Goal: Task Accomplishment & Management: Manage account settings

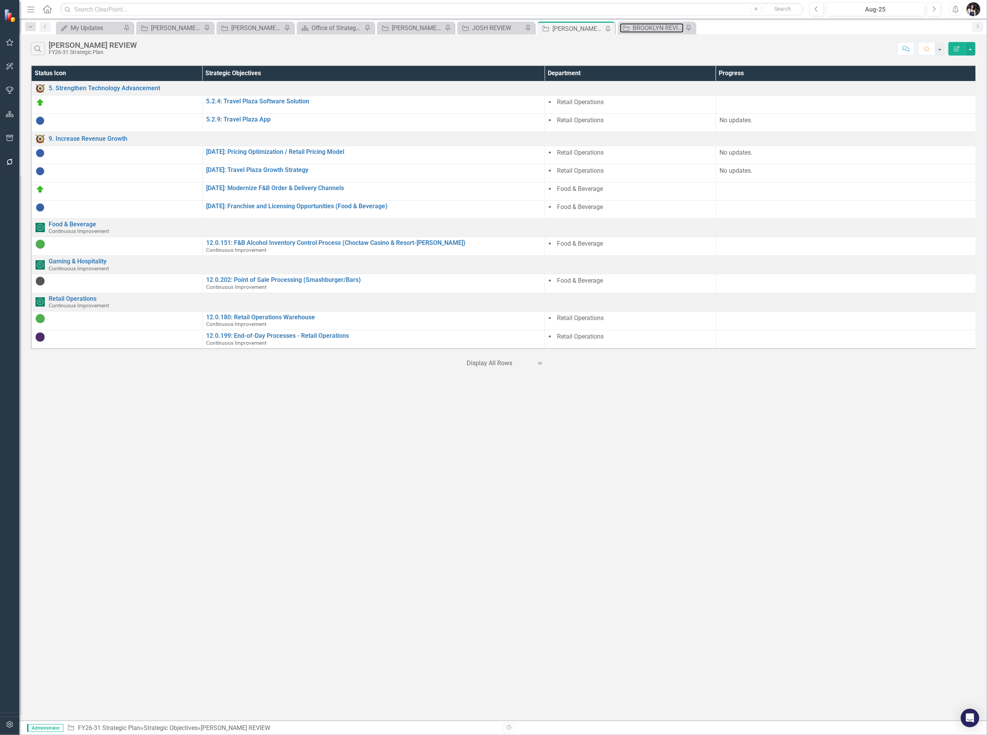
click at [642, 29] on div "BROOKLYN REVIEW" at bounding box center [657, 28] width 51 height 10
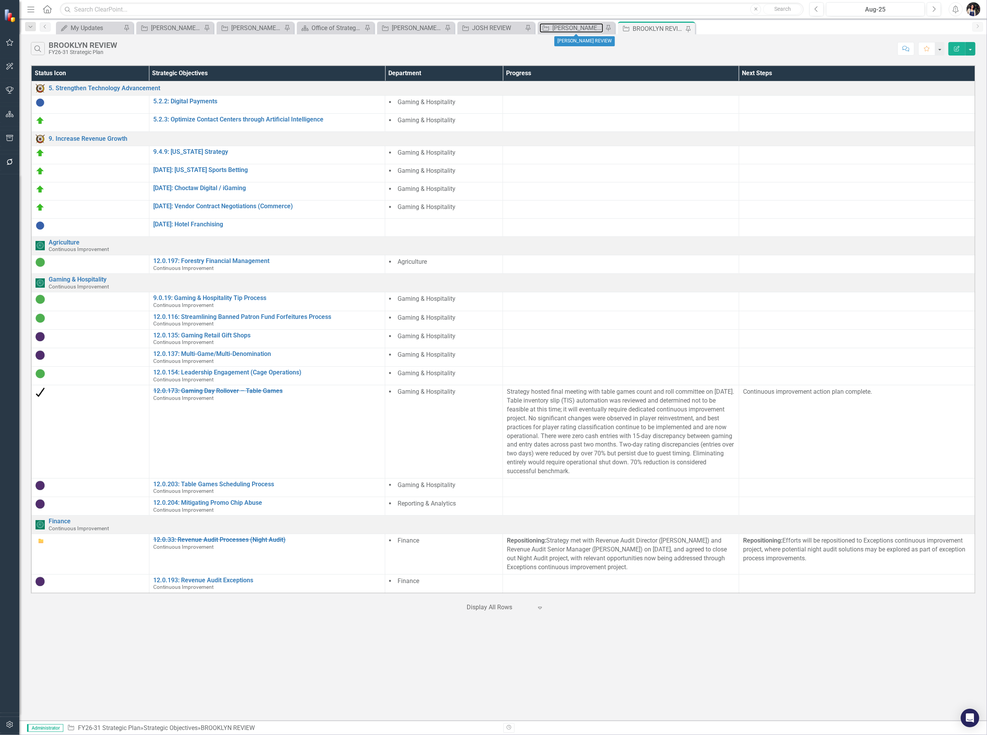
click at [587, 27] on div "[PERSON_NAME] REVIEW" at bounding box center [577, 28] width 51 height 10
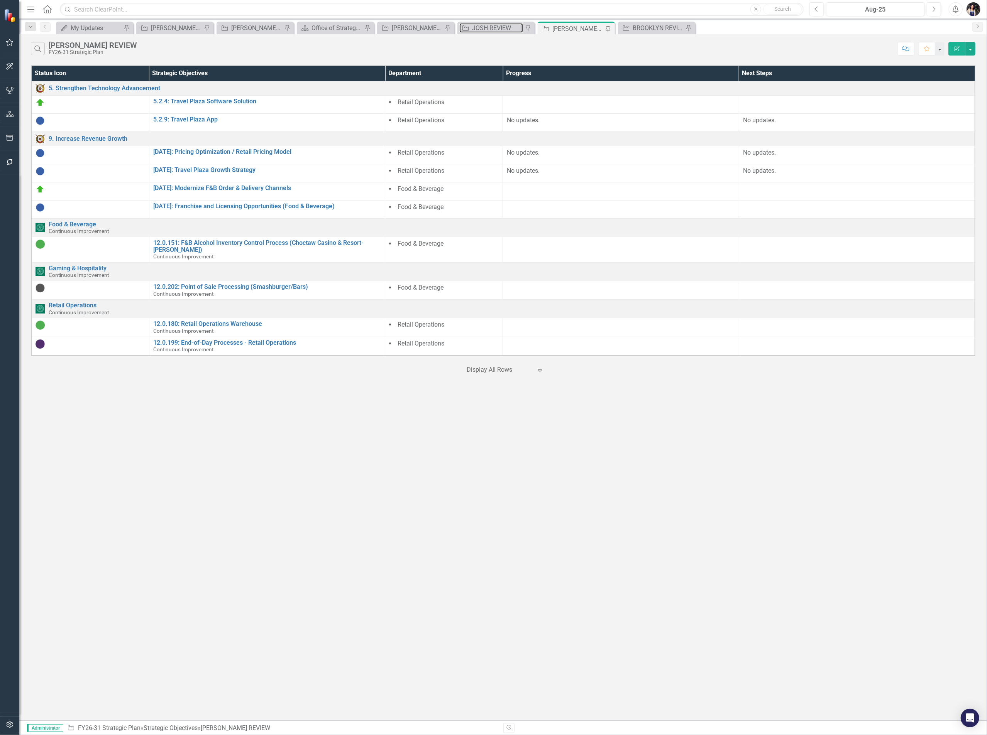
click at [497, 25] on div "JOSH REVIEW" at bounding box center [497, 28] width 51 height 10
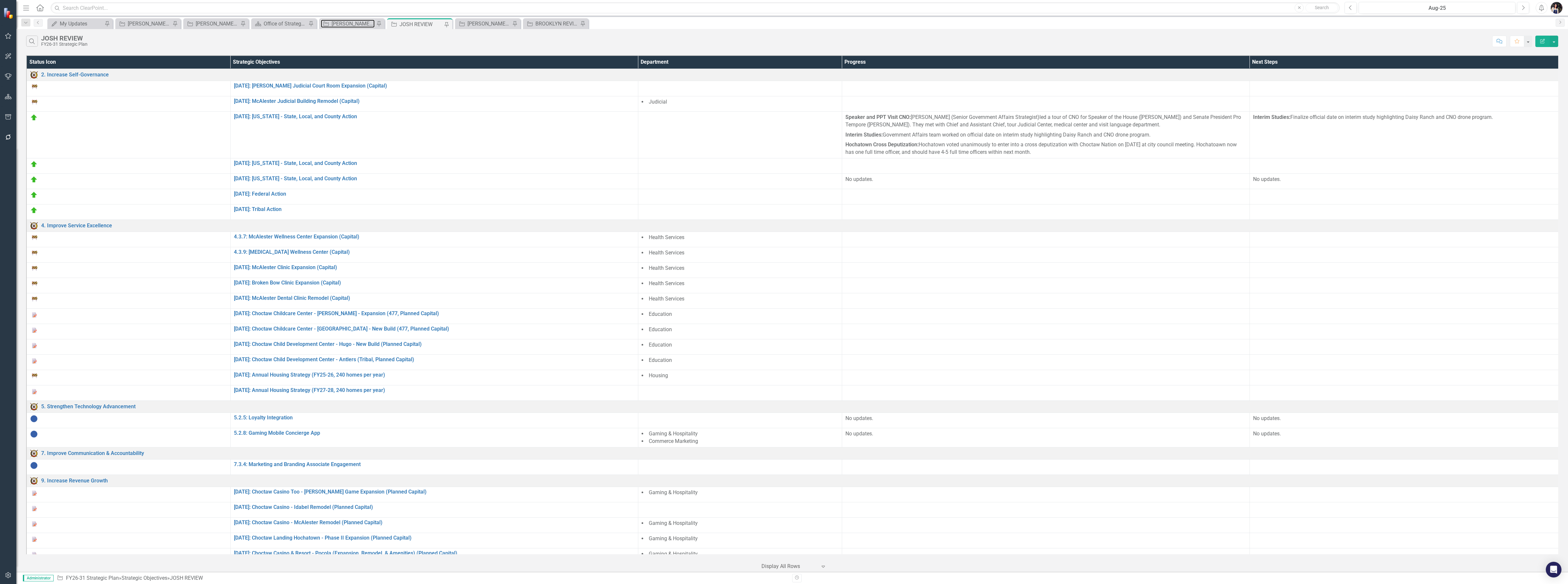
click at [351, 25] on div "[PERSON_NAME] REVIEW" at bounding box center [353, 24] width 43 height 8
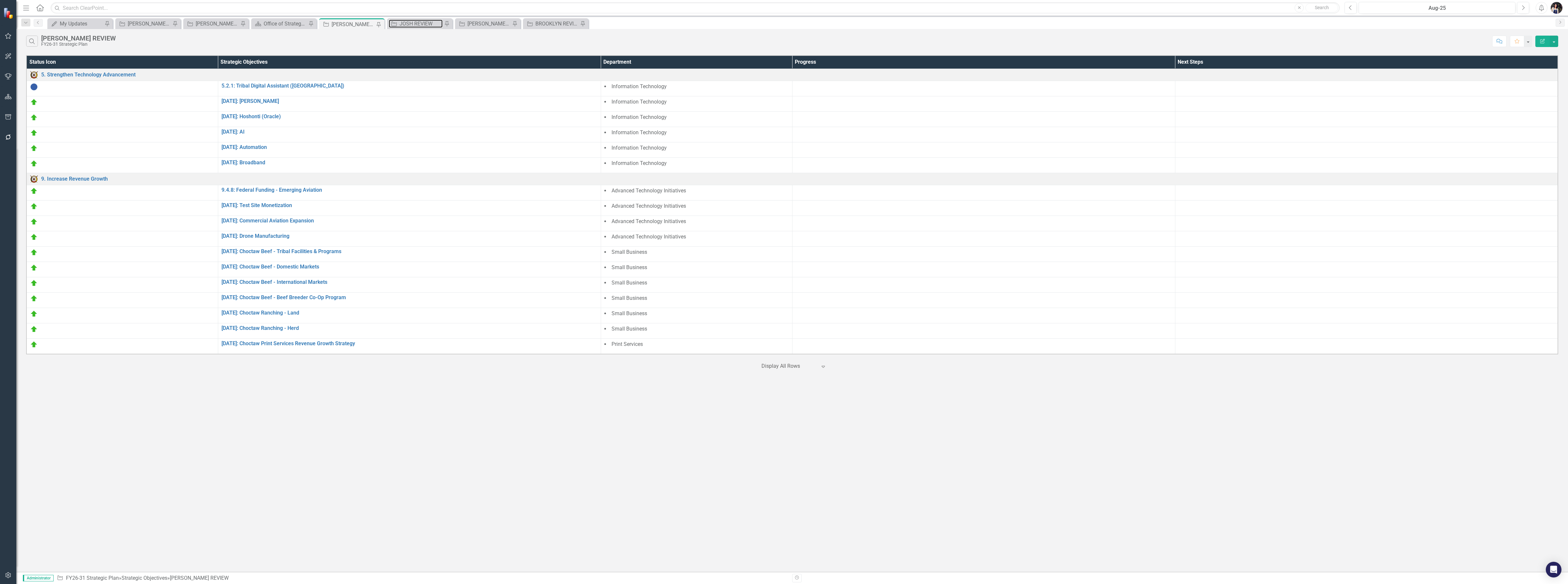
click at [416, 25] on div "JOSH REVIEW" at bounding box center [421, 24] width 43 height 8
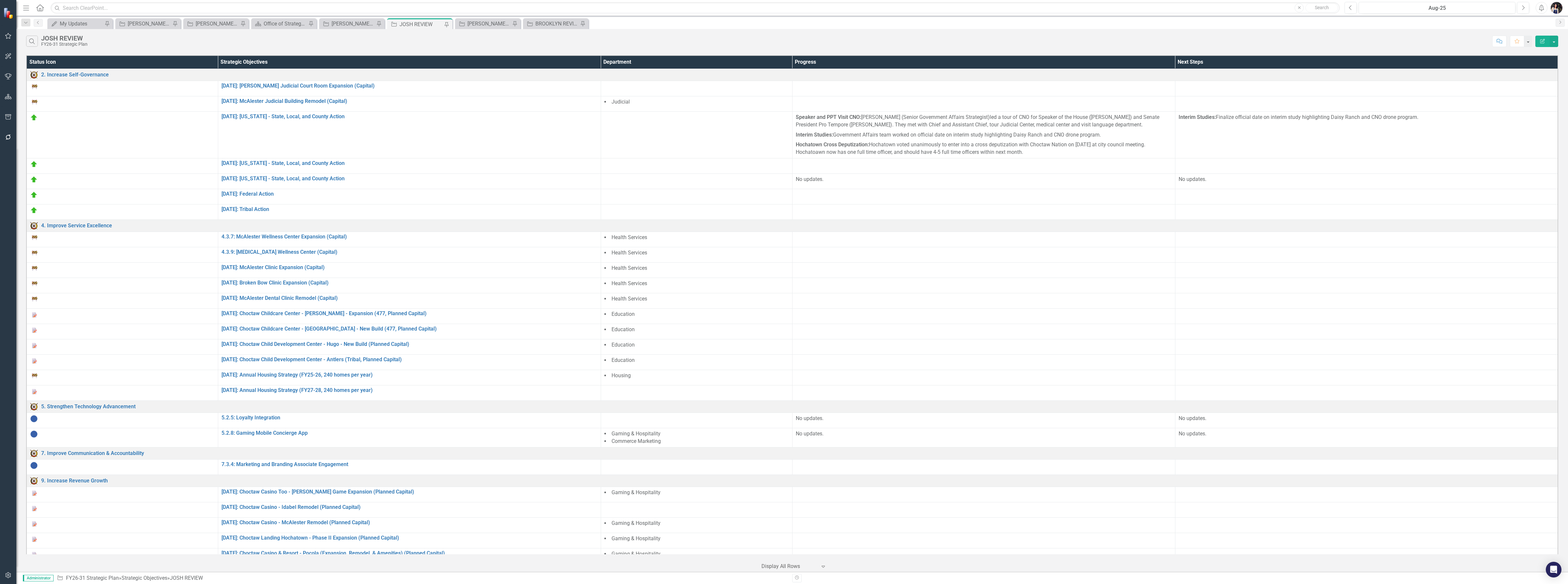
click at [835, 45] on button "Edit Report" at bounding box center [1542, 41] width 14 height 12
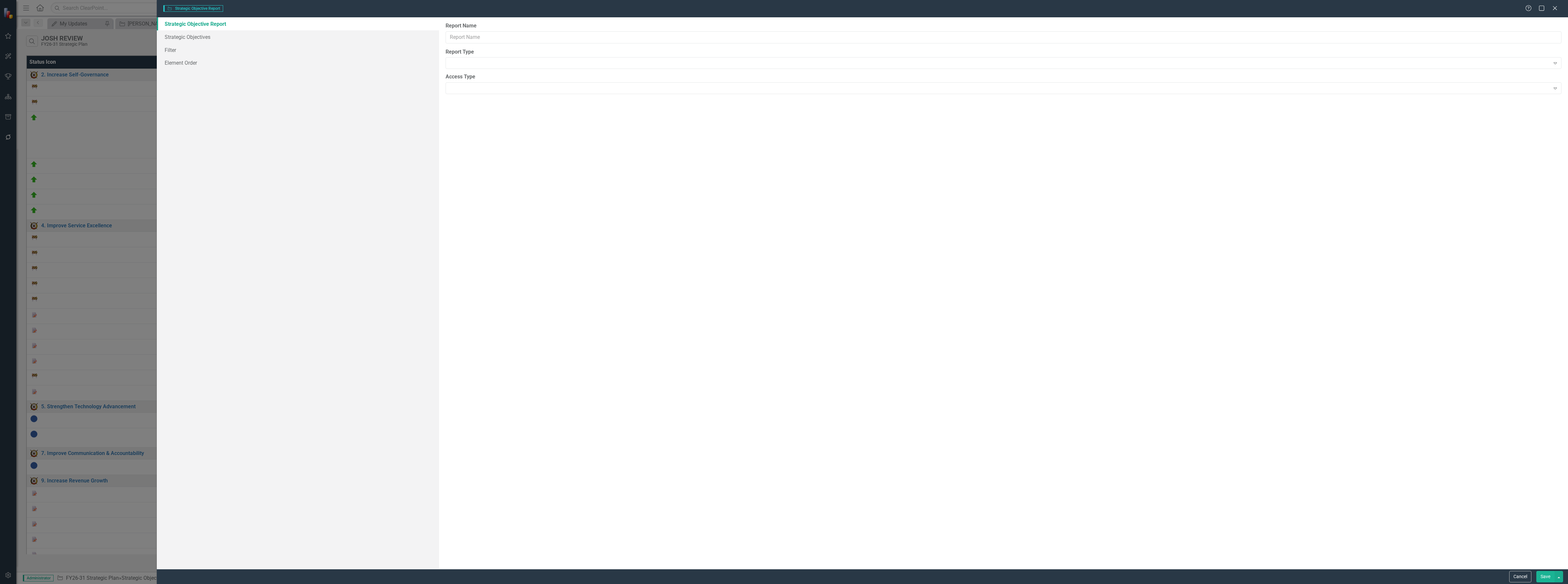
type input "JOSH REVIEW"
click at [190, 36] on link "Columns" at bounding box center [297, 36] width 282 height 13
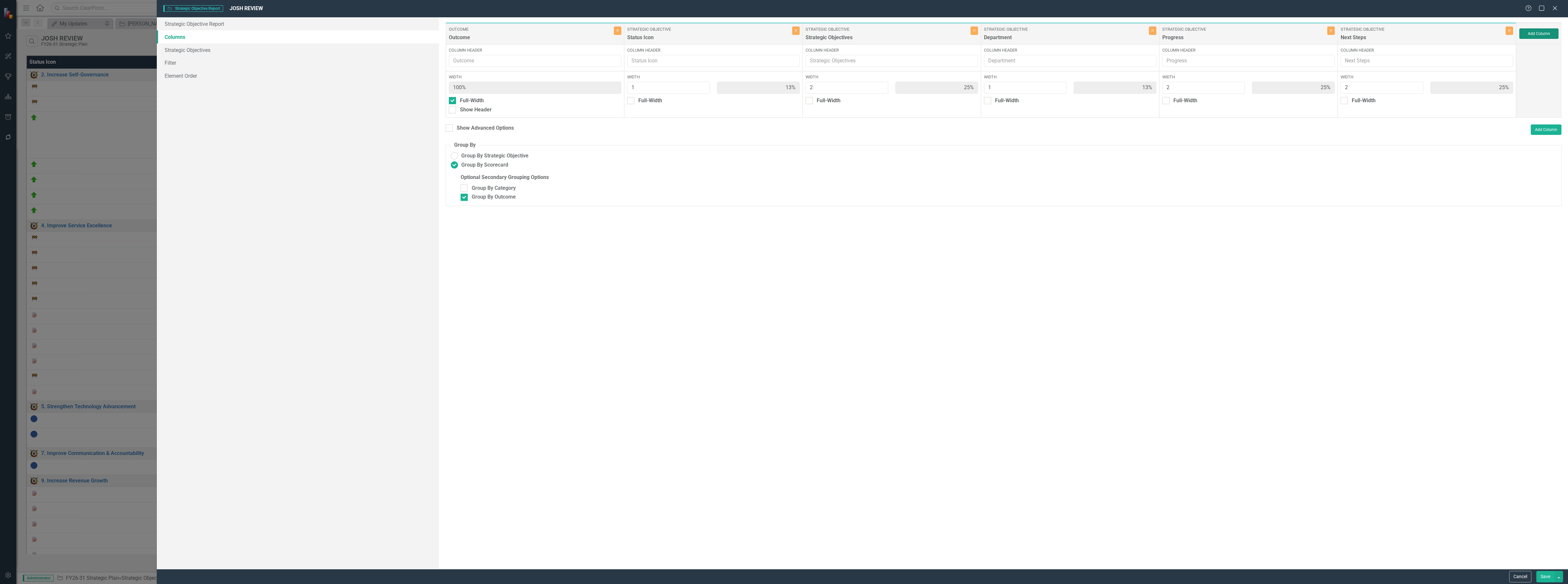
click at [835, 36] on button "Add Column" at bounding box center [1538, 34] width 39 height 10
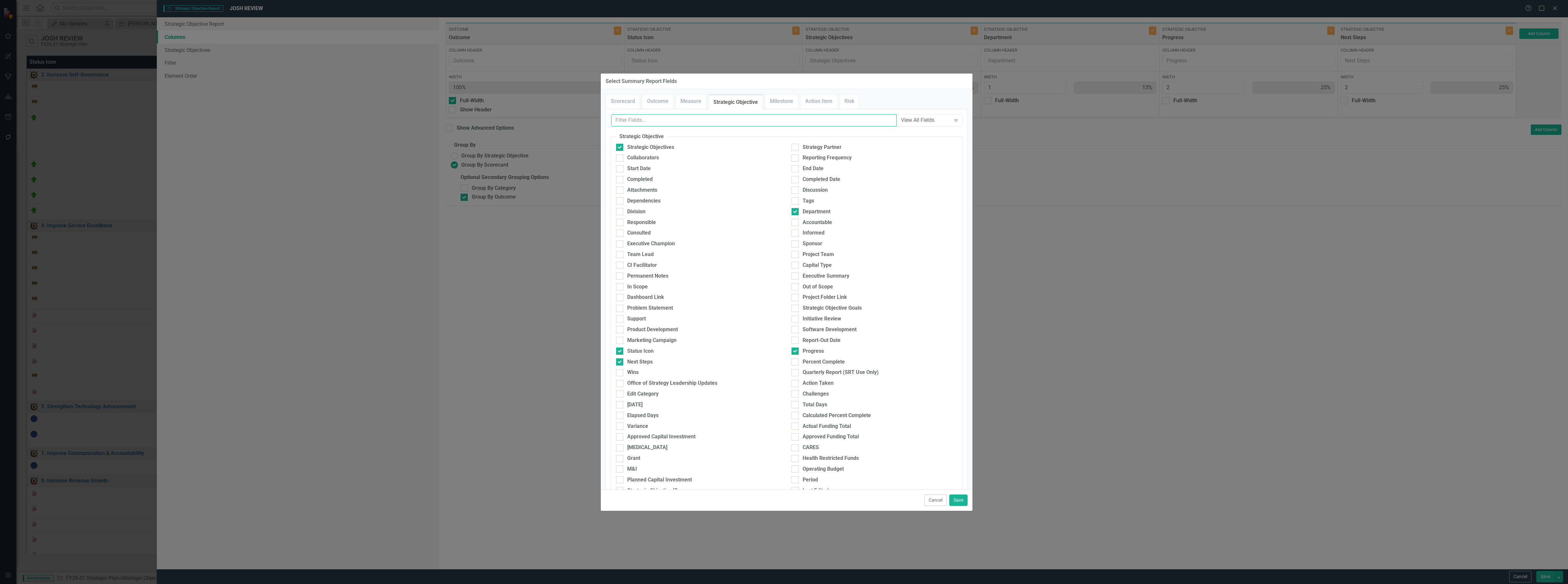
click at [700, 122] on input "text" at bounding box center [754, 120] width 285 height 12
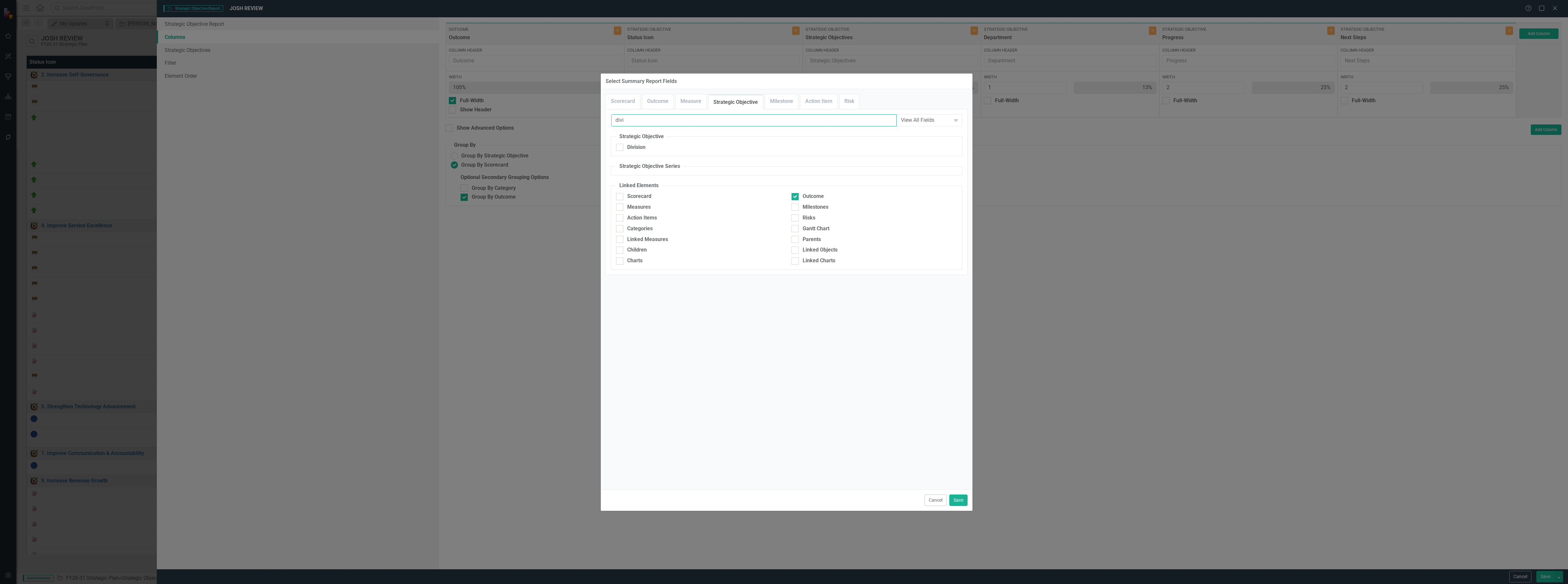
type input "divi"
click at [620, 149] on div at bounding box center [620, 147] width 7 height 7
click at [620, 148] on input "Division" at bounding box center [618, 146] width 4 height 4
checkbox input "true"
click at [835, 499] on button "Save" at bounding box center [958, 500] width 19 height 12
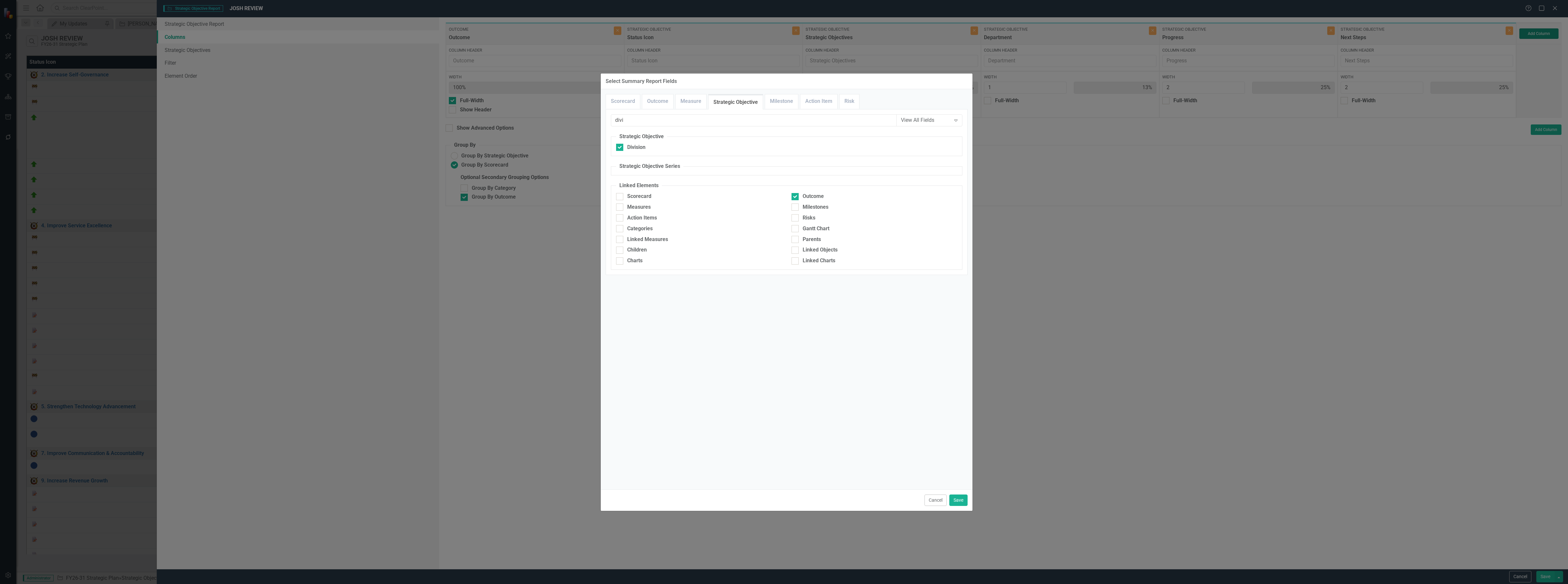
type input "11%"
type input "22%"
type input "11%"
type input "22%"
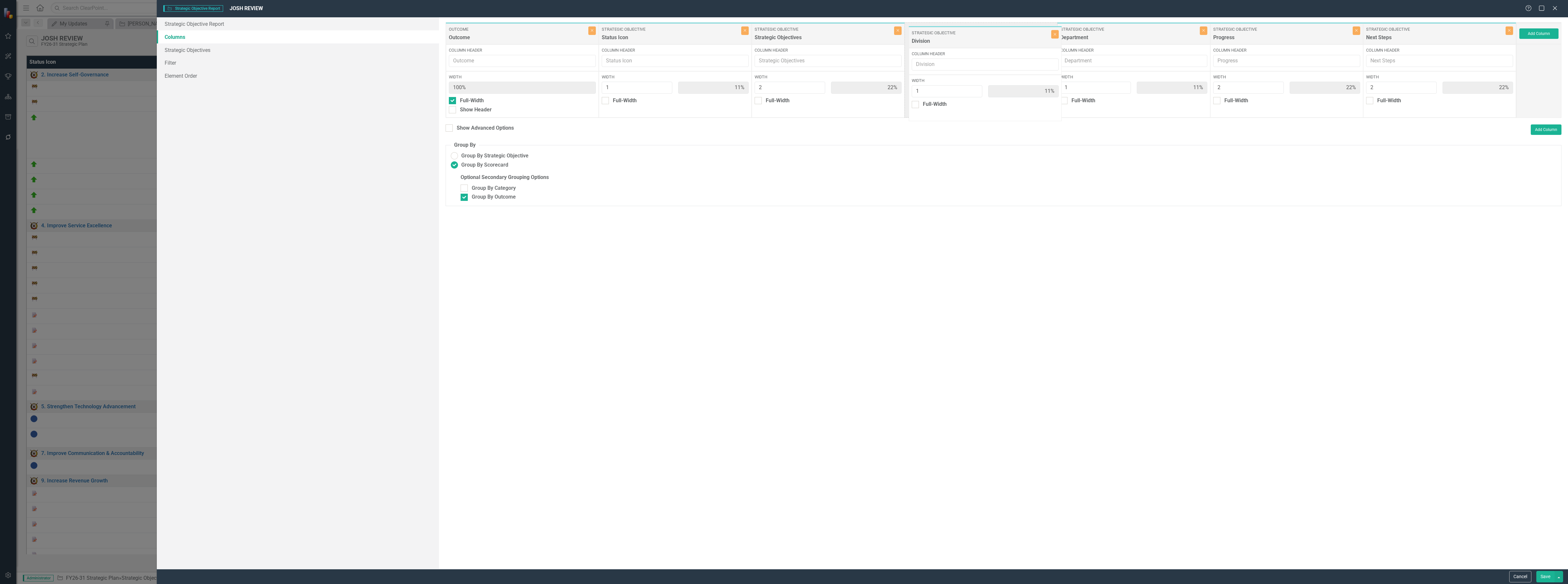
drag, startPoint x: 1432, startPoint y: 36, endPoint x: 975, endPoint y: 39, distance: 457.0
click at [835, 39] on div "Outcome Outcome Close Column Header Width 100% Full-Width Show Header Strategic…" at bounding box center [980, 69] width 1071 height 96
click at [835, 577] on button "Save" at bounding box center [1545, 576] width 19 height 12
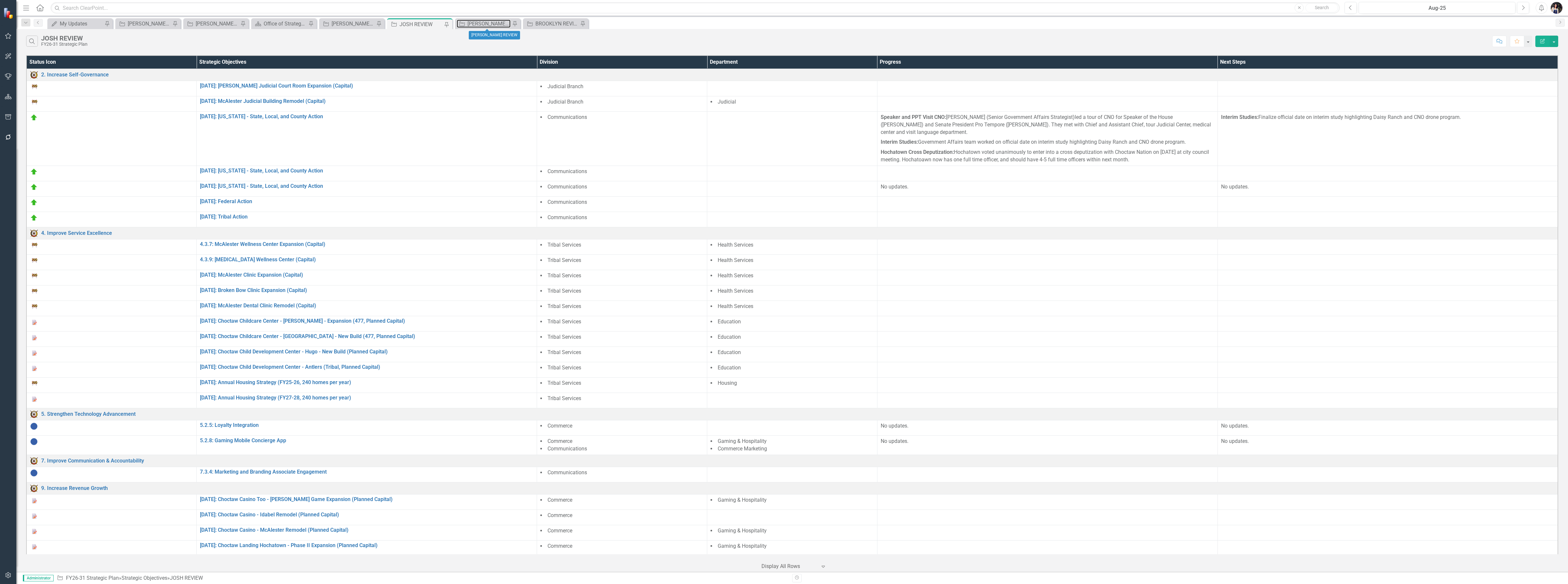
click at [489, 24] on div "[PERSON_NAME] REVIEW" at bounding box center [489, 24] width 43 height 8
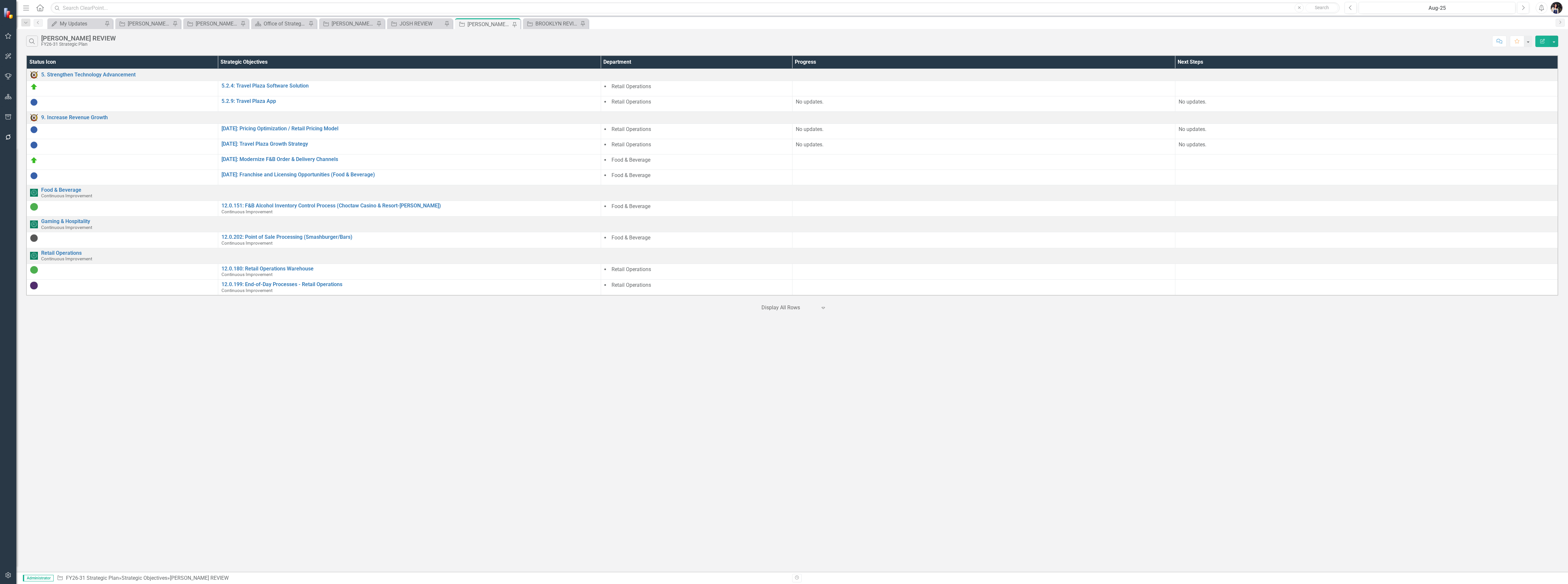
click at [835, 41] on icon "Edit Report" at bounding box center [1542, 41] width 6 height 4
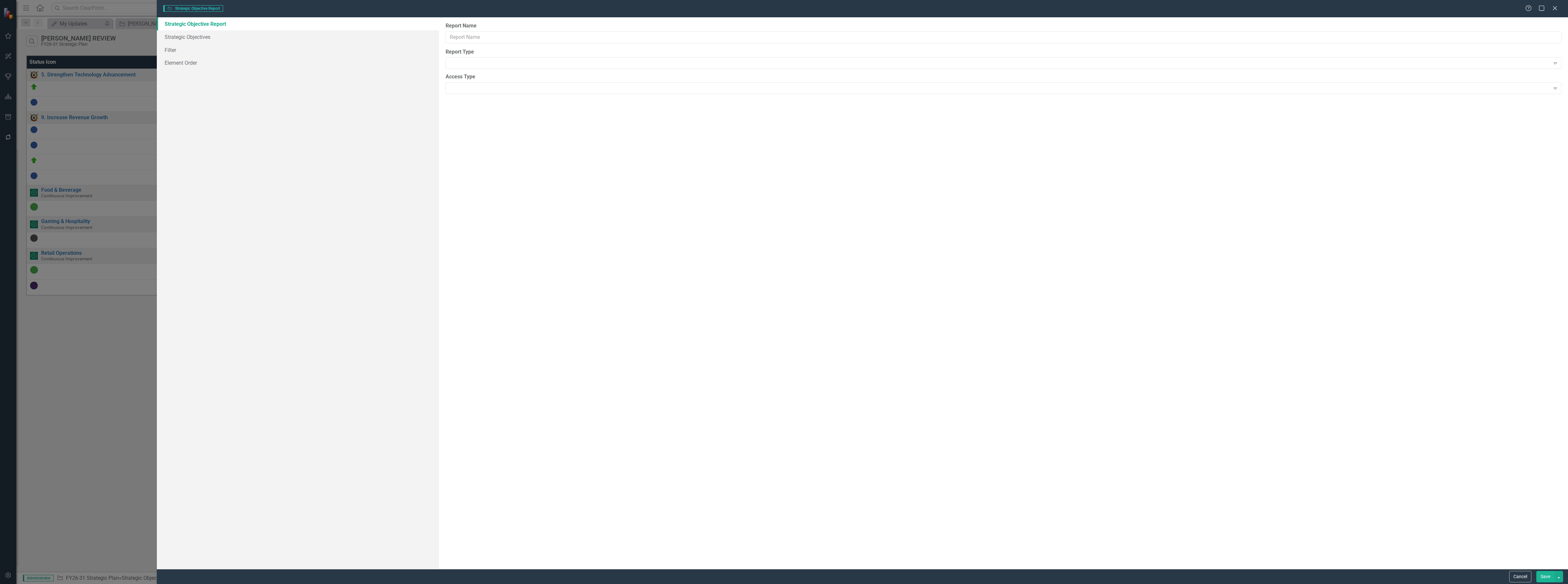
type input "[PERSON_NAME] REVIEW"
click at [193, 37] on link "Columns" at bounding box center [297, 36] width 282 height 13
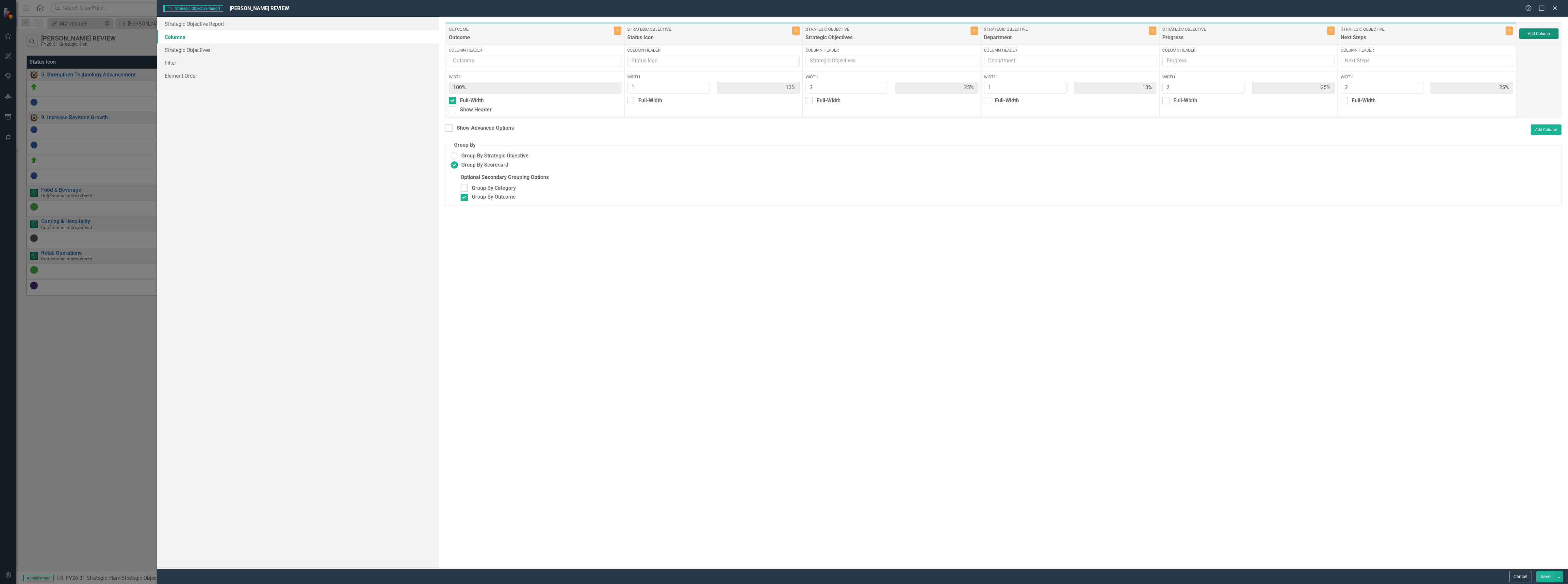
click at [835, 36] on button "Add Column" at bounding box center [1538, 34] width 39 height 10
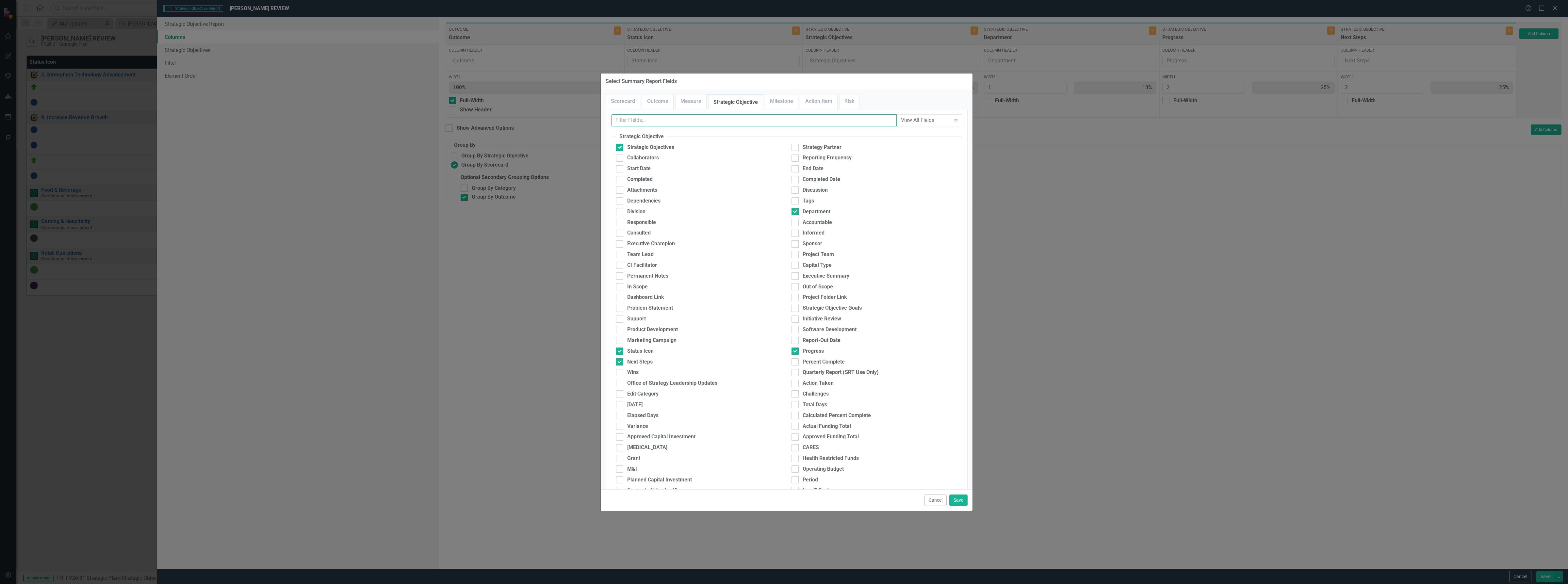
click at [691, 122] on input "text" at bounding box center [754, 120] width 285 height 12
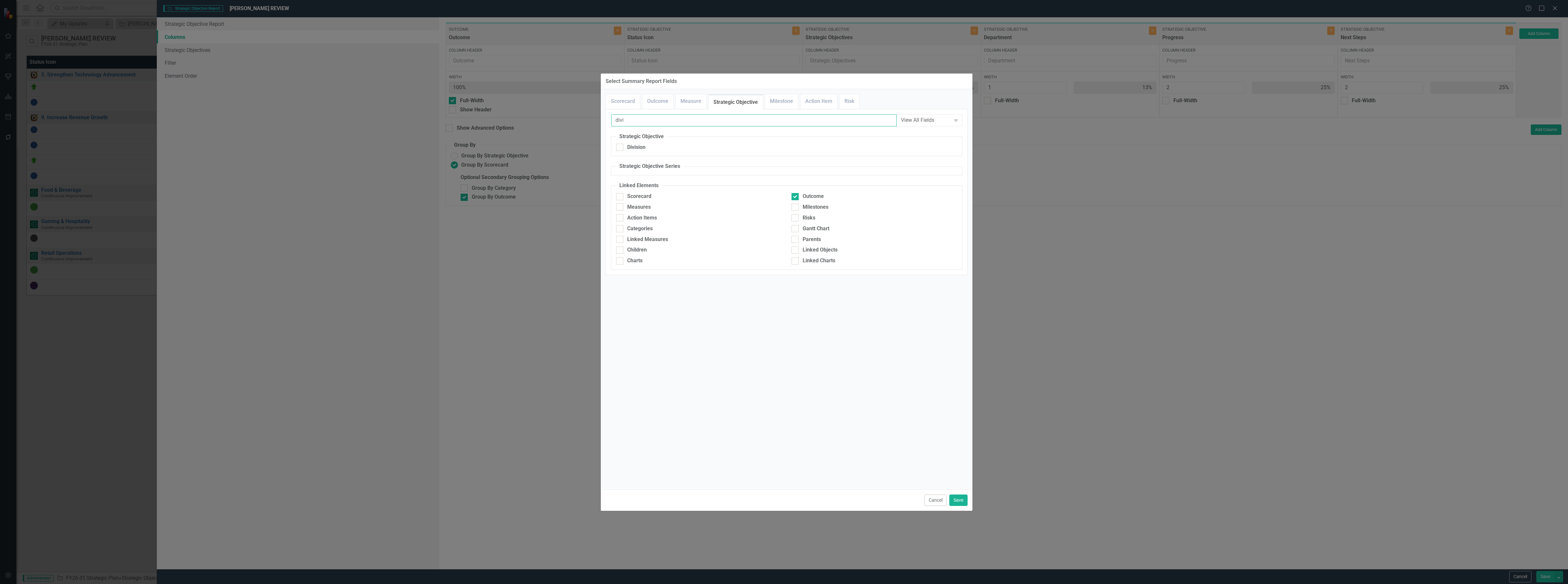
type input "divi"
drag, startPoint x: 621, startPoint y: 146, endPoint x: 720, endPoint y: 252, distance: 145.0
click at [621, 146] on div at bounding box center [620, 147] width 7 height 7
click at [621, 146] on input "Division" at bounding box center [618, 146] width 4 height 4
checkbox input "true"
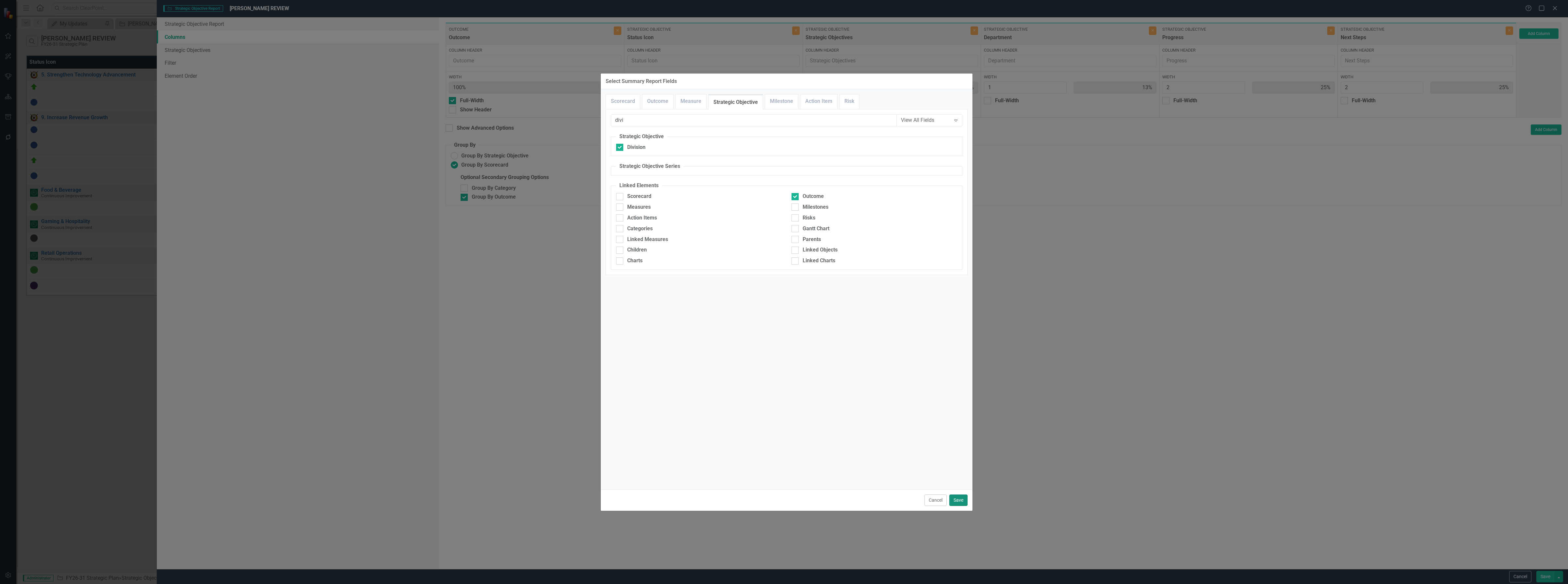
click at [835, 496] on button "Save" at bounding box center [958, 500] width 19 height 12
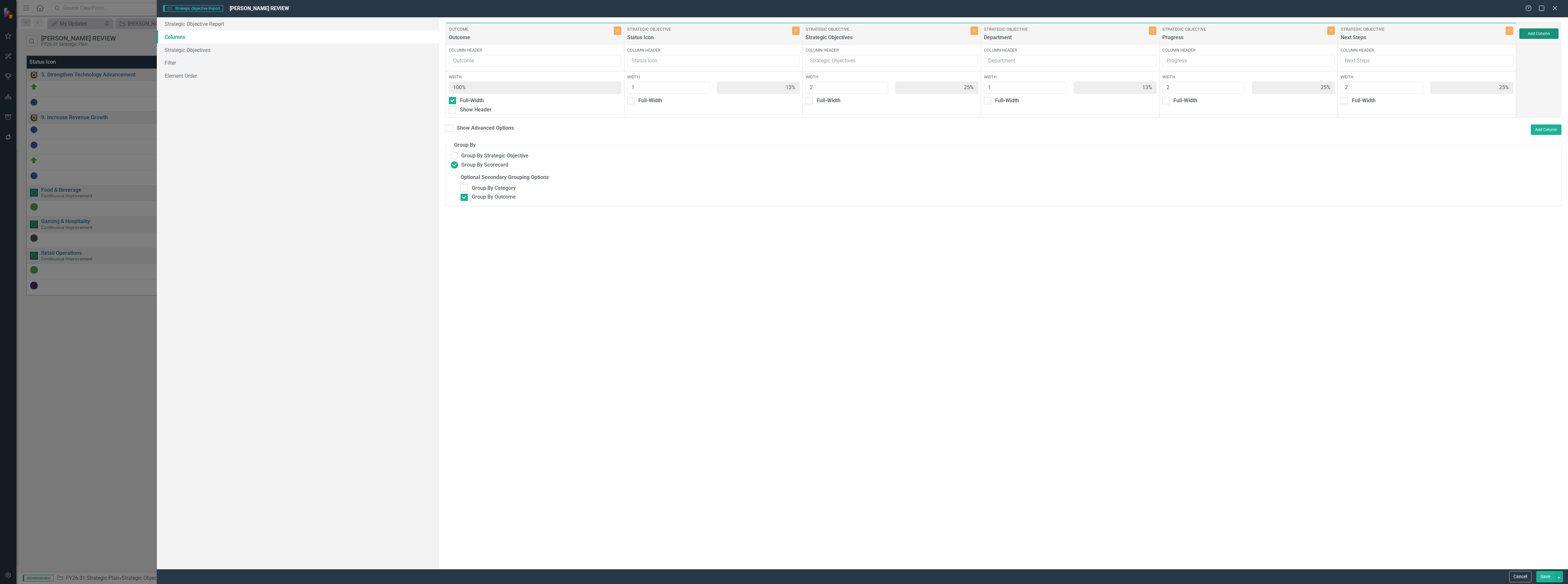
type input "11%"
type input "22%"
type input "11%"
type input "22%"
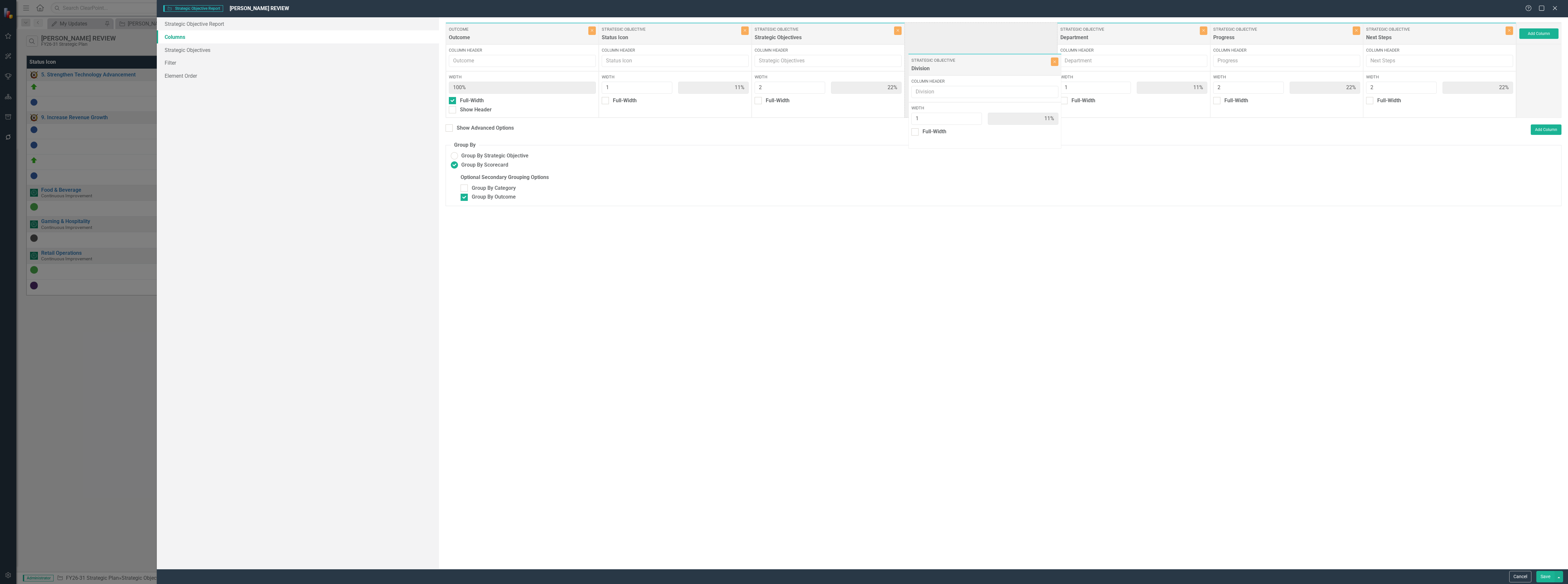
drag, startPoint x: 1392, startPoint y: 35, endPoint x: 934, endPoint y: 64, distance: 458.9
click at [835, 64] on div "Outcome Outcome Close Column Header Width 100% Full-Width Show Header Strategic…" at bounding box center [980, 69] width 1071 height 96
click at [835, 577] on button "Save" at bounding box center [1545, 576] width 19 height 12
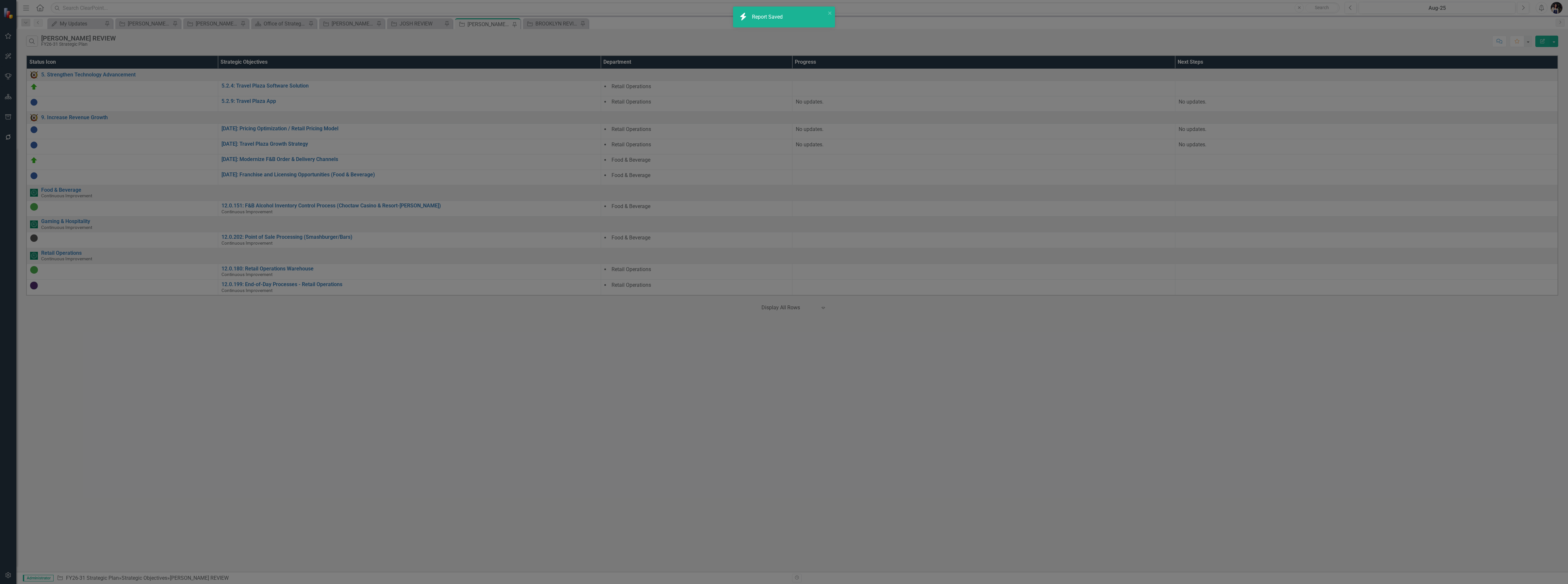
radio input "false"
checkbox input "false"
radio input "true"
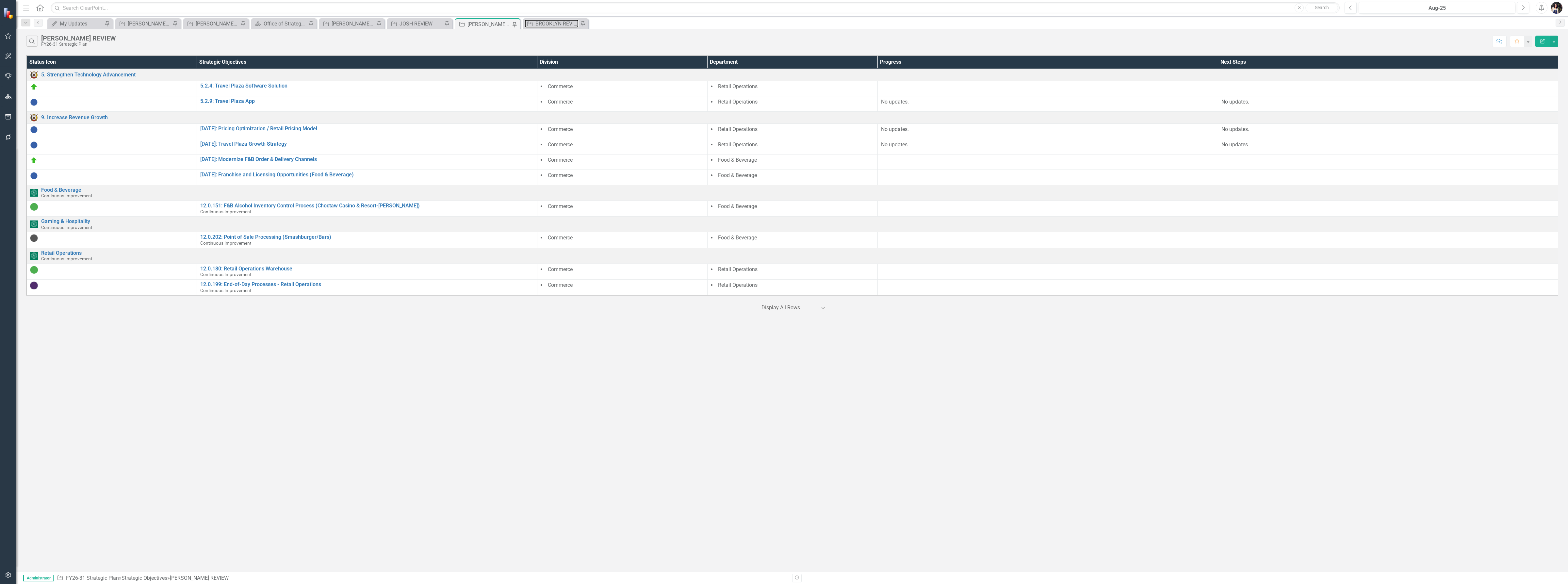
click at [559, 25] on div "BROOKLYN REVIEW" at bounding box center [556, 24] width 43 height 8
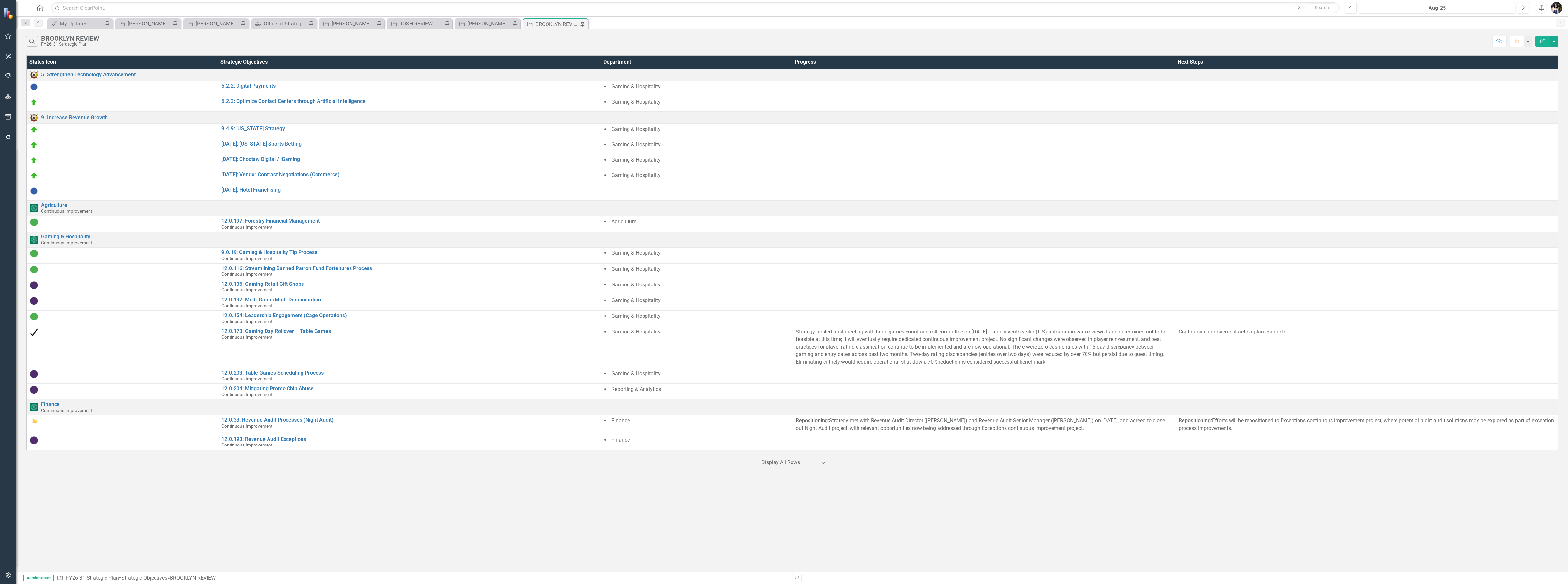
click at [835, 41] on icon "Edit Report" at bounding box center [1542, 41] width 6 height 4
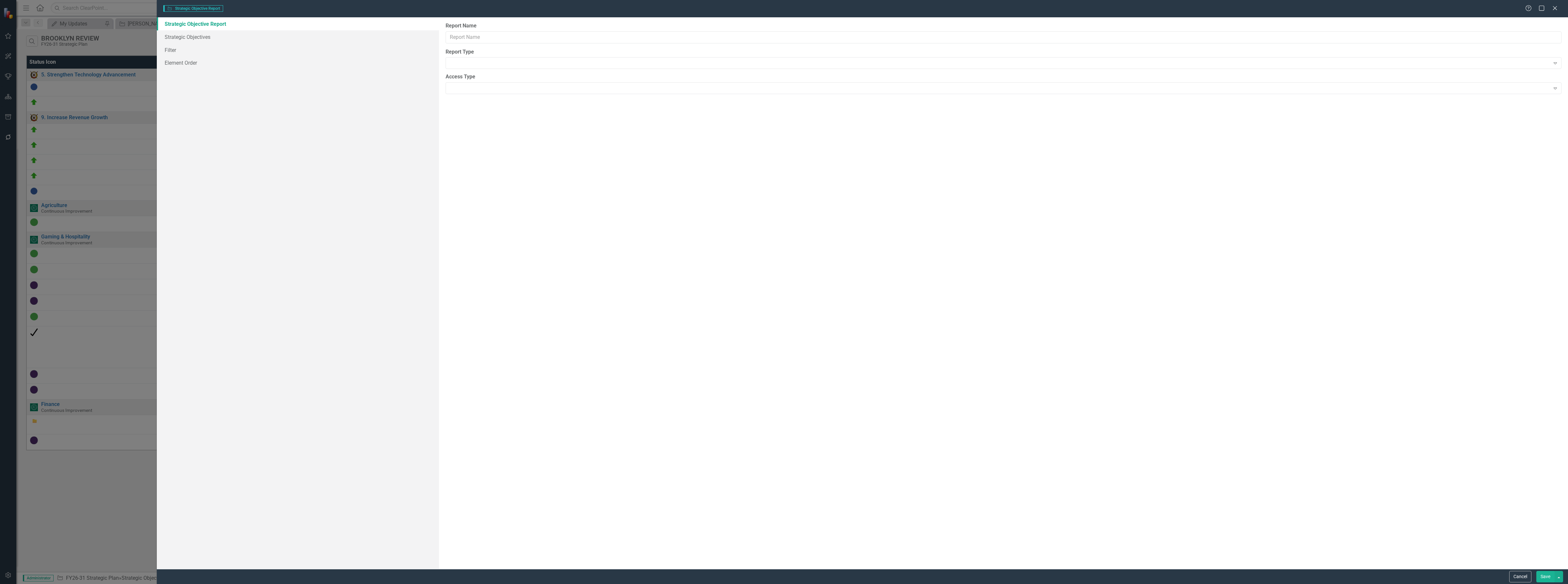
type input "BROOKLYN REVIEW"
click at [201, 35] on link "Columns" at bounding box center [297, 36] width 282 height 13
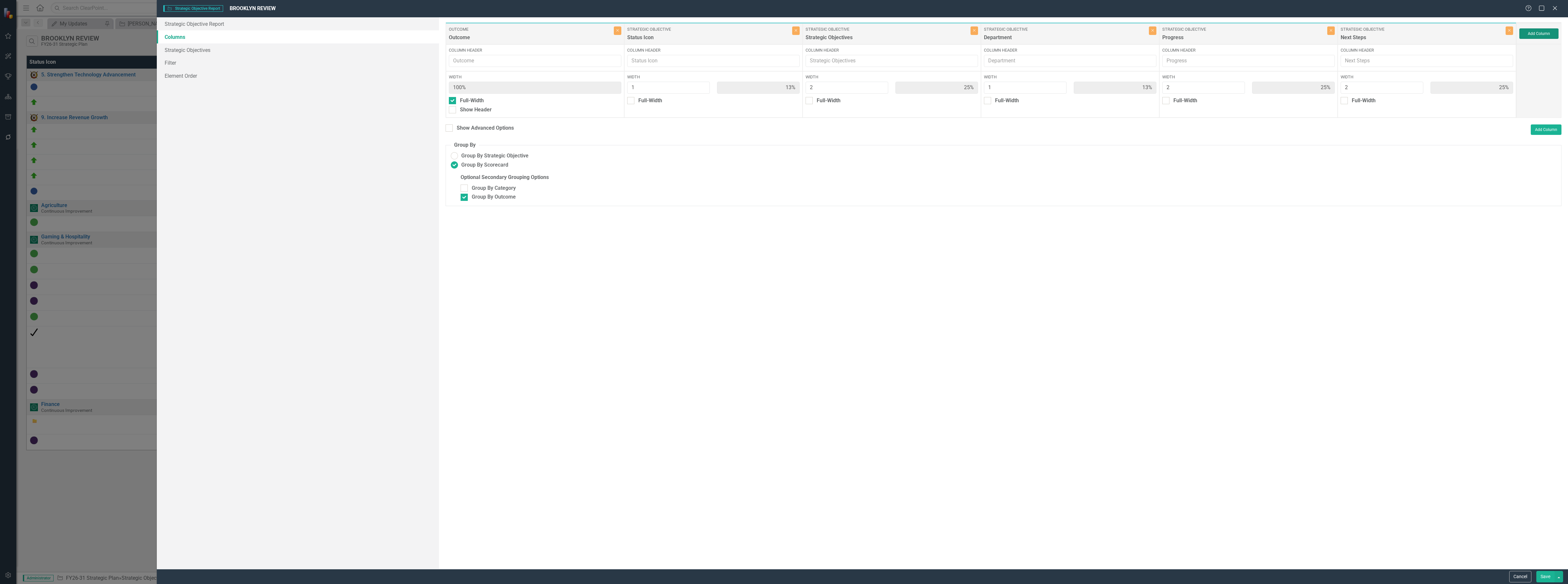
click at [835, 36] on button "Add Column" at bounding box center [1538, 34] width 39 height 10
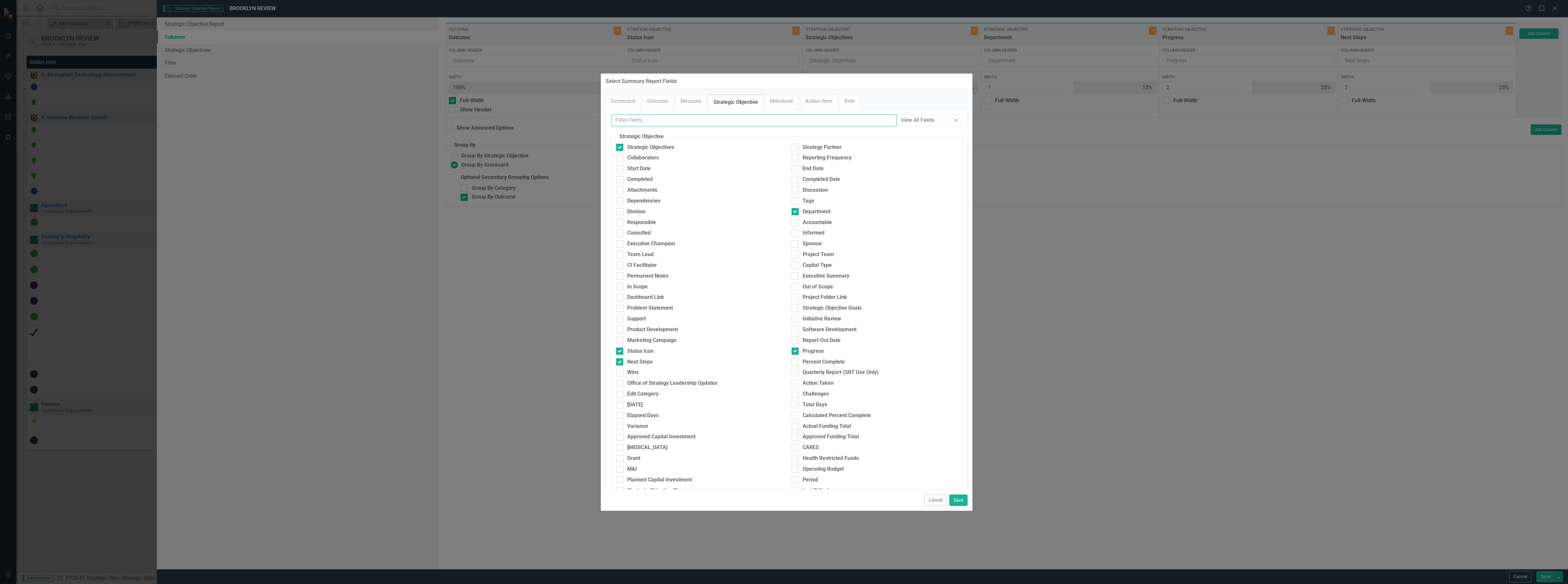
click at [652, 124] on input "text" at bounding box center [754, 120] width 285 height 12
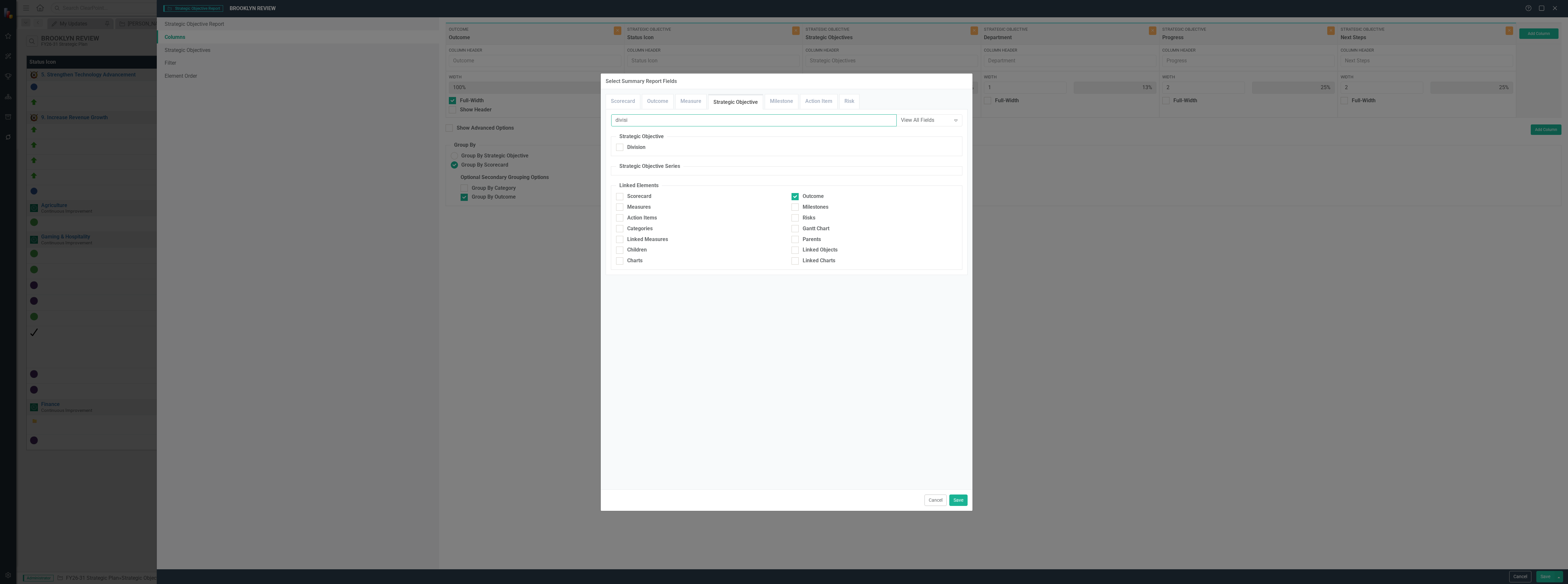
type input "divisi"
click at [638, 145] on div "Division" at bounding box center [637, 147] width 19 height 8
click at [621, 145] on input "Division" at bounding box center [618, 146] width 4 height 4
checkbox input "true"
click at [835, 500] on button "Save" at bounding box center [958, 500] width 19 height 12
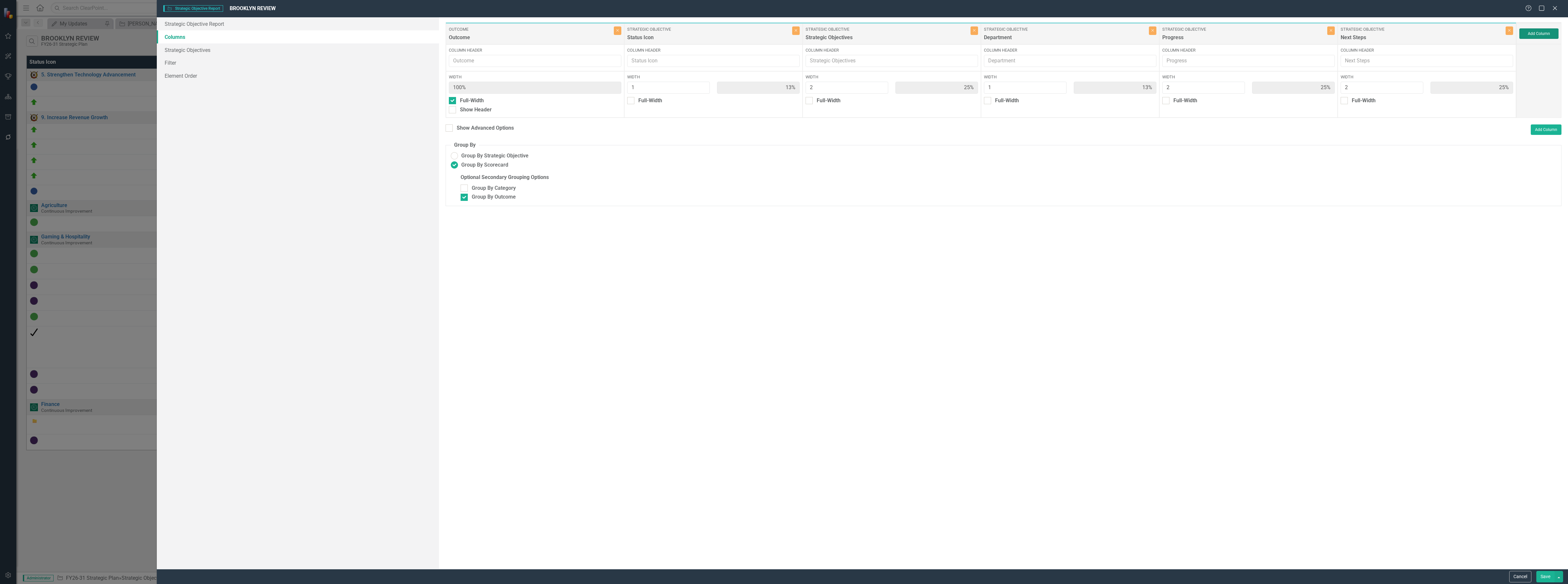
type input "11%"
type input "22%"
type input "11%"
type input "22%"
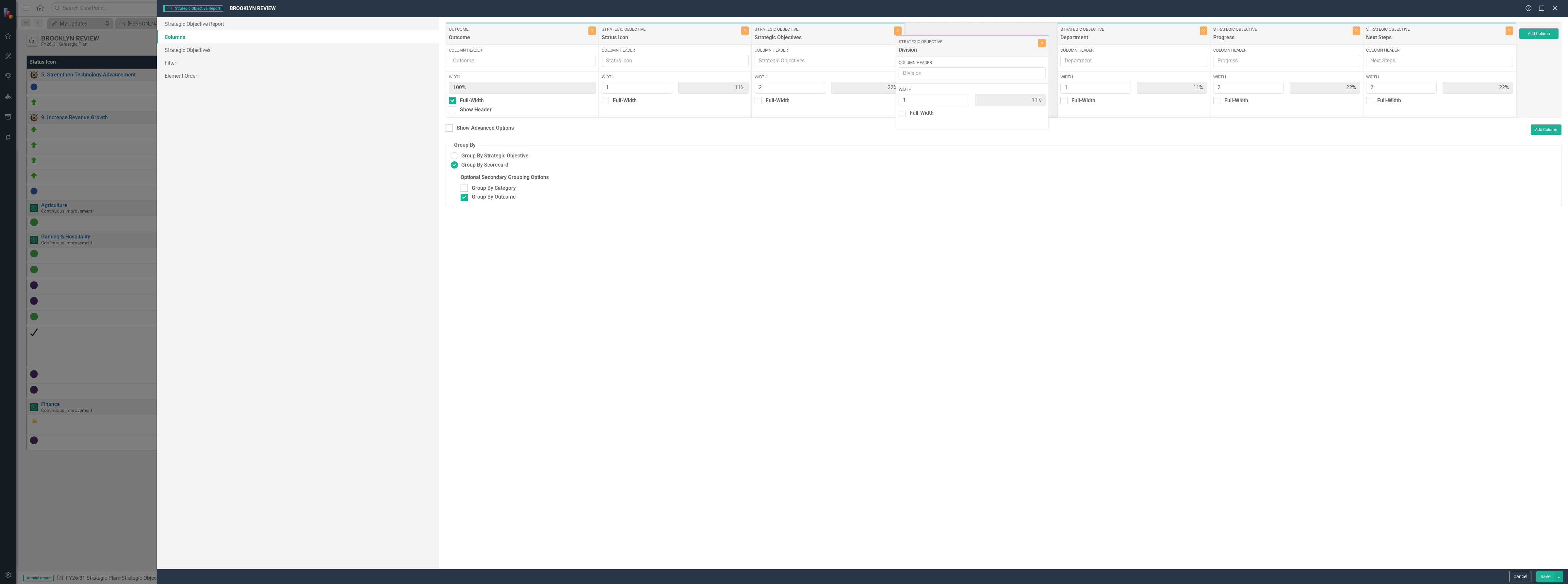
drag, startPoint x: 1400, startPoint y: 33, endPoint x: 947, endPoint y: 39, distance: 453.0
click at [835, 39] on div "Outcome Outcome Close Column Header Width 100% Full-Width Show Header Strategic…" at bounding box center [980, 69] width 1071 height 96
click at [835, 576] on button "Save" at bounding box center [1545, 576] width 19 height 12
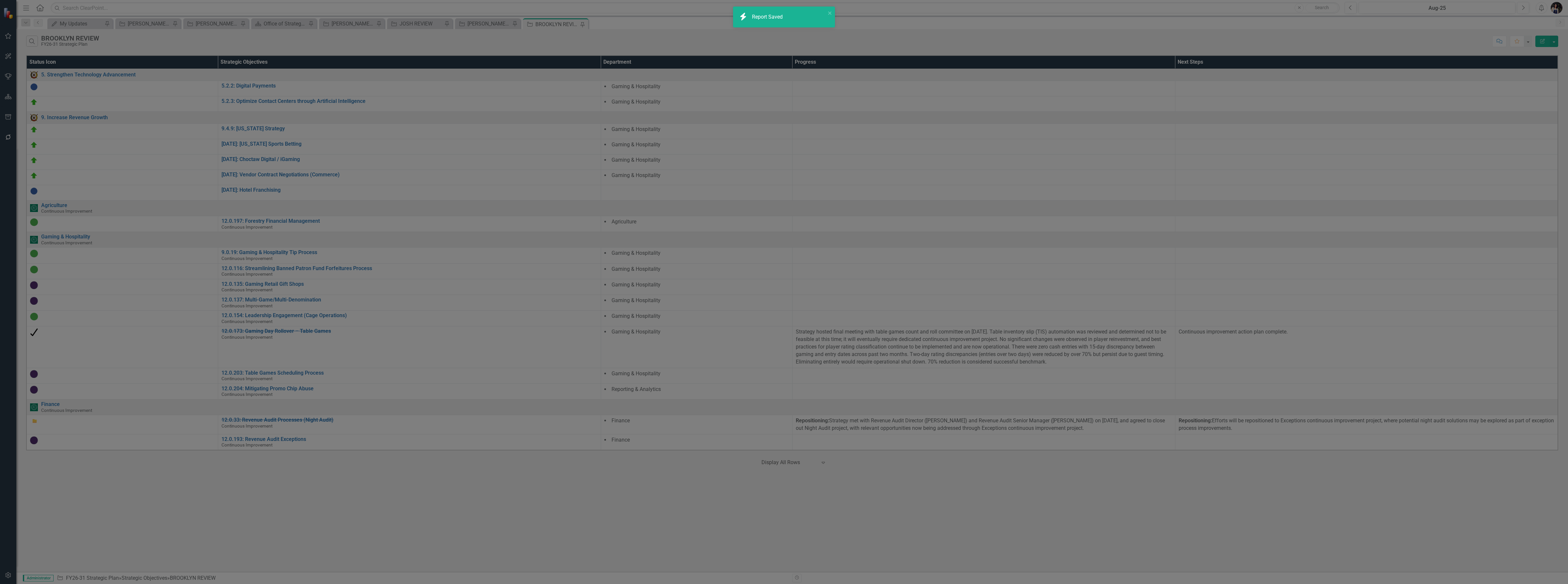
radio input "false"
checkbox input "false"
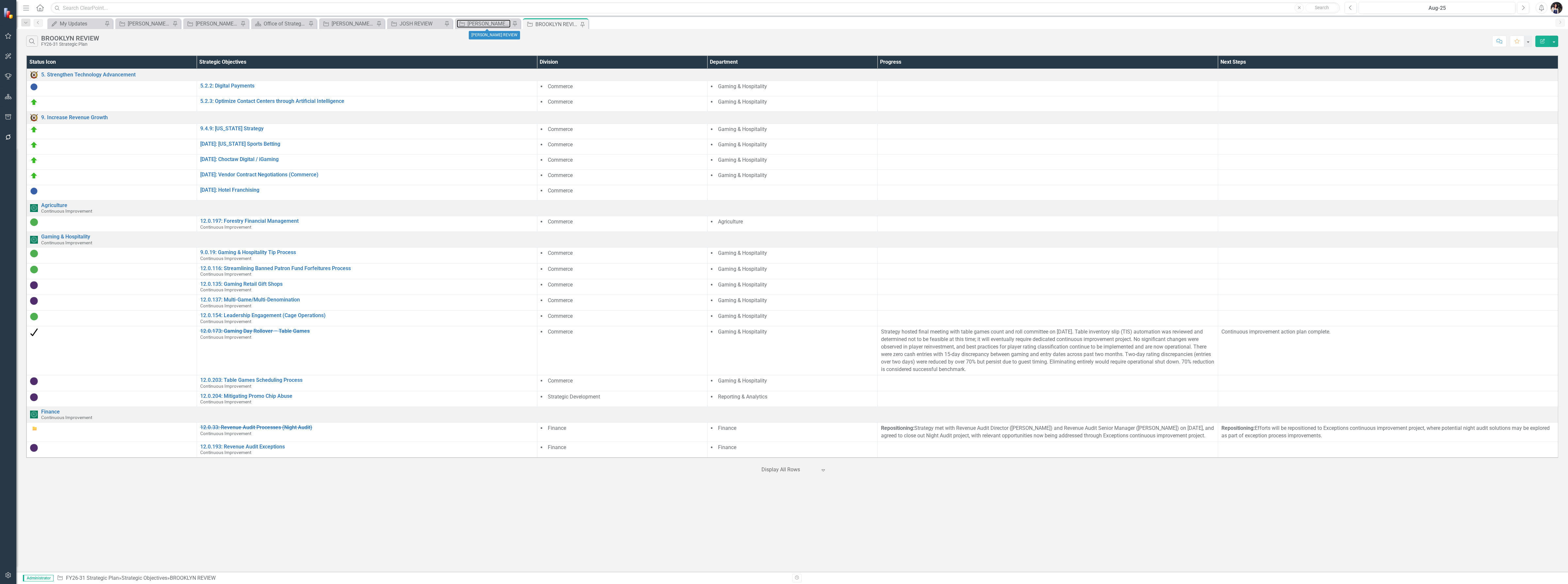
click at [490, 25] on div "[PERSON_NAME] REVIEW" at bounding box center [489, 24] width 43 height 8
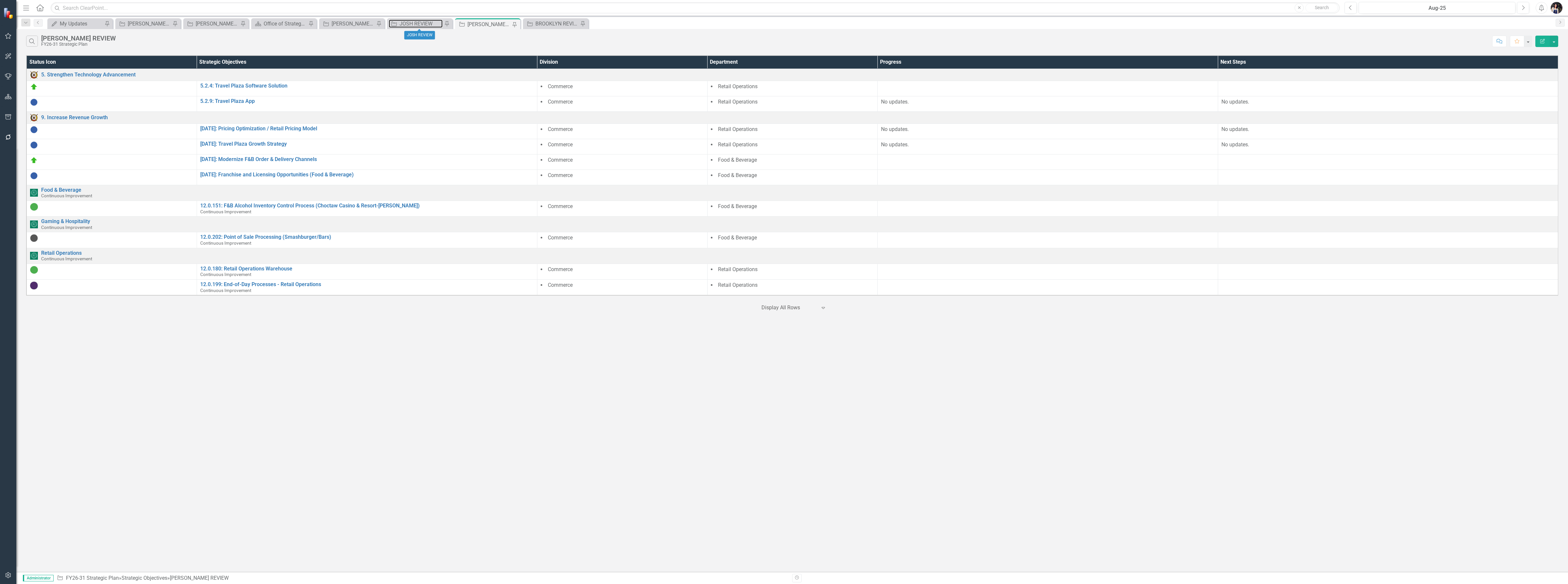
click at [412, 24] on div "JOSH REVIEW" at bounding box center [421, 24] width 43 height 8
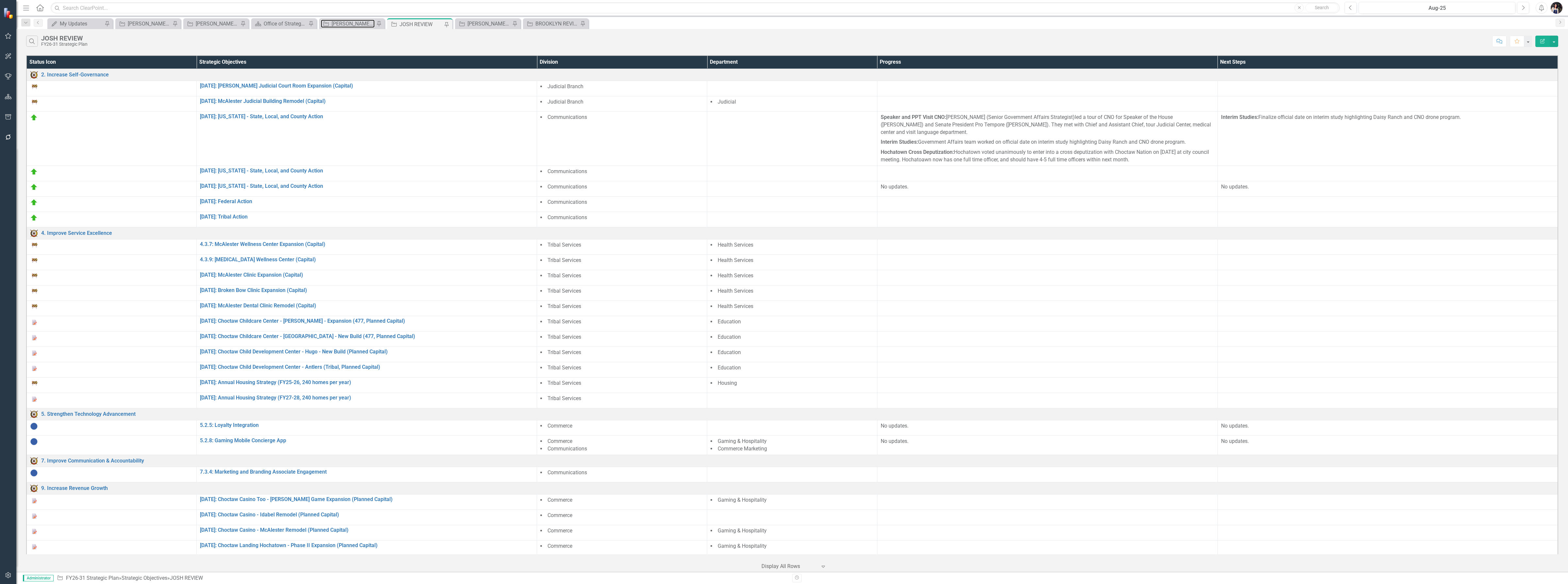
click at [350, 27] on div "[PERSON_NAME] REVIEW" at bounding box center [353, 24] width 43 height 8
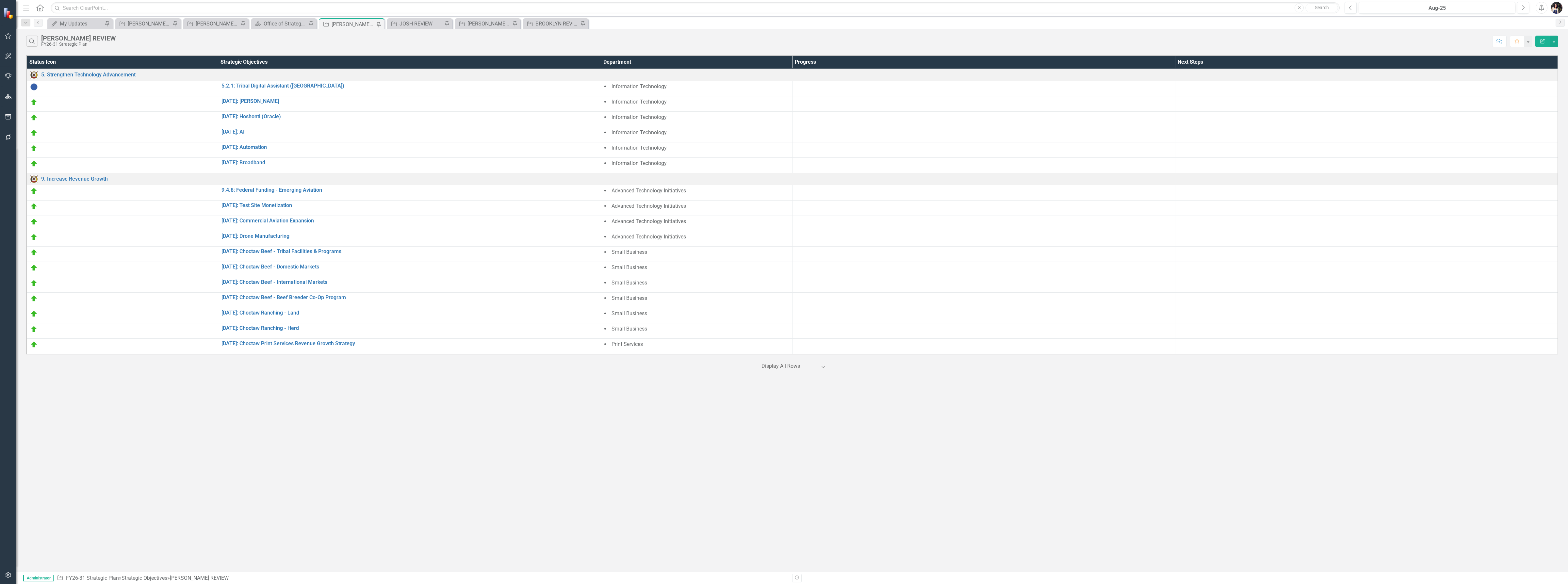
click at [835, 43] on icon "Edit Report" at bounding box center [1542, 41] width 6 height 4
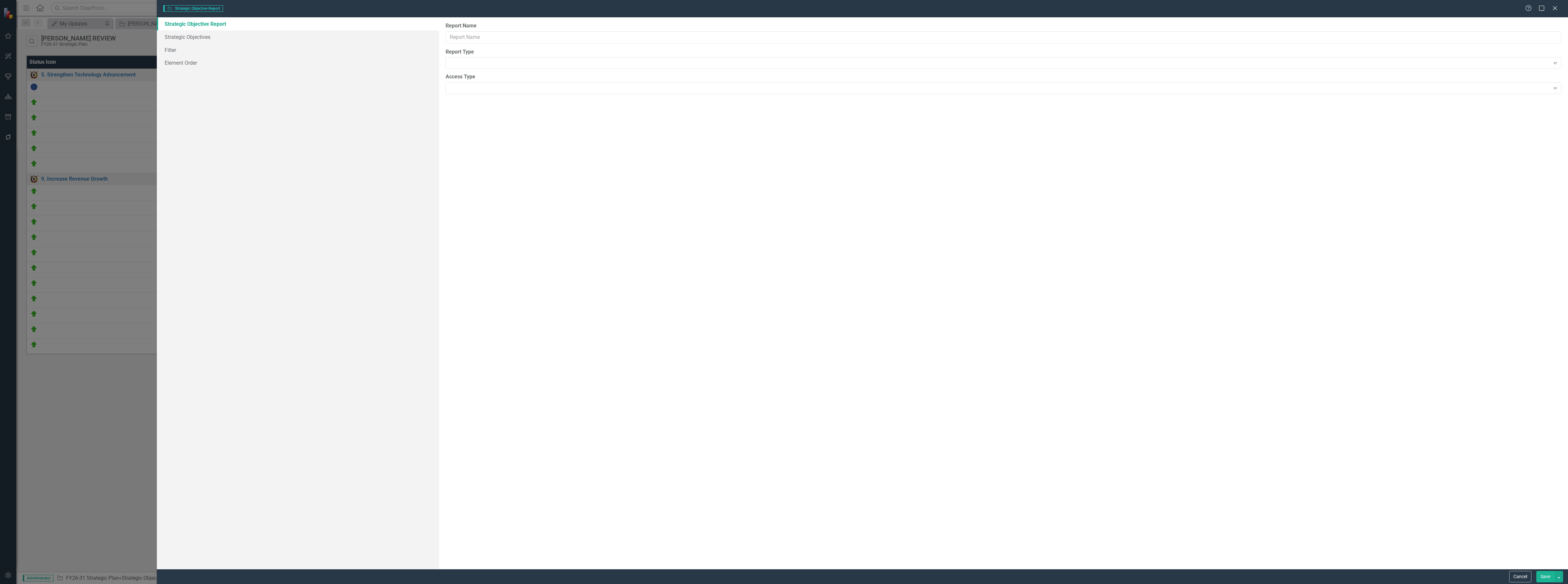
type input "[PERSON_NAME] REVIEW"
click at [182, 38] on link "Columns" at bounding box center [297, 36] width 282 height 13
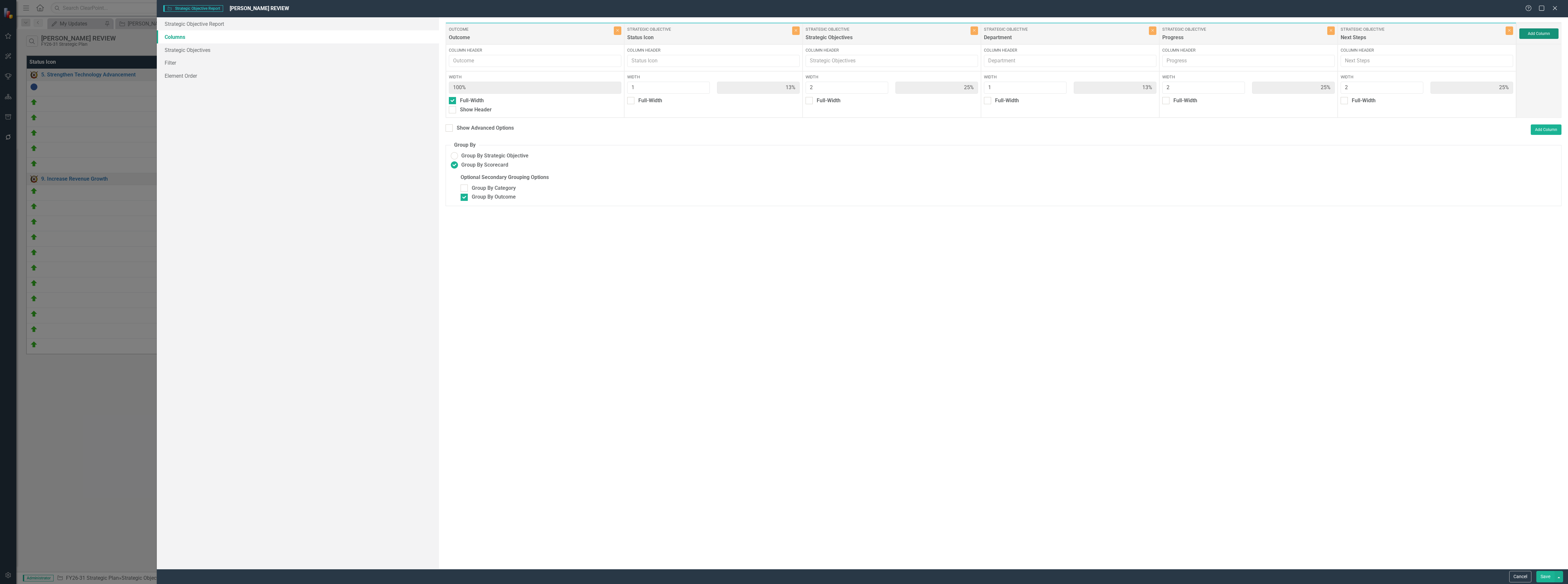
click at [835, 36] on button "Add Column" at bounding box center [1538, 34] width 39 height 10
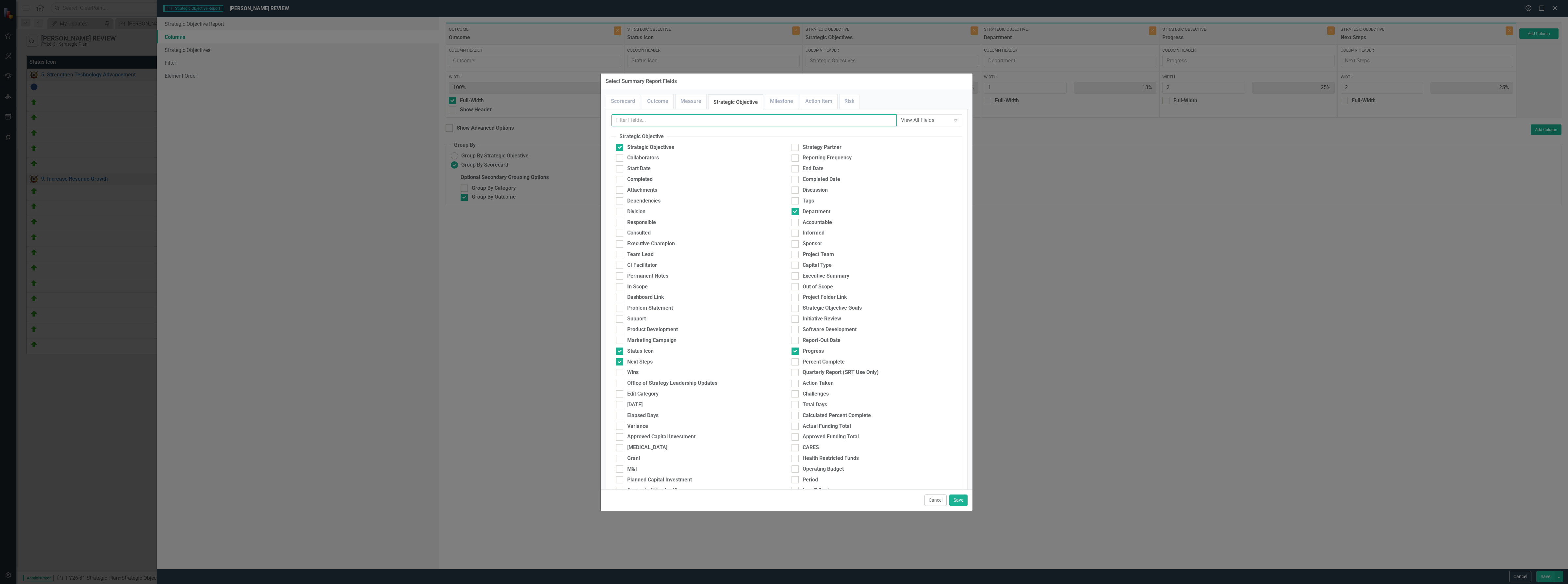
click at [741, 119] on input "text" at bounding box center [754, 120] width 285 height 12
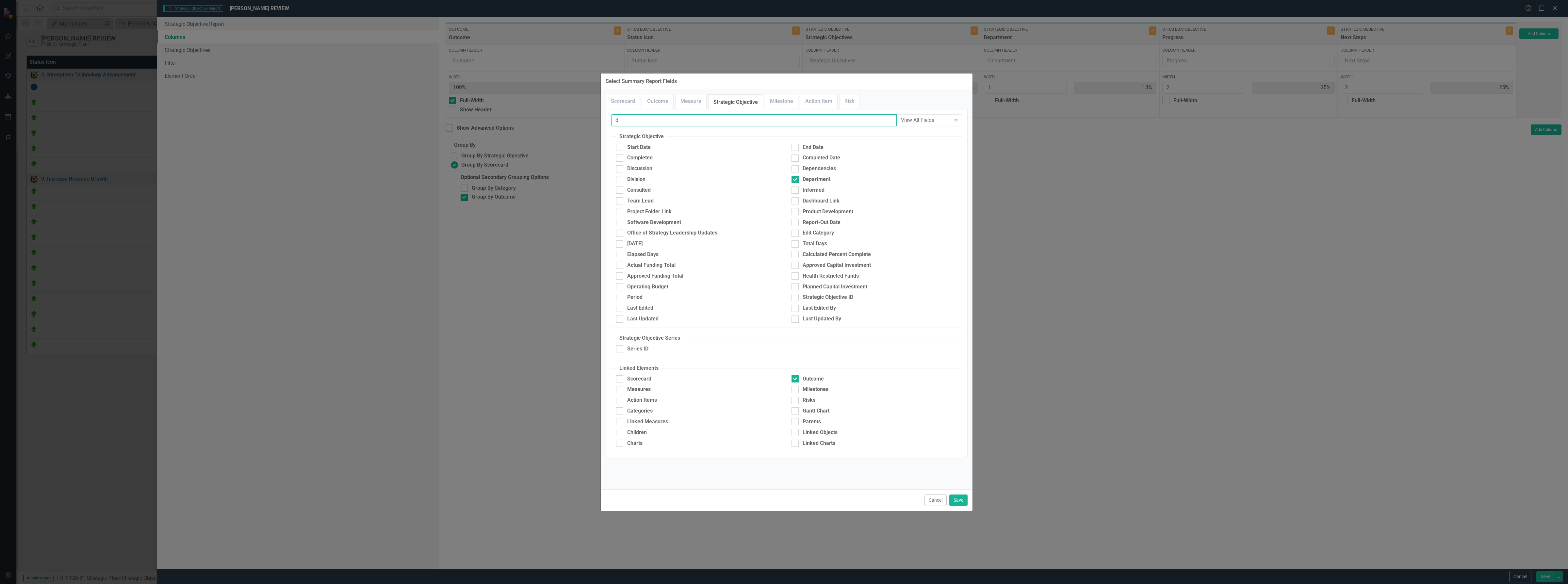
type input "d"
click at [638, 177] on div "Division" at bounding box center [637, 179] width 19 height 8
click at [621, 177] on input "Division" at bounding box center [618, 178] width 4 height 4
checkbox input "true"
click at [835, 502] on button "Save" at bounding box center [958, 500] width 19 height 12
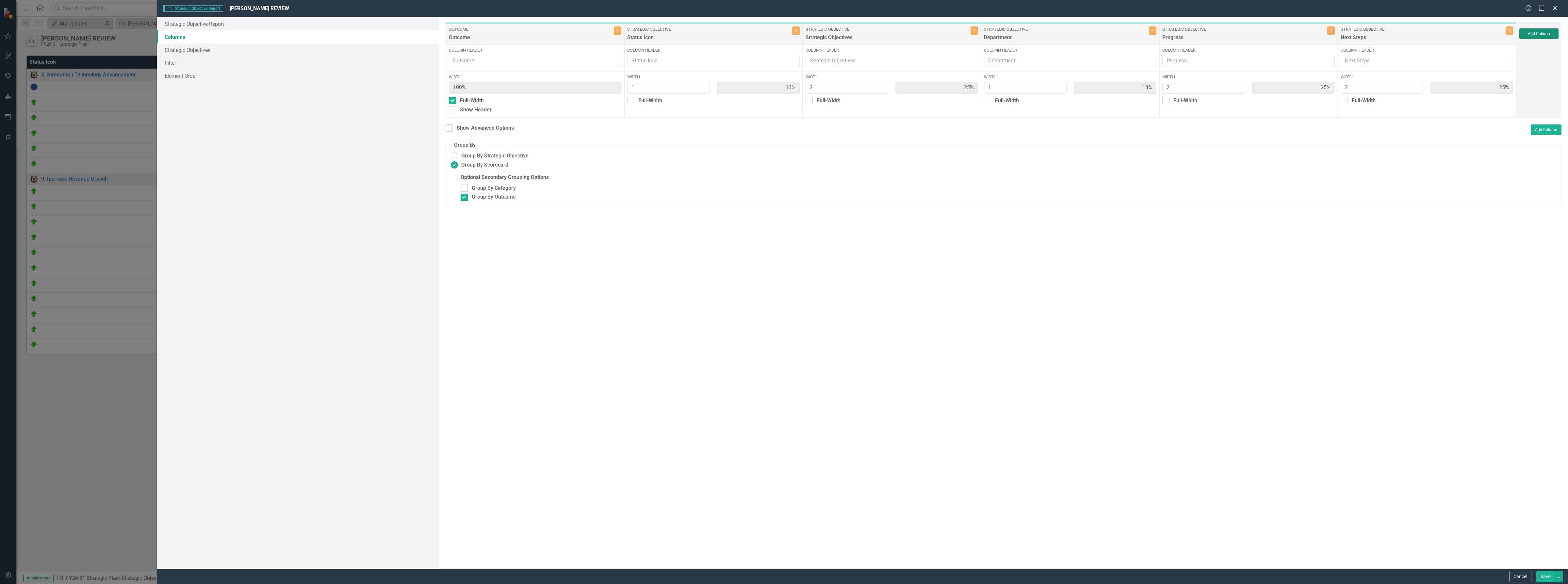
type input "11%"
type input "22%"
type input "11%"
type input "22%"
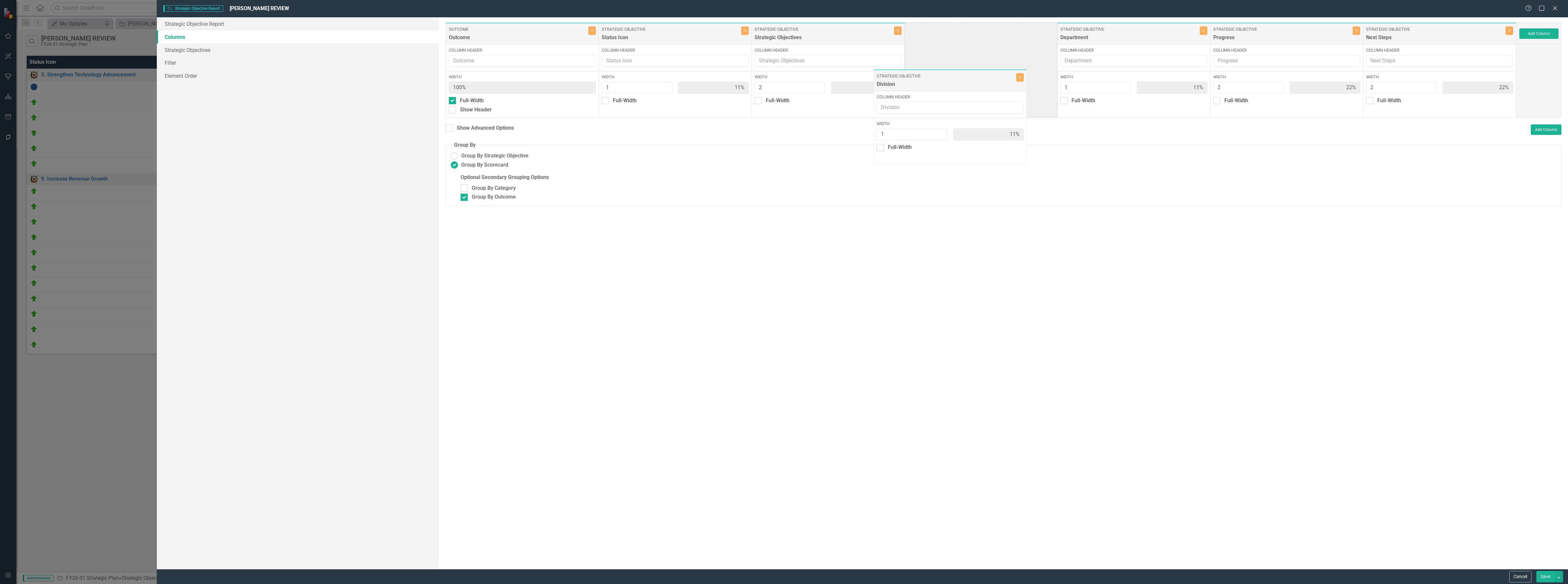
drag, startPoint x: 1430, startPoint y: 38, endPoint x: 963, endPoint y: 84, distance: 469.3
click at [835, 85] on div "Outcome Outcome Close Column Header Width 100% Full-Width Show Header Strategic…" at bounding box center [980, 69] width 1071 height 96
click at [835, 578] on button "Save" at bounding box center [1545, 576] width 19 height 12
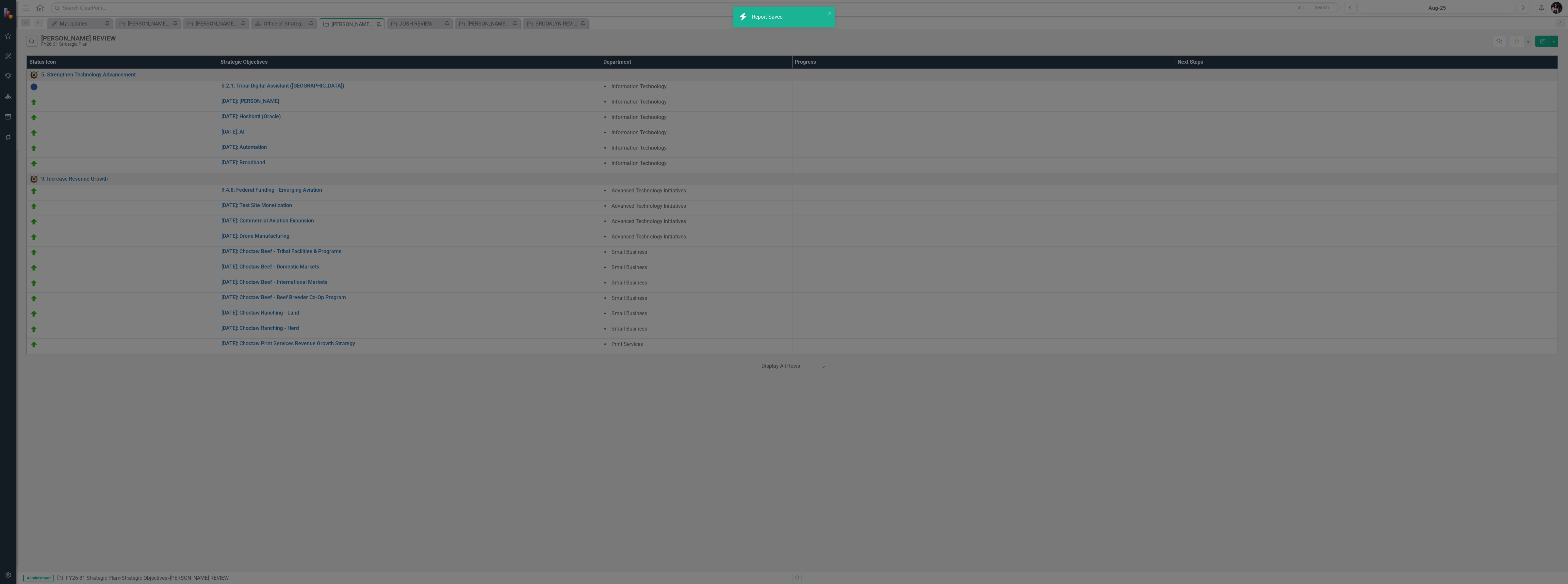
radio input "false"
checkbox input "false"
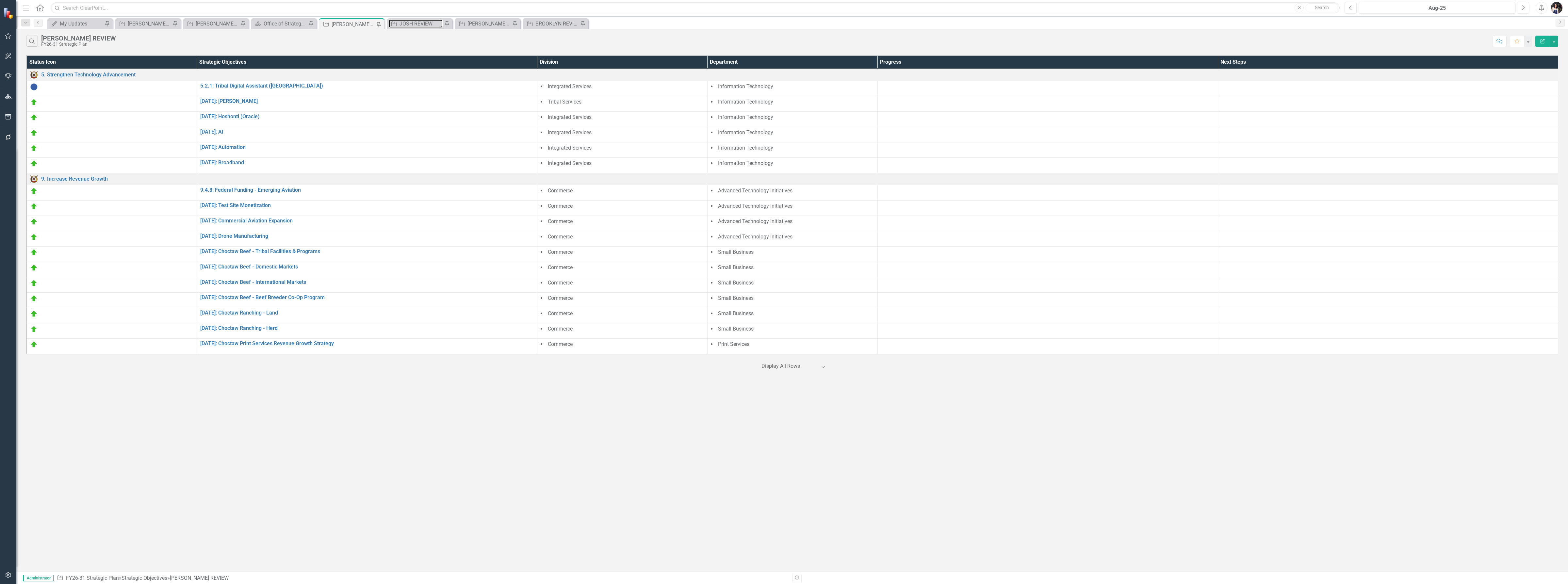
click at [413, 25] on div "JOSH REVIEW" at bounding box center [421, 24] width 43 height 8
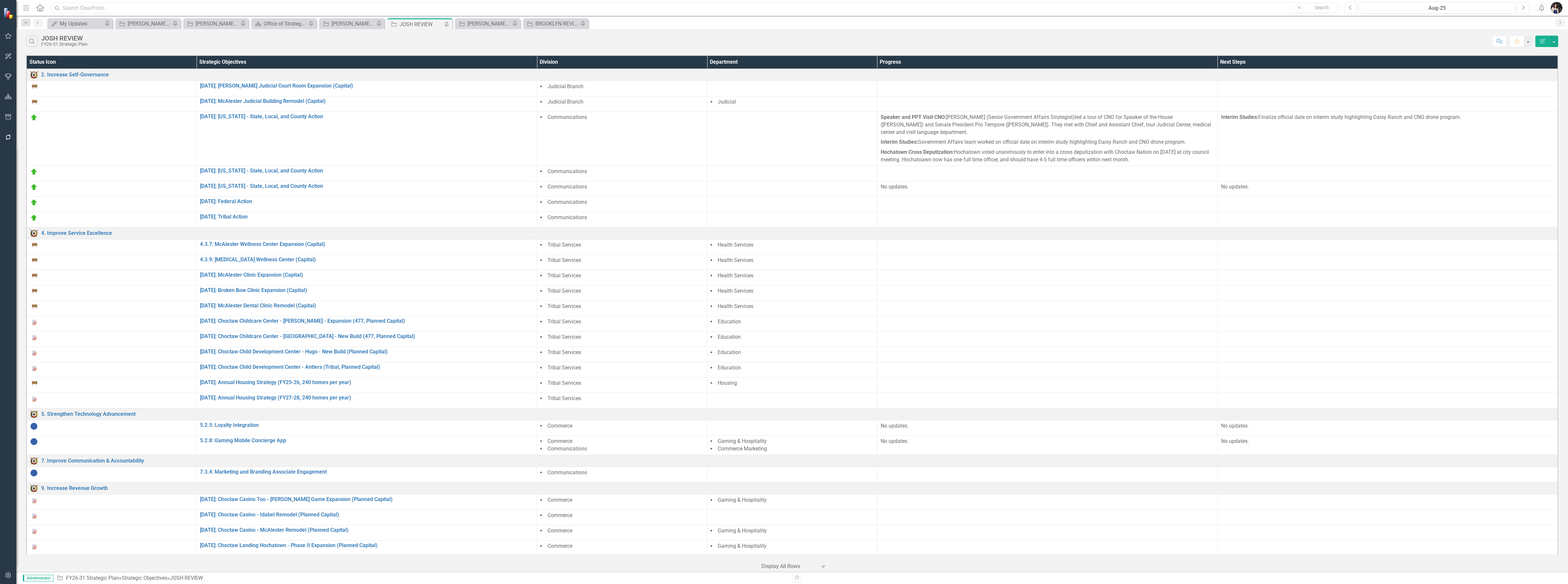
click at [626, 8] on input "text" at bounding box center [695, 8] width 1289 height 12
click at [489, 20] on div "[PERSON_NAME] REVIEW" at bounding box center [489, 24] width 43 height 8
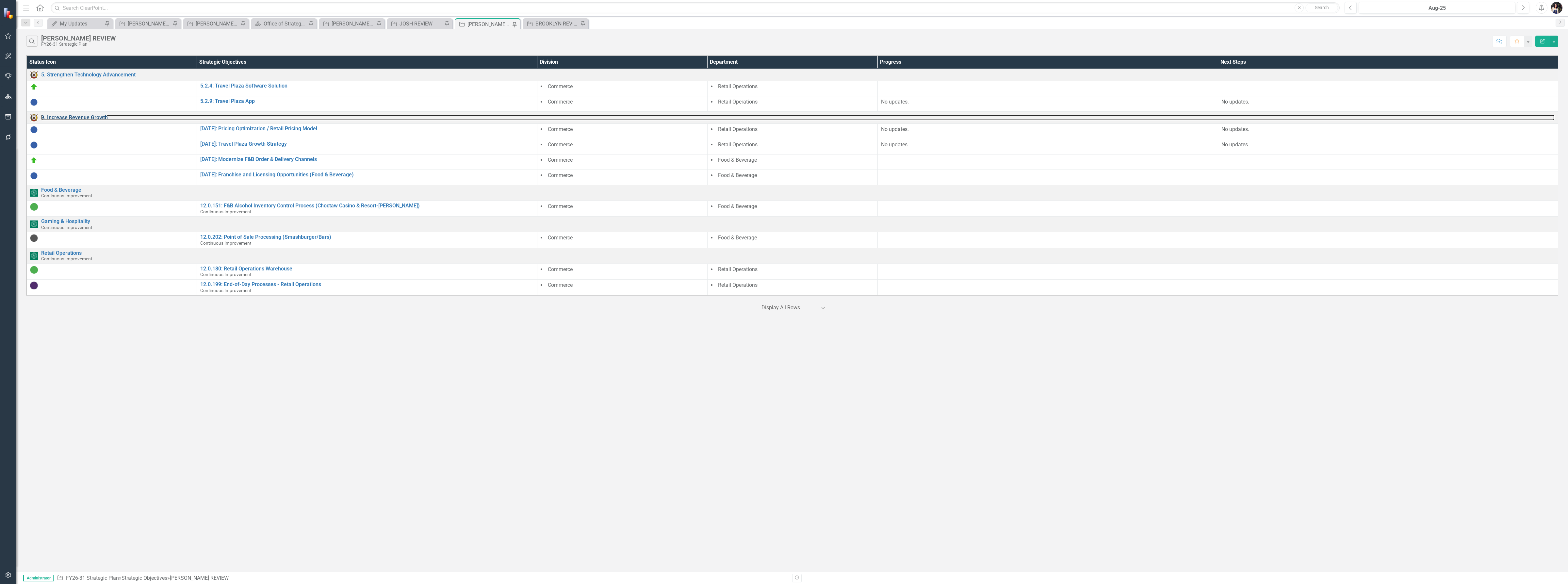
click at [83, 118] on link "9. Increase Revenue Growth" at bounding box center [798, 117] width 1513 height 6
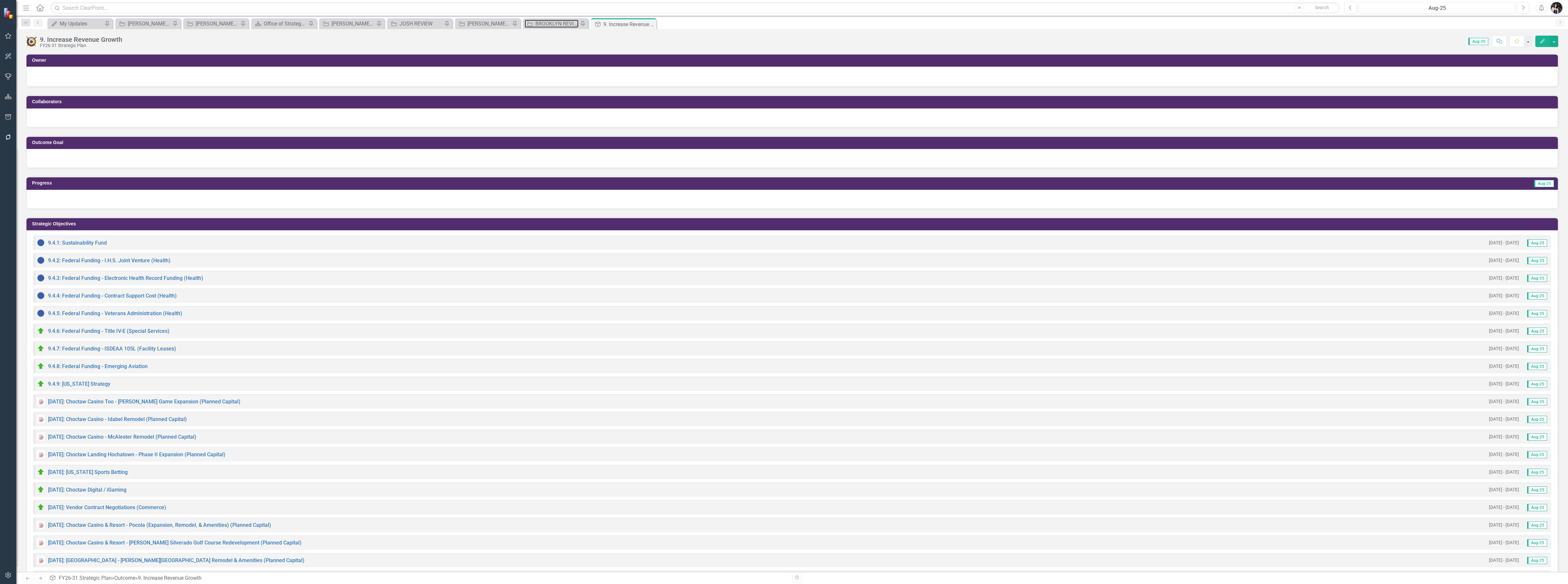
click at [565, 23] on div "BROOKLYN REVIEW" at bounding box center [556, 24] width 43 height 8
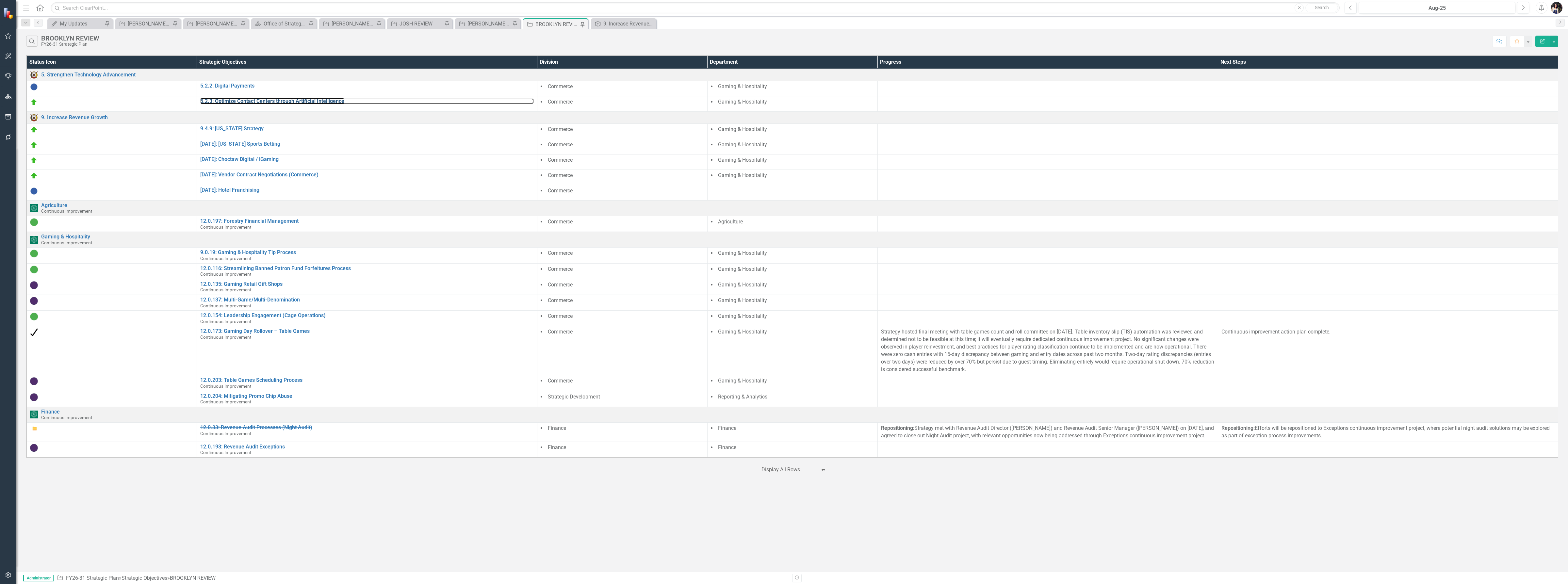
click at [282, 102] on link "5.2.3: Optimize Contact Centers through Artificial Intelligence" at bounding box center [367, 101] width 334 height 6
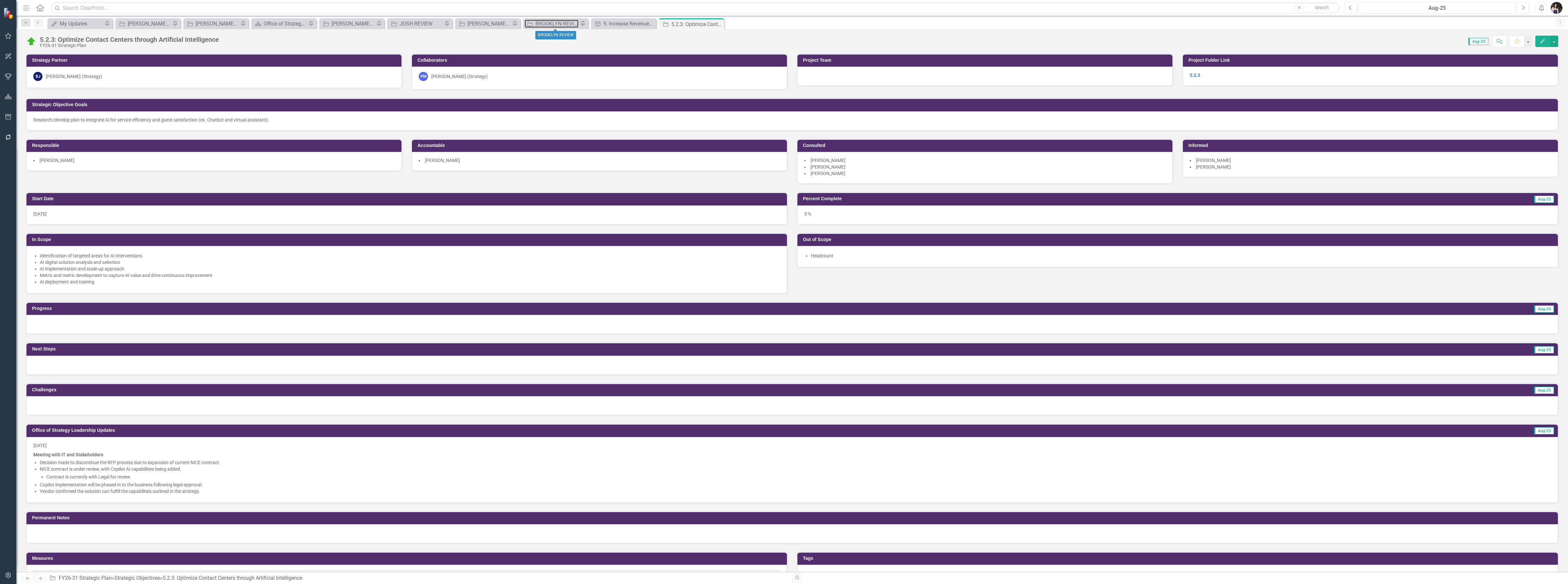
click at [554, 21] on div "BROOKLYN REVIEW" at bounding box center [556, 24] width 43 height 8
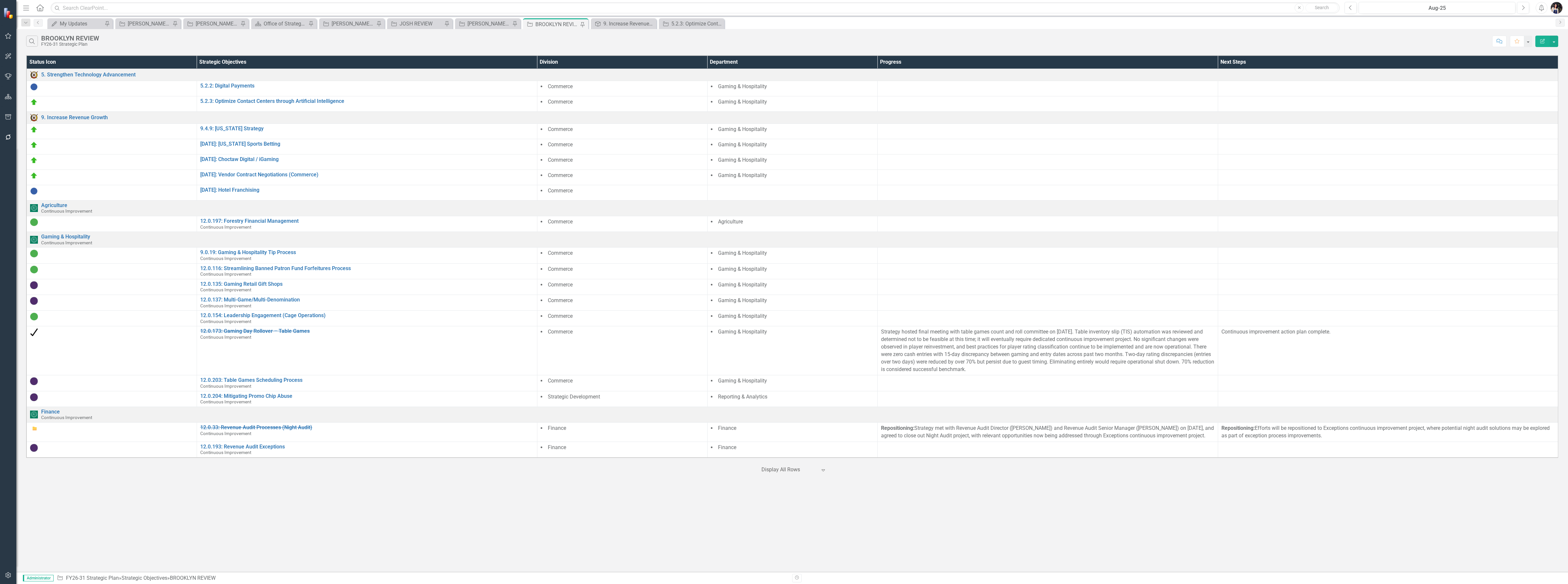
click at [835, 44] on button "Edit Report" at bounding box center [1542, 41] width 14 height 12
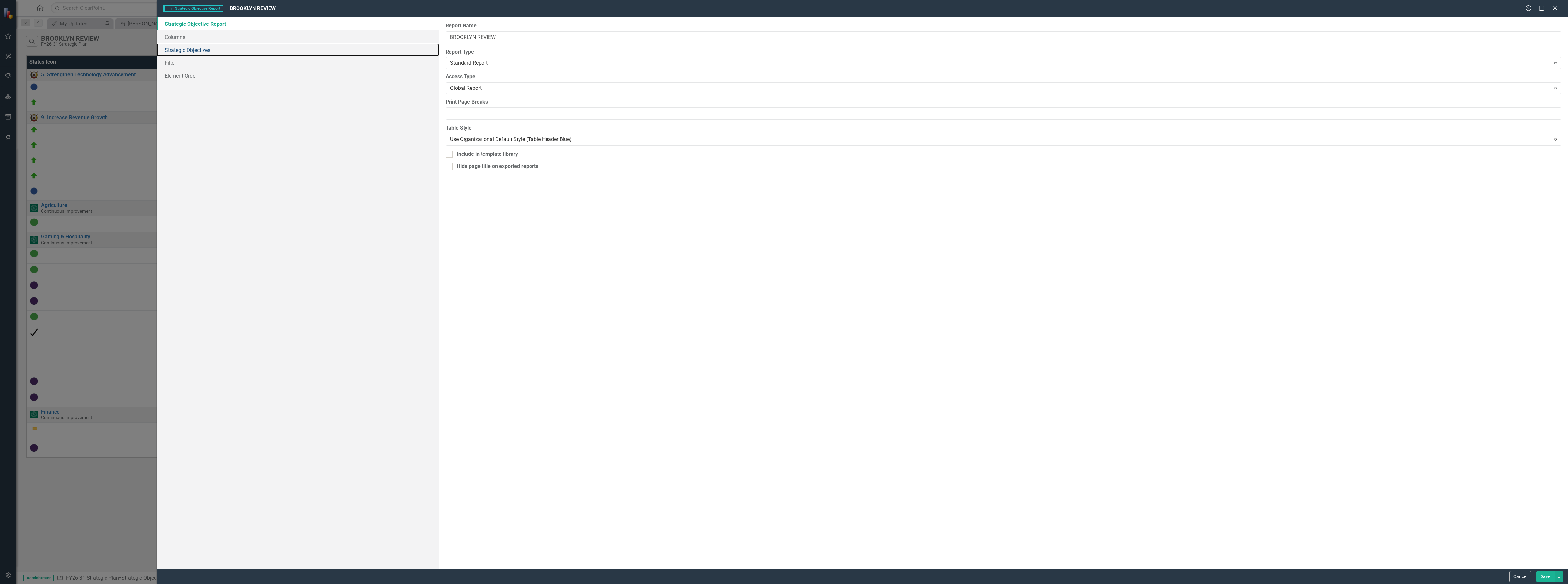
click at [267, 45] on link "Strategic Objectives" at bounding box center [297, 49] width 282 height 13
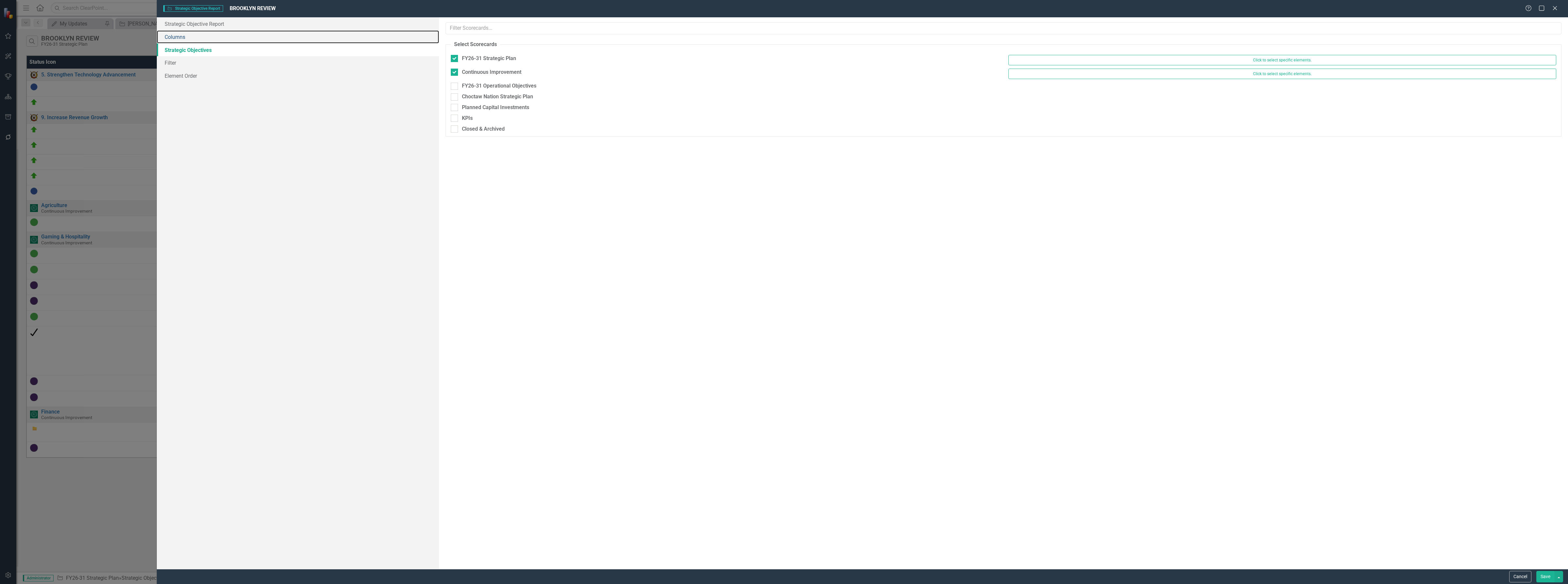
click at [266, 38] on link "Columns" at bounding box center [297, 36] width 282 height 13
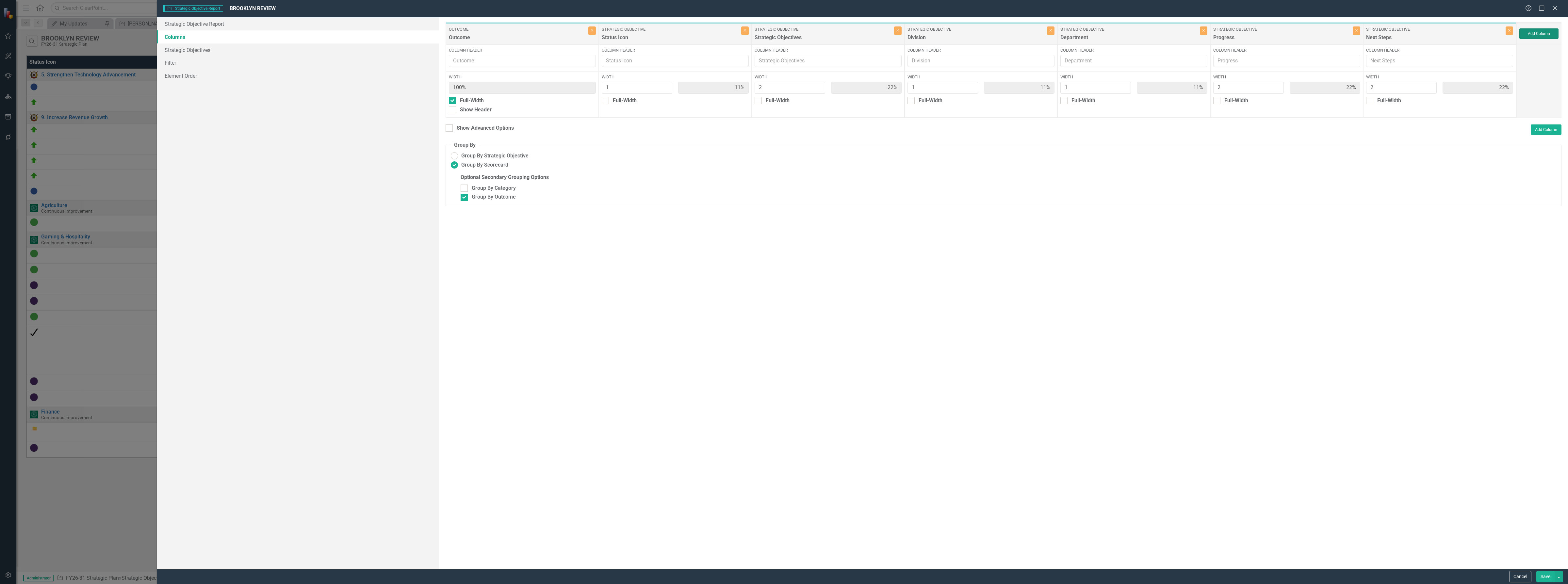
click at [835, 33] on button "Add Column" at bounding box center [1538, 34] width 39 height 10
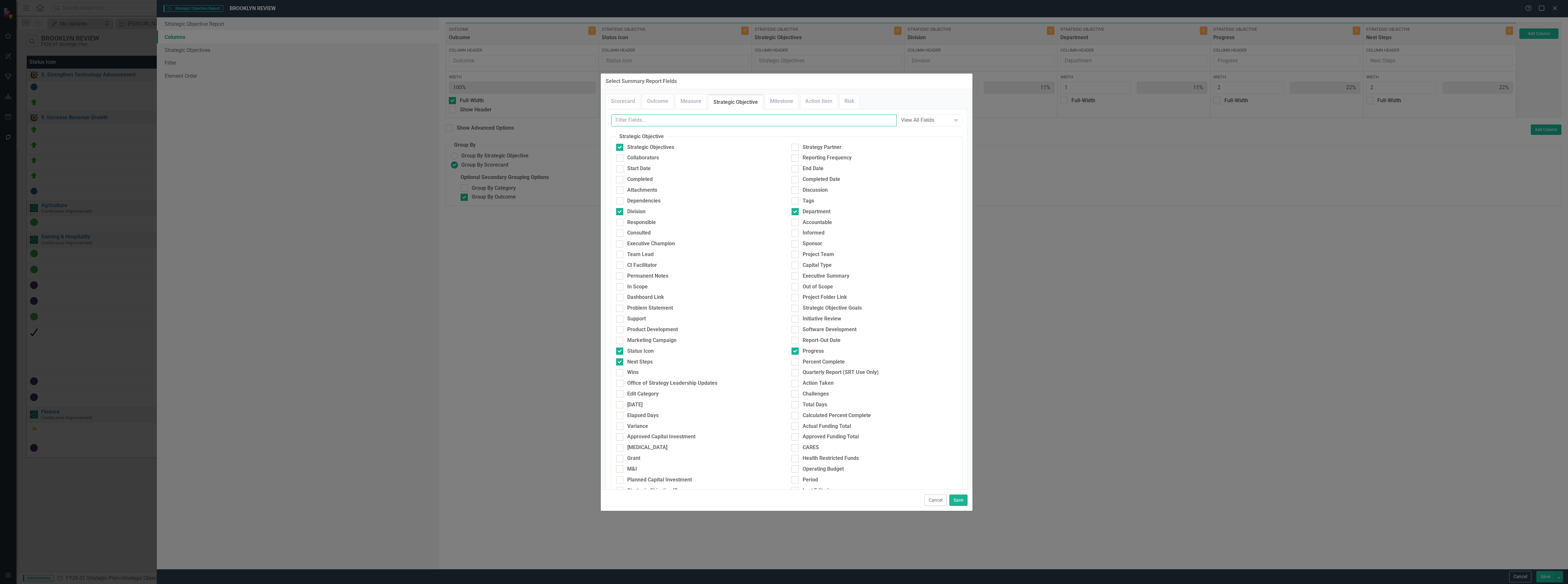
click at [659, 119] on input "text" at bounding box center [754, 120] width 285 height 12
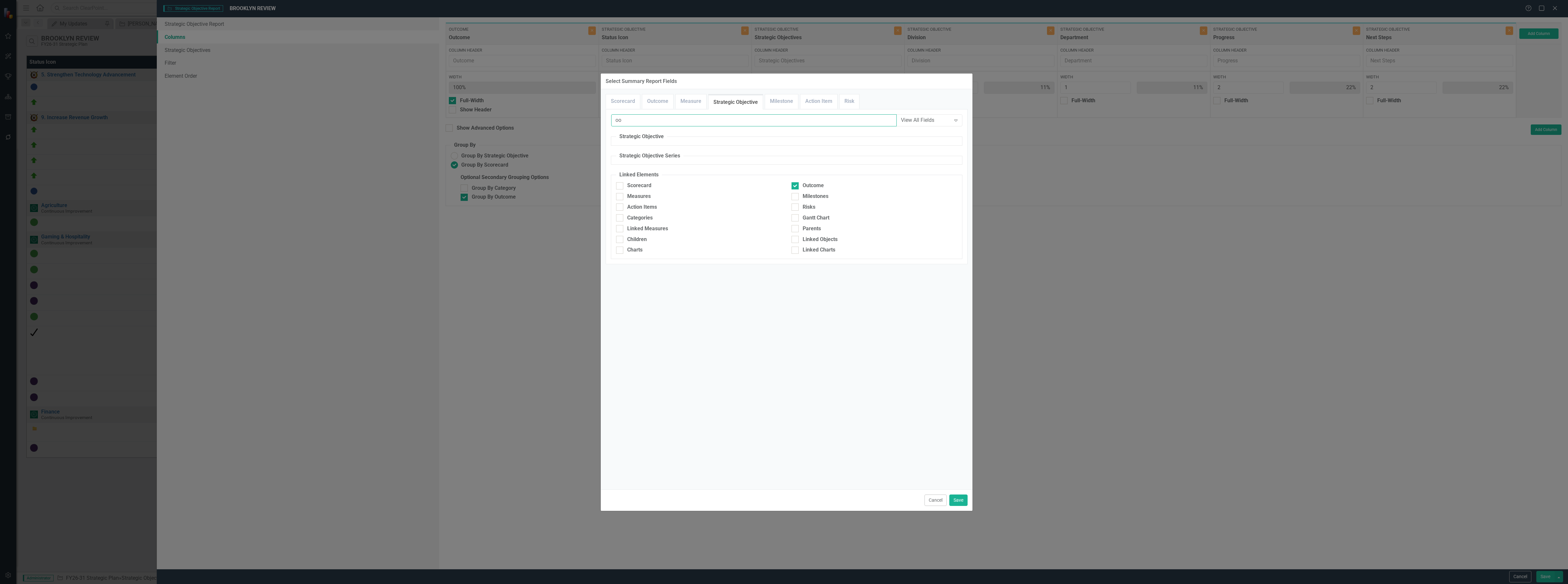
type input "o"
type input "lea"
click at [793, 152] on div "Office of Strategy Leadership Updates" at bounding box center [874, 149] width 175 height 11
click at [794, 149] on div at bounding box center [795, 147] width 7 height 7
click at [794, 148] on input "Office of Strategy Leadership Updates" at bounding box center [793, 146] width 4 height 4
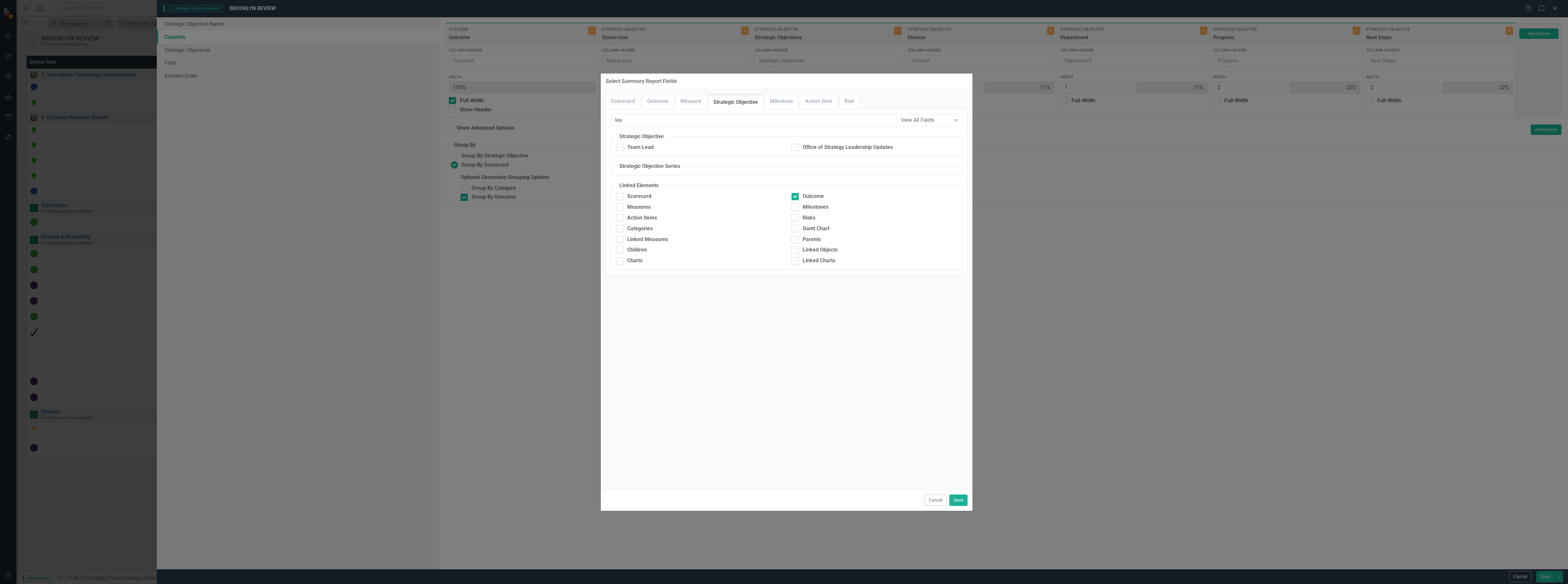
checkbox input "true"
click at [835, 502] on button "Save" at bounding box center [958, 500] width 19 height 12
type input "10%"
type input "20%"
type input "10%"
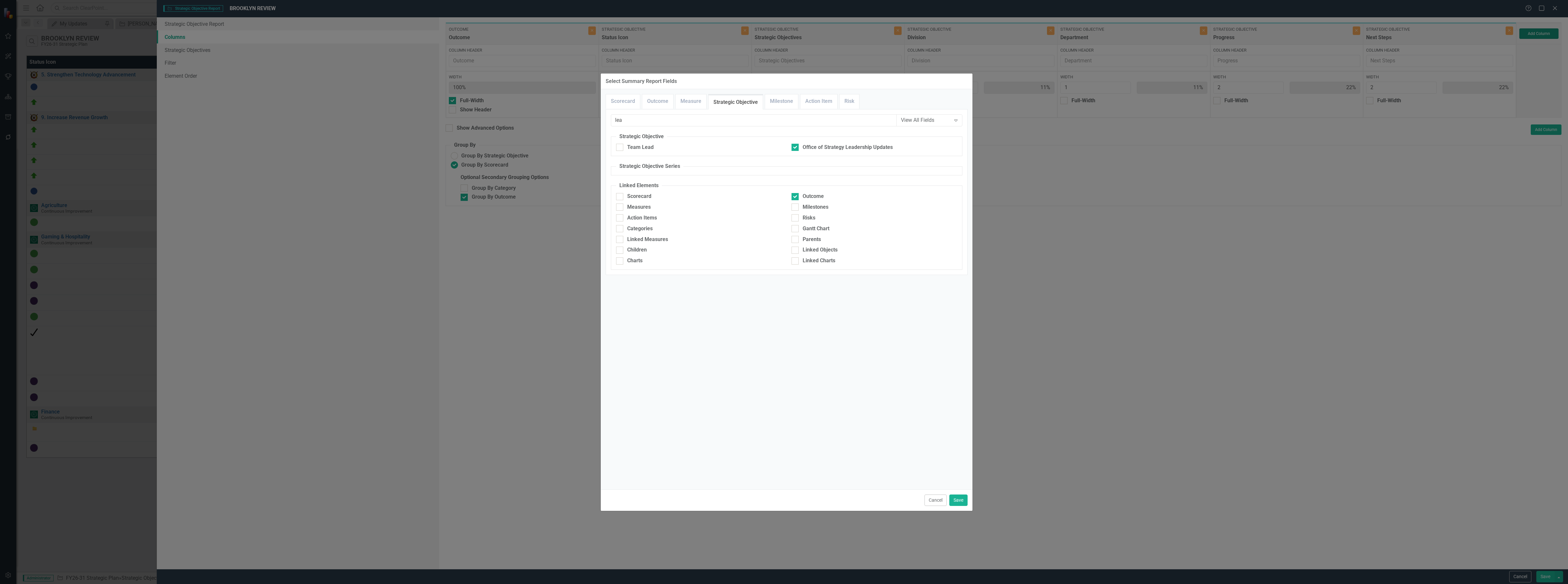
type input "10%"
type input "20%"
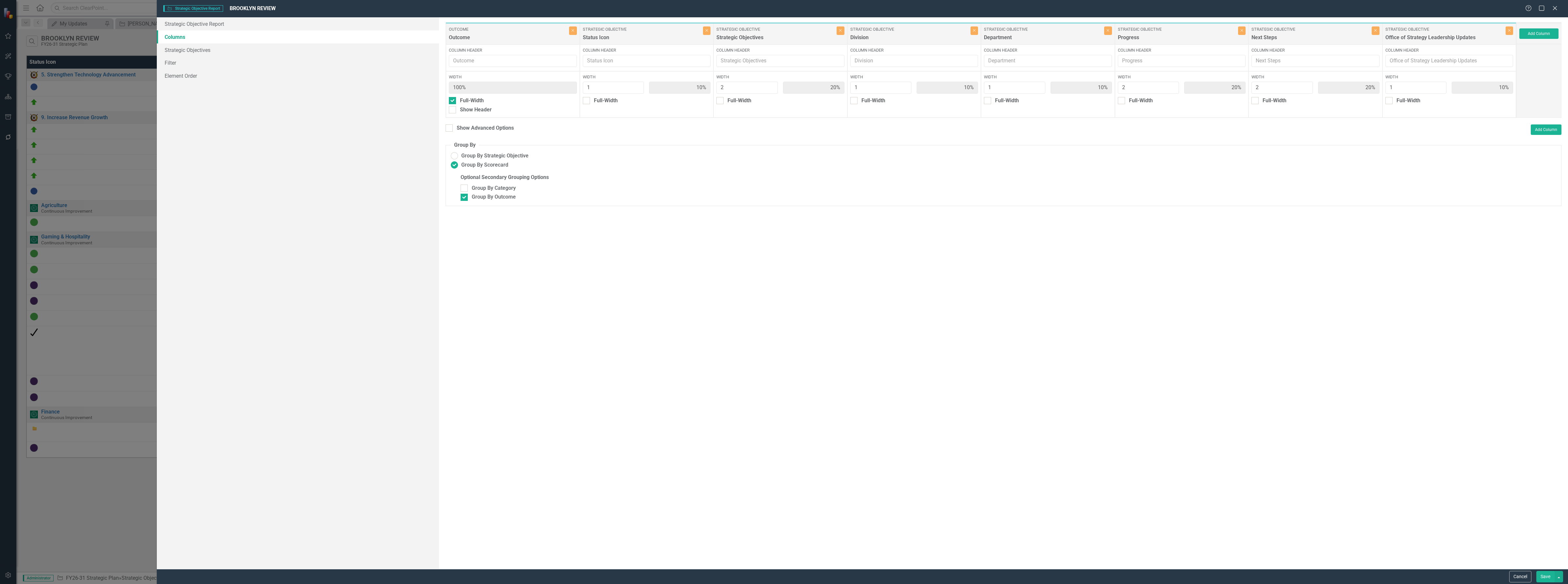
click at [835, 574] on button "Save" at bounding box center [1545, 576] width 19 height 12
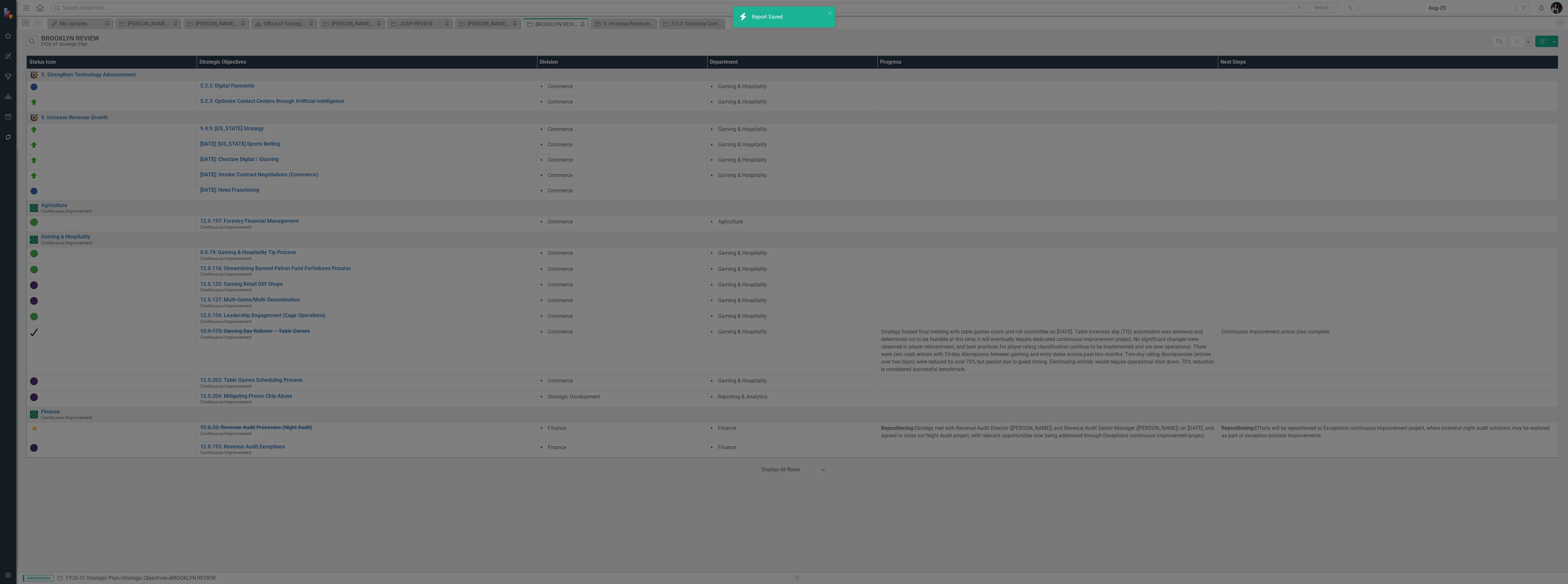
radio input "false"
checkbox input "false"
radio input "true"
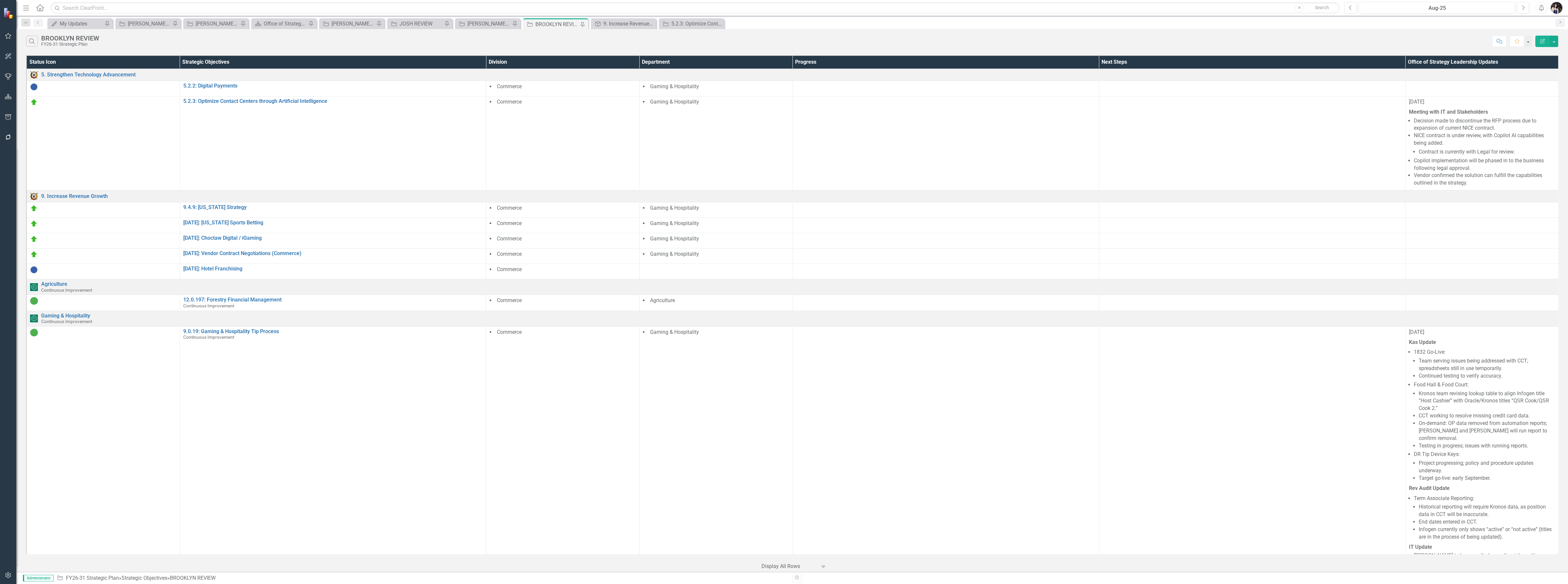
click at [835, 42] on icon "Edit Report" at bounding box center [1542, 41] width 6 height 4
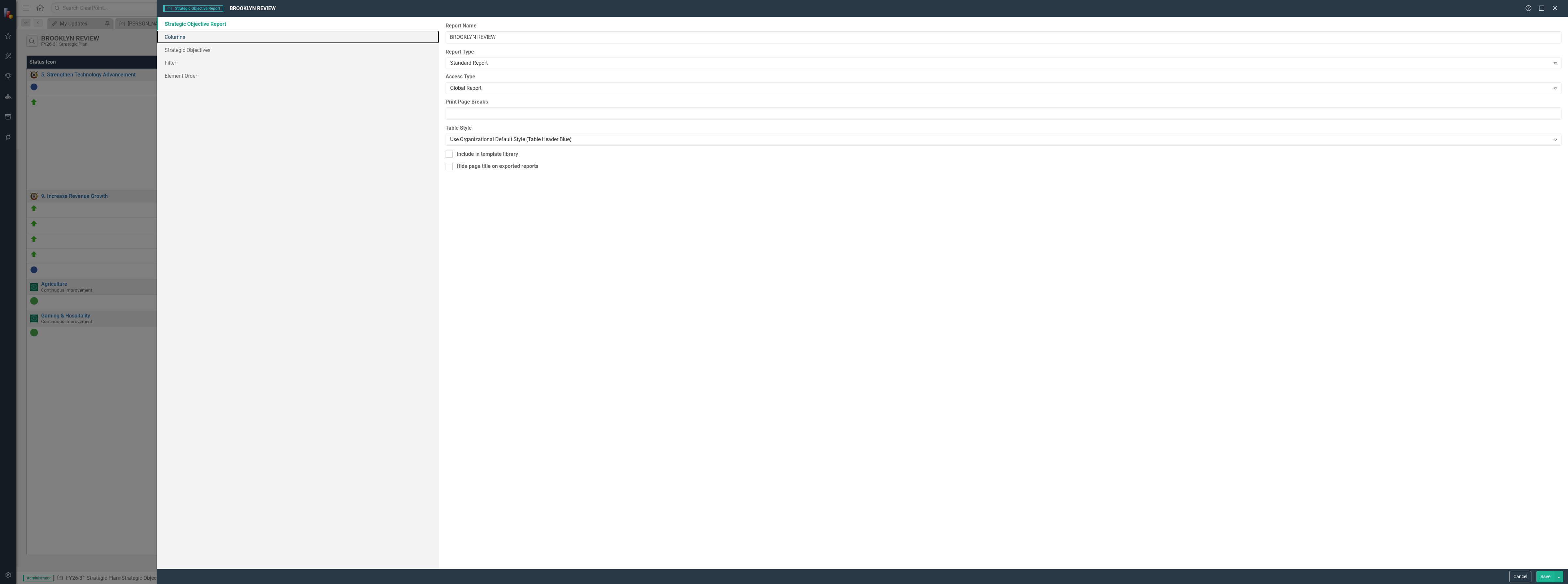
click at [252, 40] on link "Columns" at bounding box center [297, 36] width 282 height 13
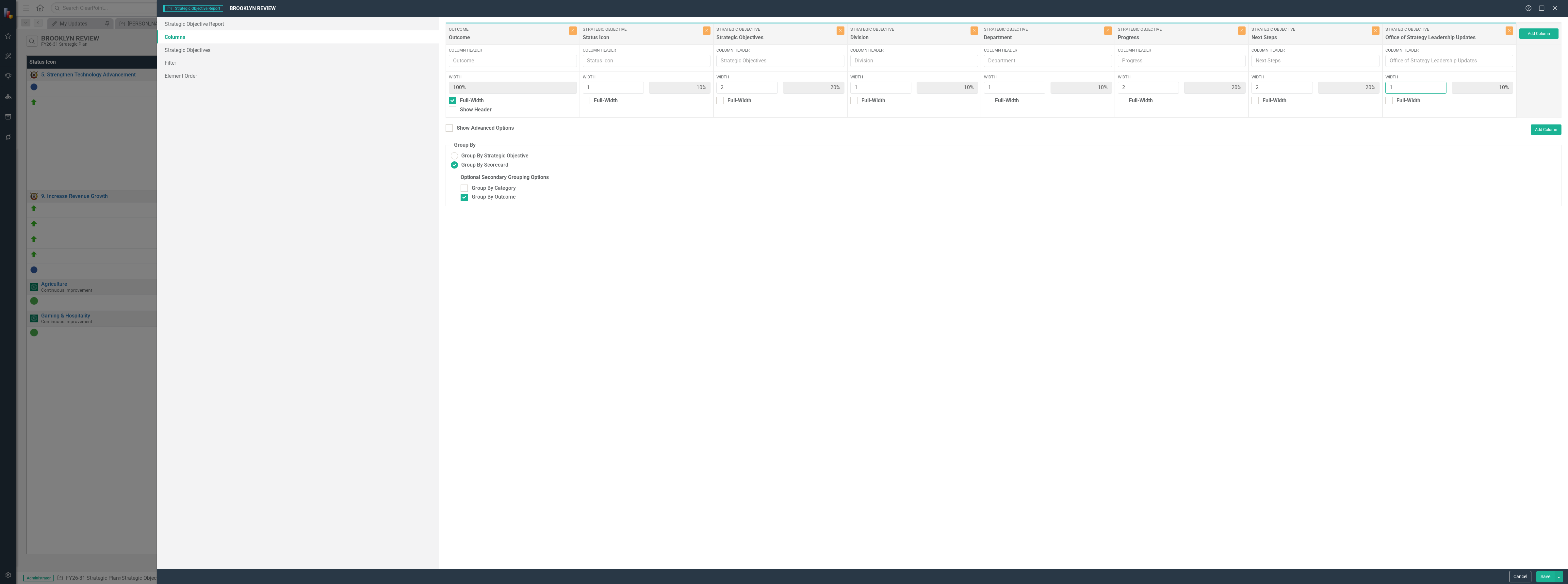
click at [835, 90] on input "1" at bounding box center [1416, 87] width 62 height 12
type input "2"
type input "9%"
type input "18%"
type input "9%"
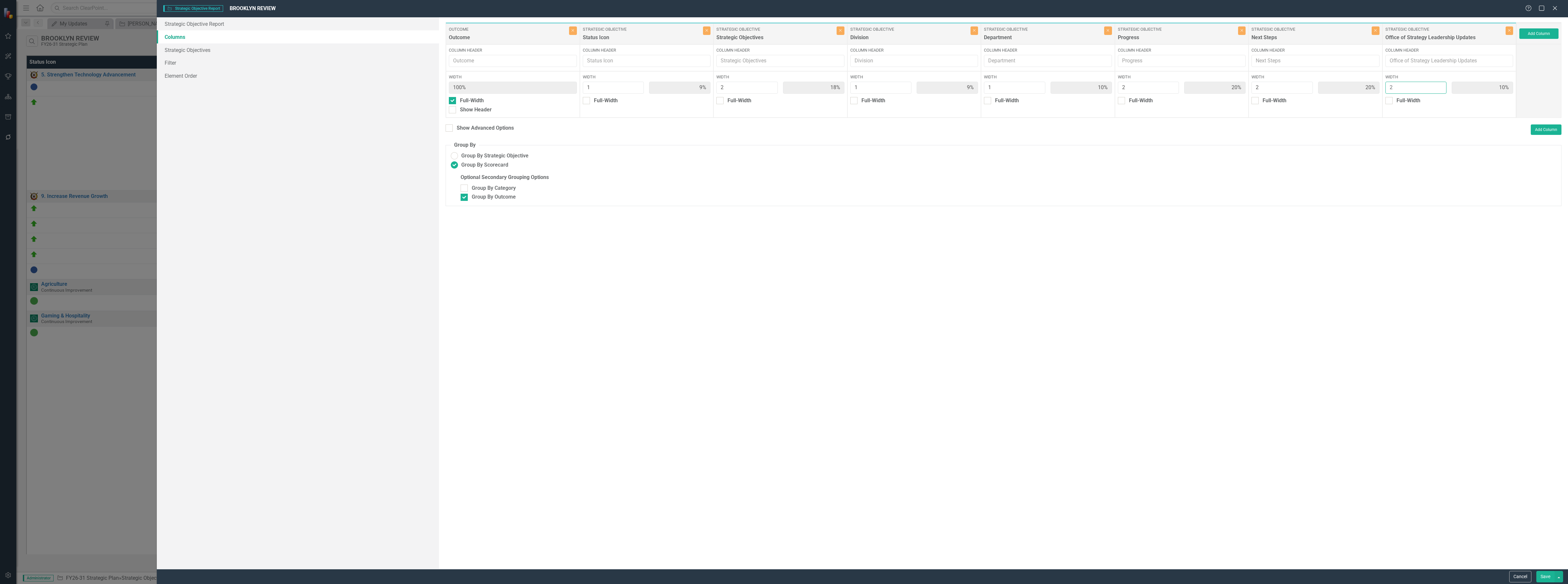
type input "9%"
type input "18%"
type input "2"
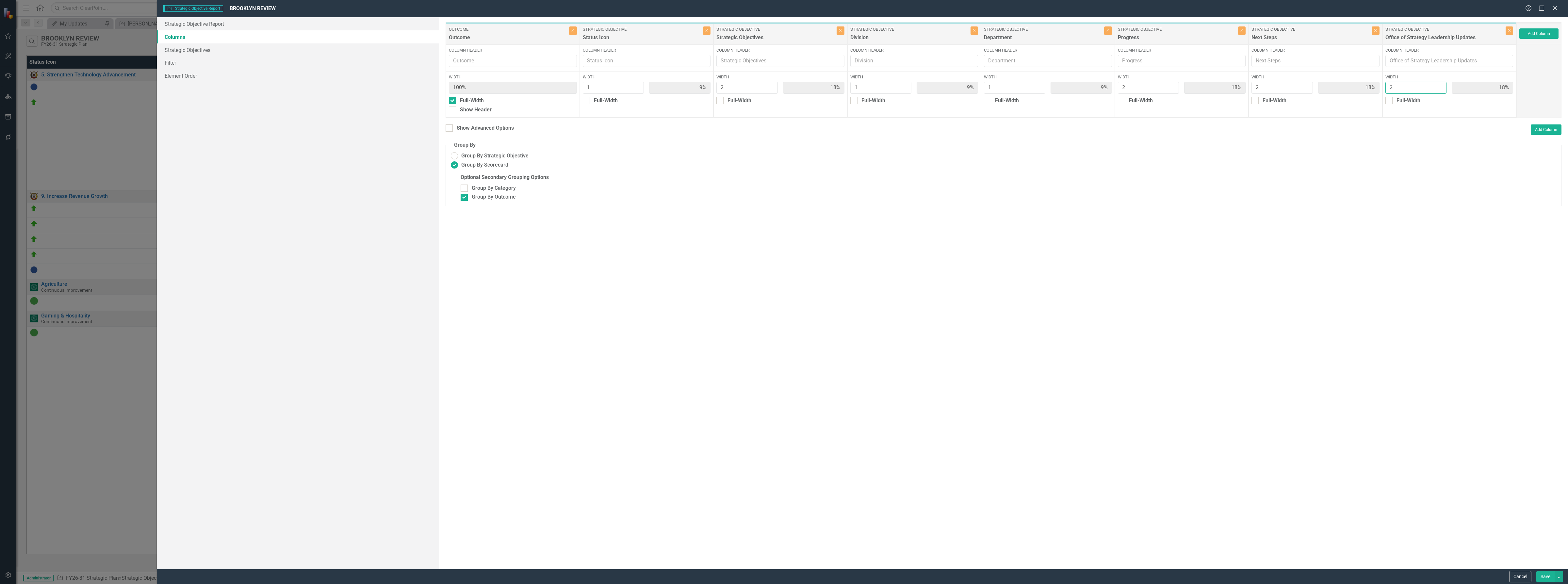
click at [835, 85] on input "2" at bounding box center [1416, 87] width 62 height 12
click at [835, 576] on button "Save" at bounding box center [1545, 576] width 19 height 12
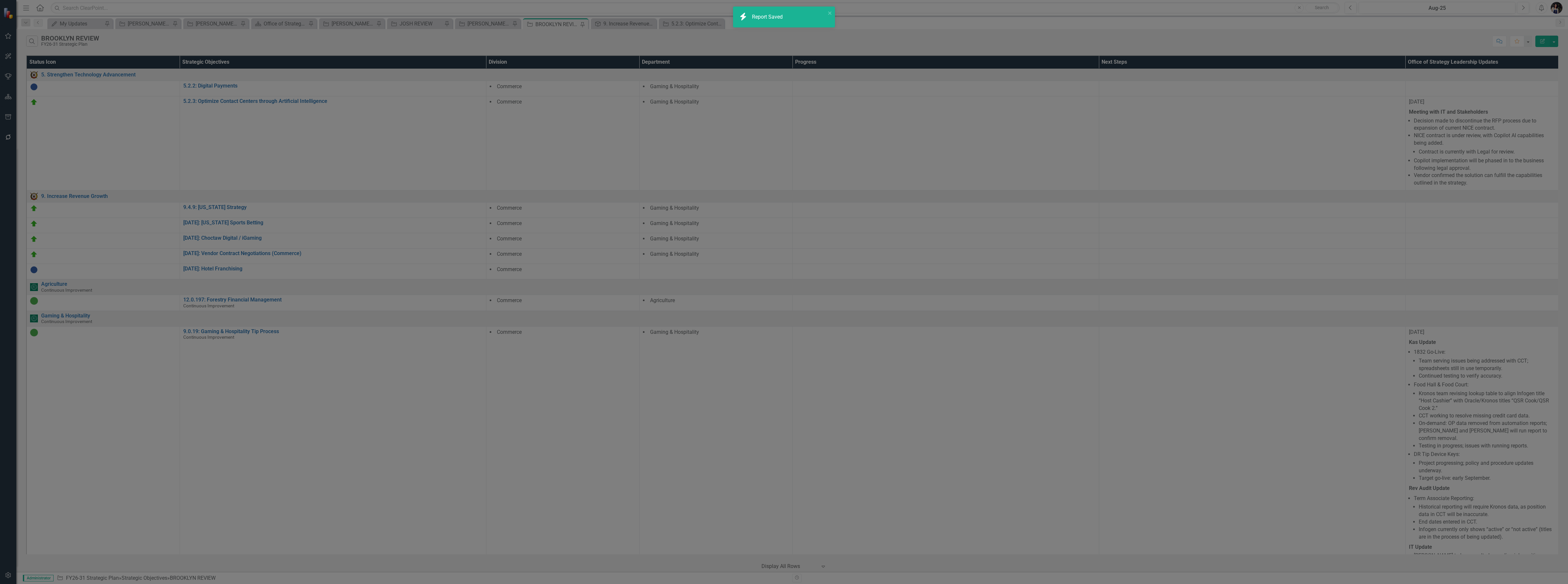
radio input "false"
checkbox input "false"
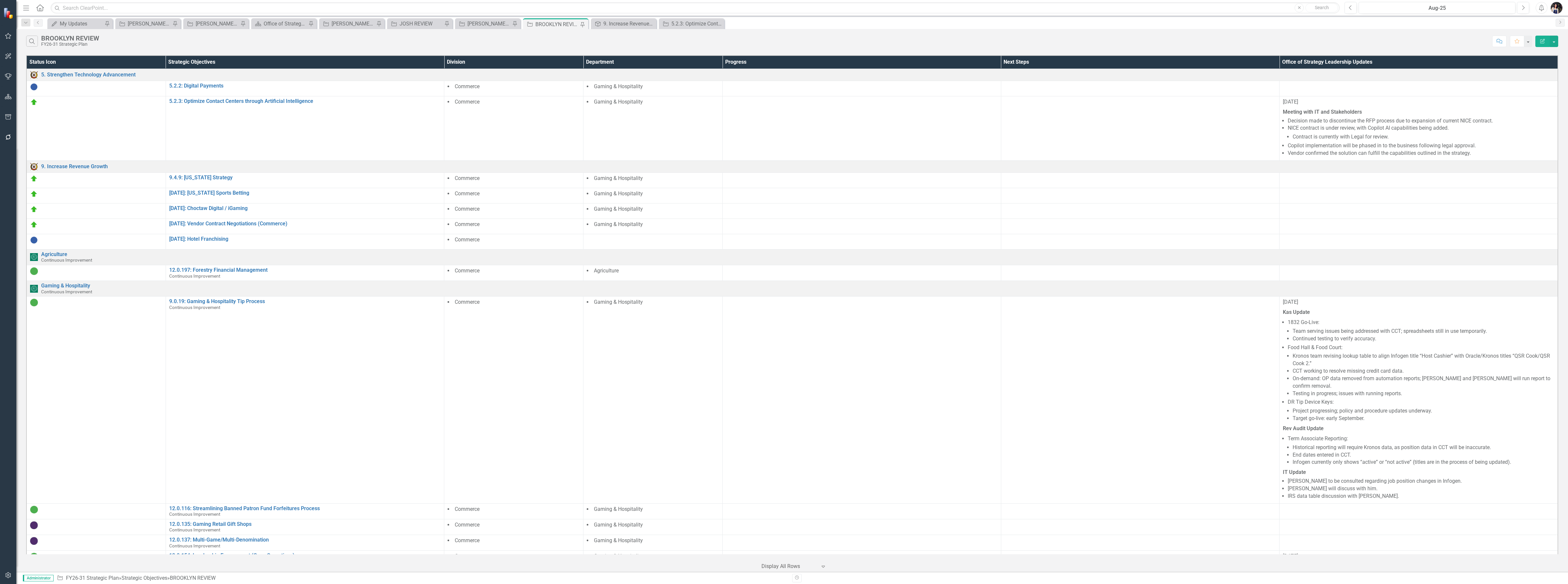
click at [835, 41] on icon "button" at bounding box center [1542, 41] width 4 height 4
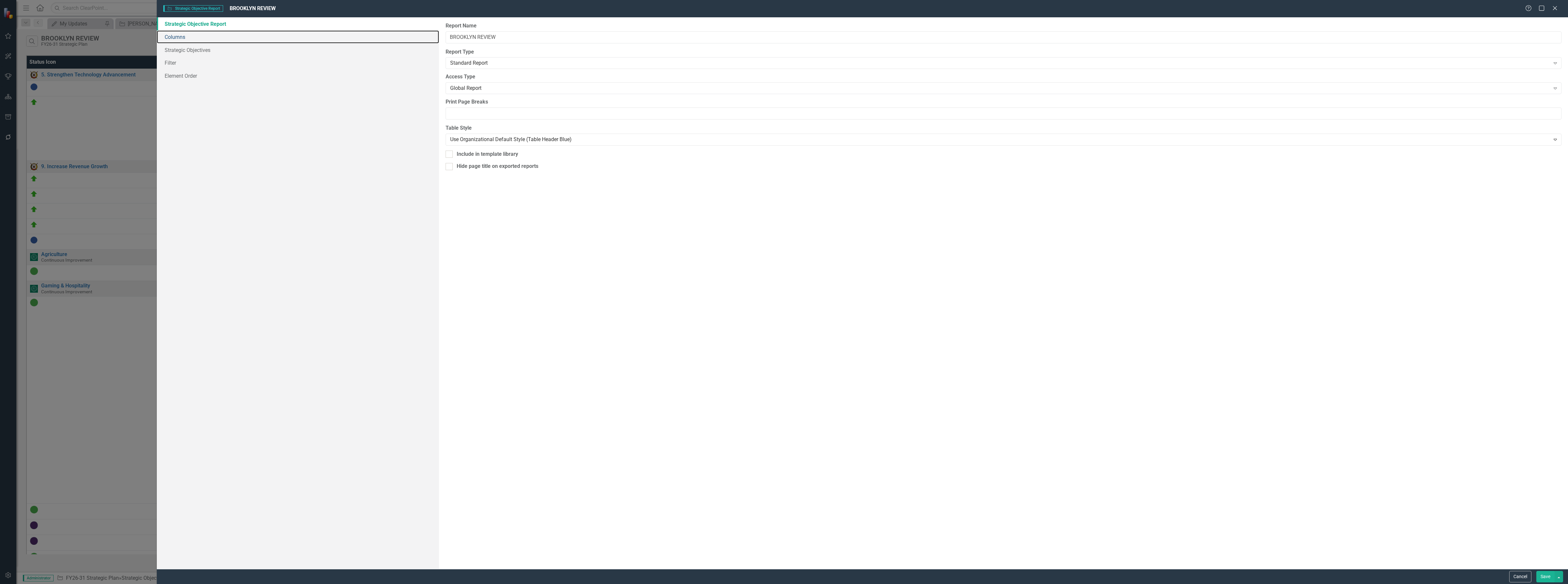
click at [218, 38] on link "Columns" at bounding box center [297, 36] width 282 height 13
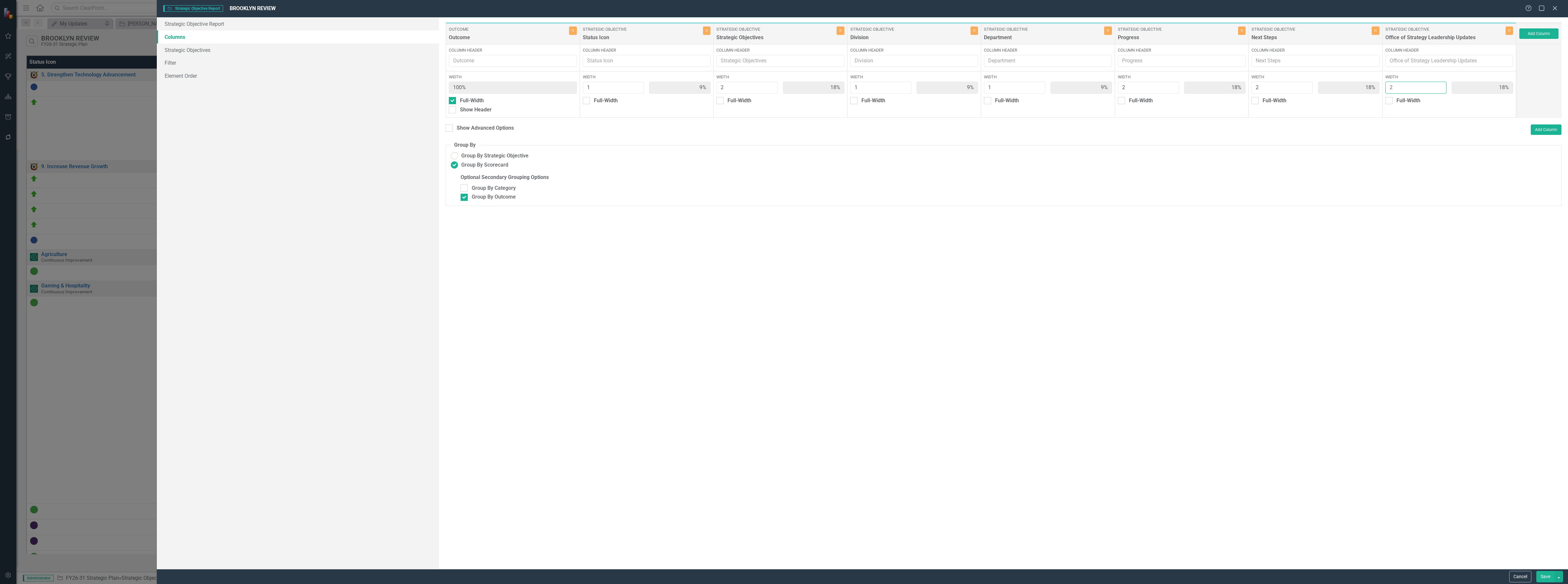
type input "3"
type input "8%"
type input "17%"
type input "8%"
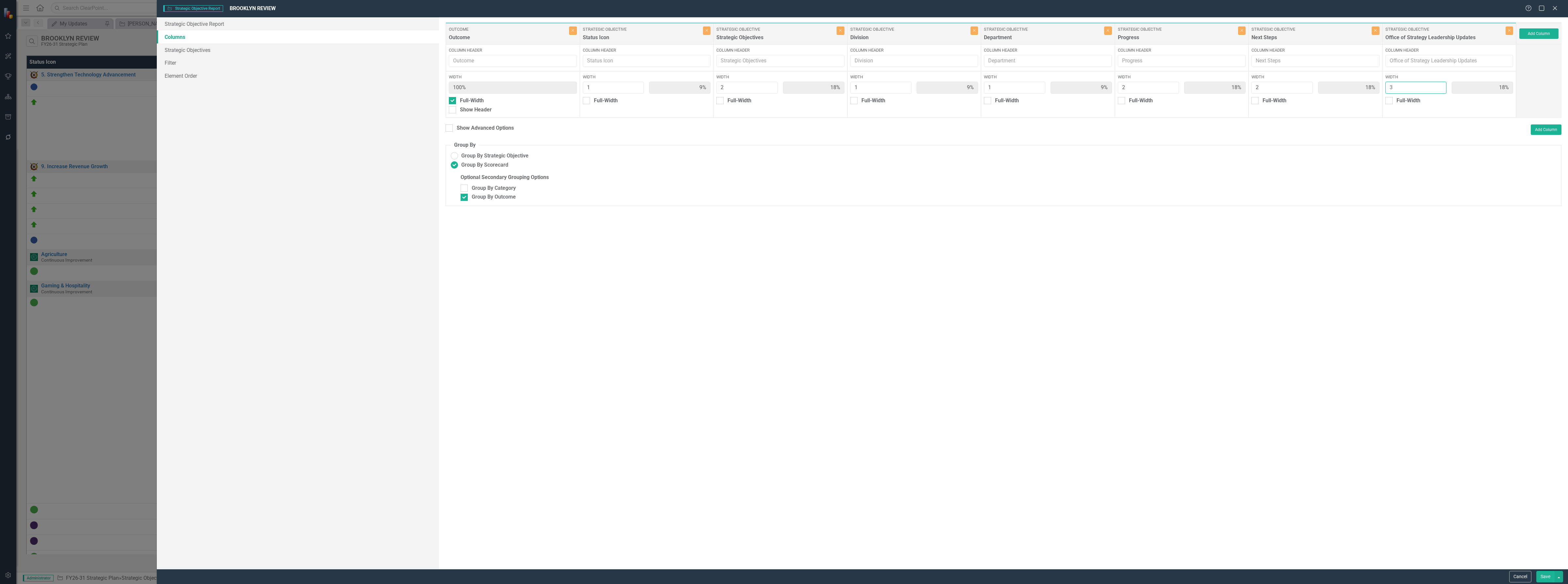
type input "17%"
type input "25%"
type input "3"
click at [835, 85] on input "3" at bounding box center [1416, 87] width 62 height 12
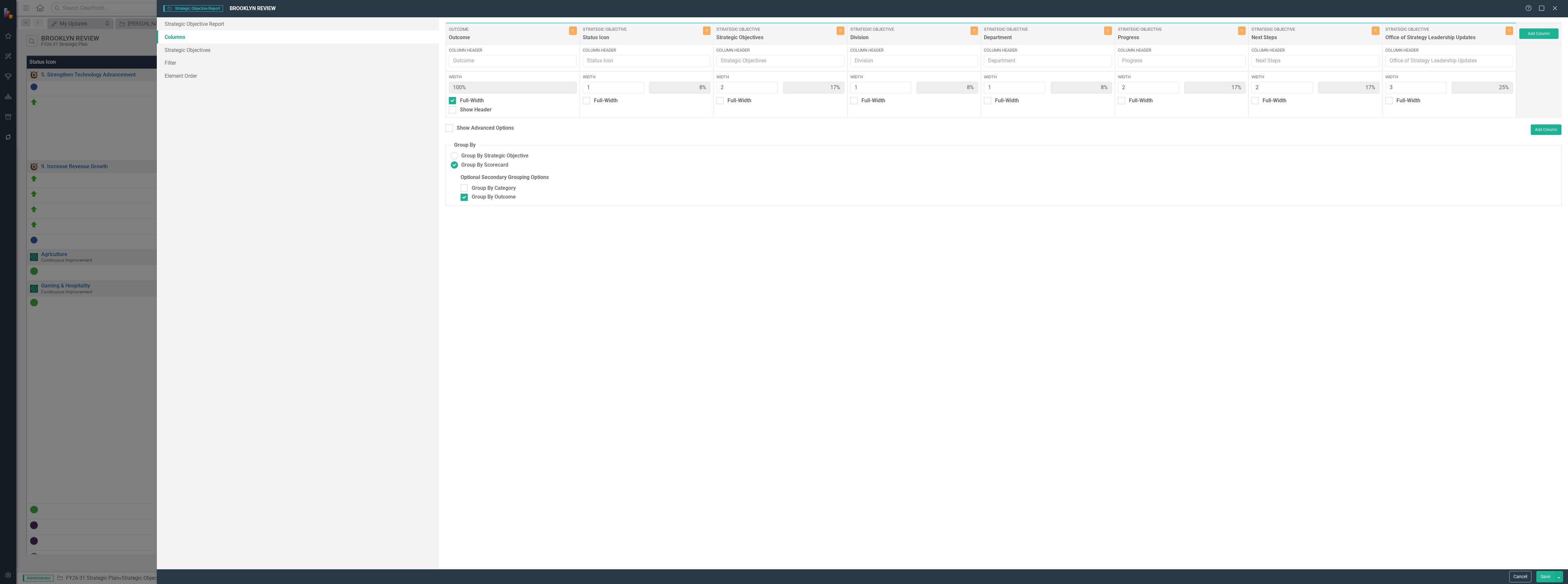
click at [835, 577] on button "Save" at bounding box center [1545, 576] width 19 height 12
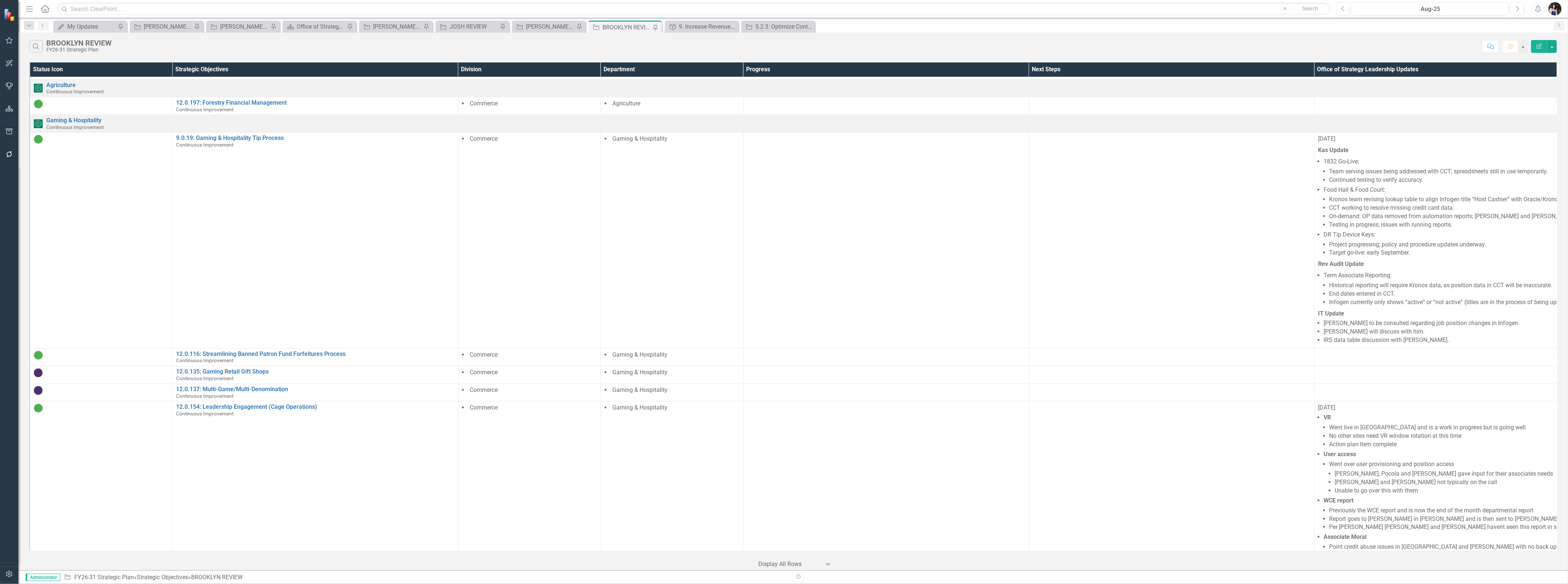
scroll to position [214, 0]
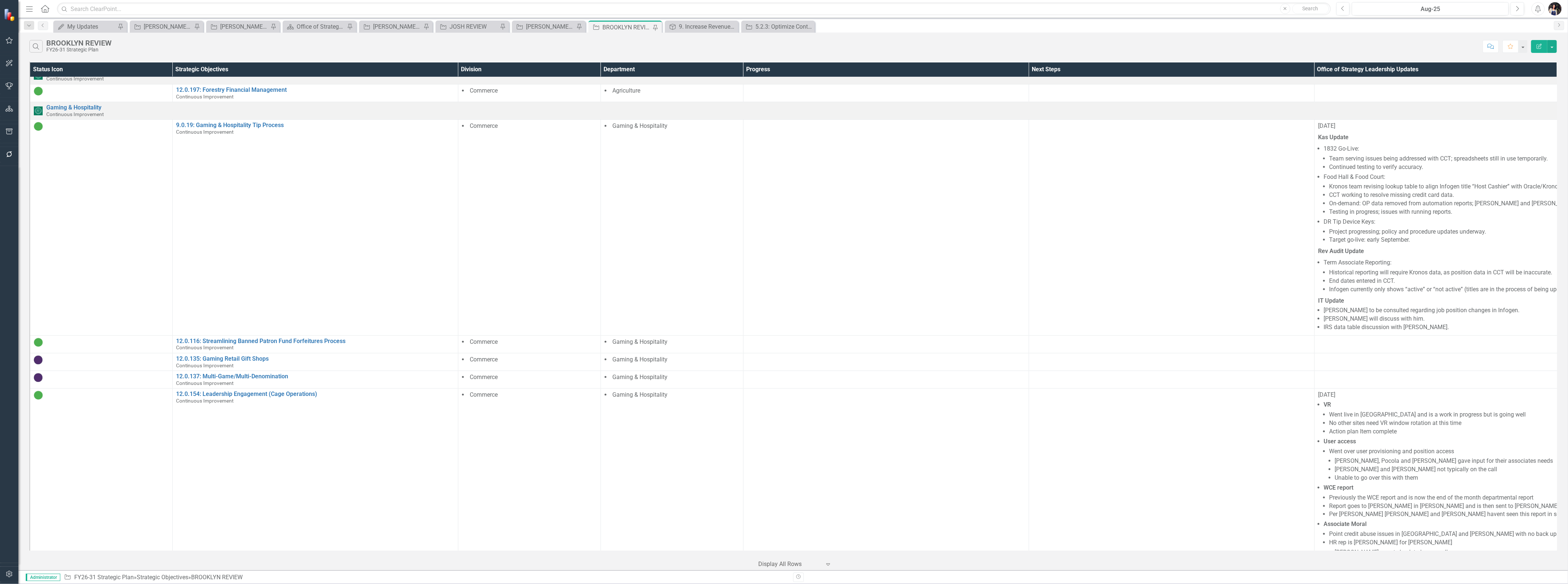
click at [939, 346] on div at bounding box center [1529, 342] width 421 height 9
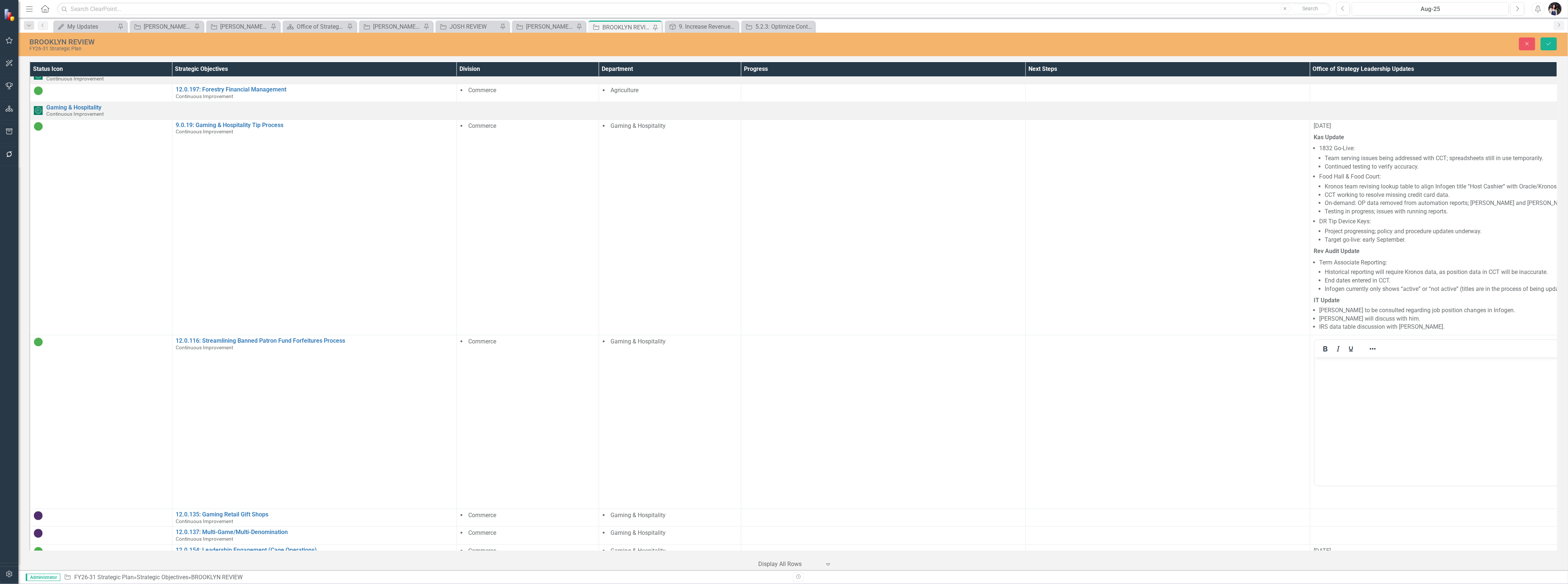
click at [939, 386] on body "Rich Text Area. Press ALT-0 for help." at bounding box center [1522, 413] width 417 height 111
click at [939, 414] on body "To enrich screen reader interactions, please activate Accessibility in Grammarl…" at bounding box center [1522, 413] width 417 height 111
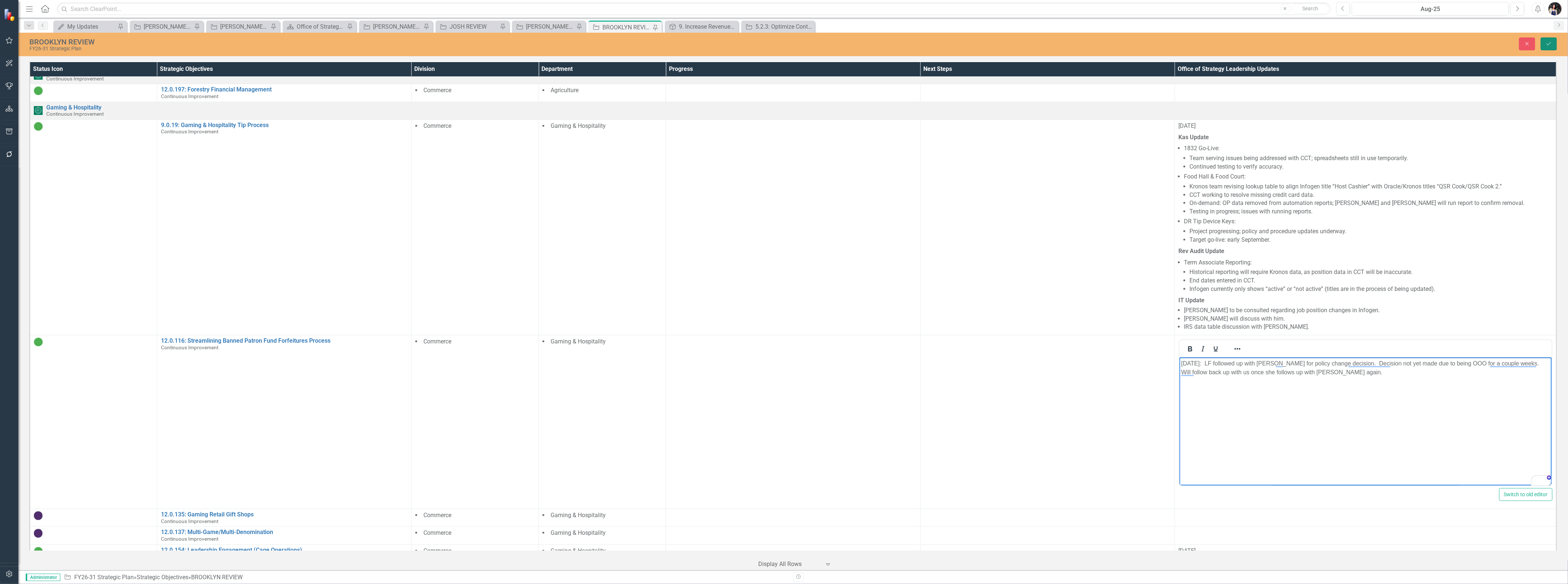
click at [939, 42] on icon "submit" at bounding box center [1549, 43] width 5 height 3
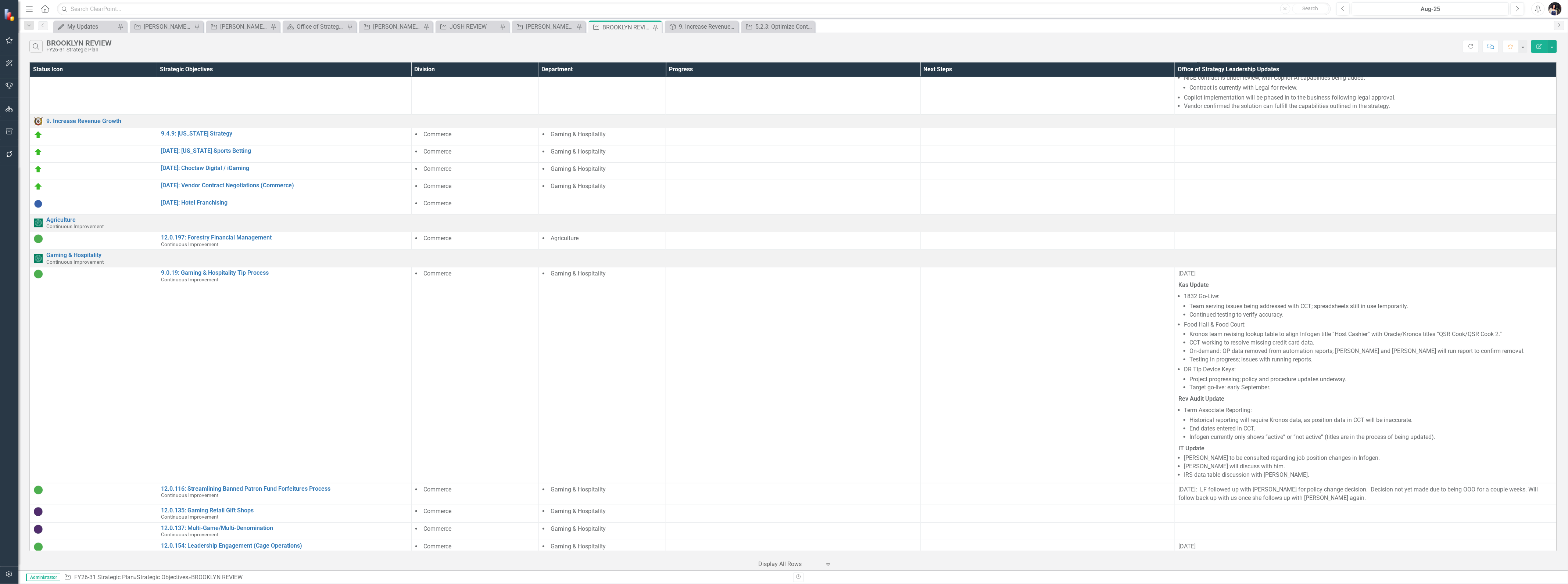
scroll to position [0, 0]
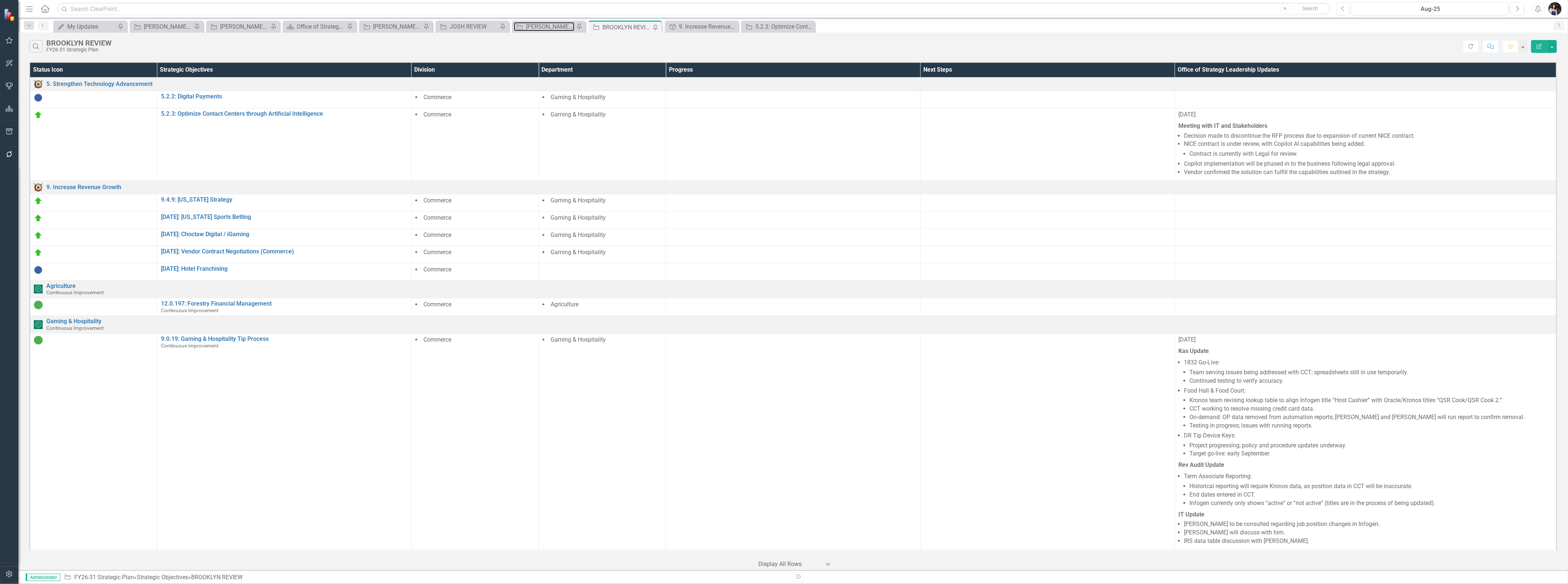
click at [555, 25] on div "[PERSON_NAME] REVIEW" at bounding box center [550, 27] width 49 height 10
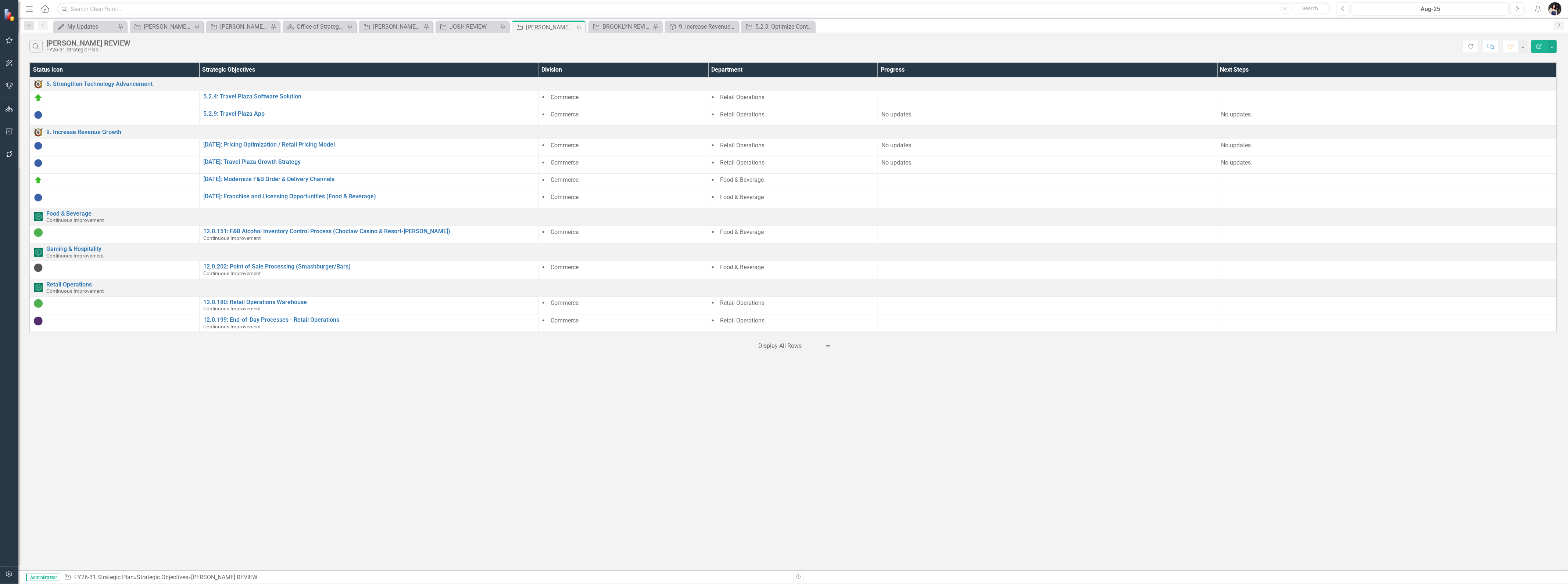
click at [939, 51] on button "Edit Report" at bounding box center [1538, 47] width 16 height 13
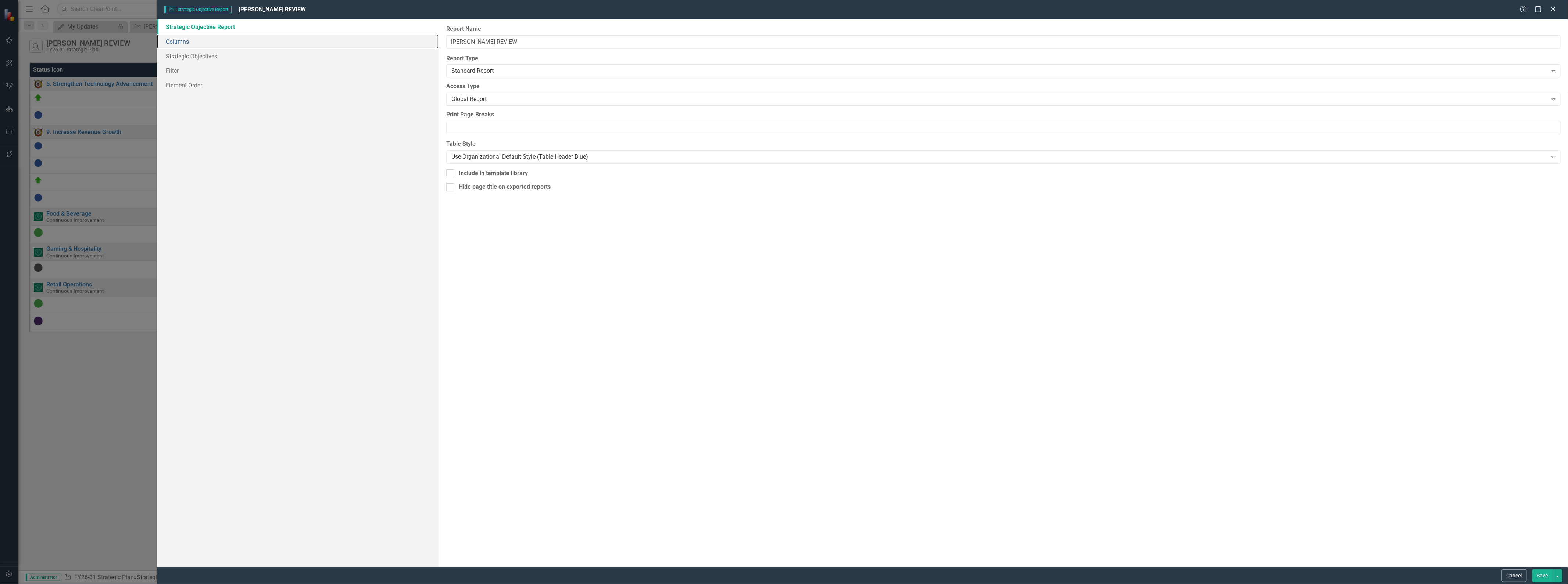
click at [183, 42] on link "Columns" at bounding box center [298, 41] width 282 height 14
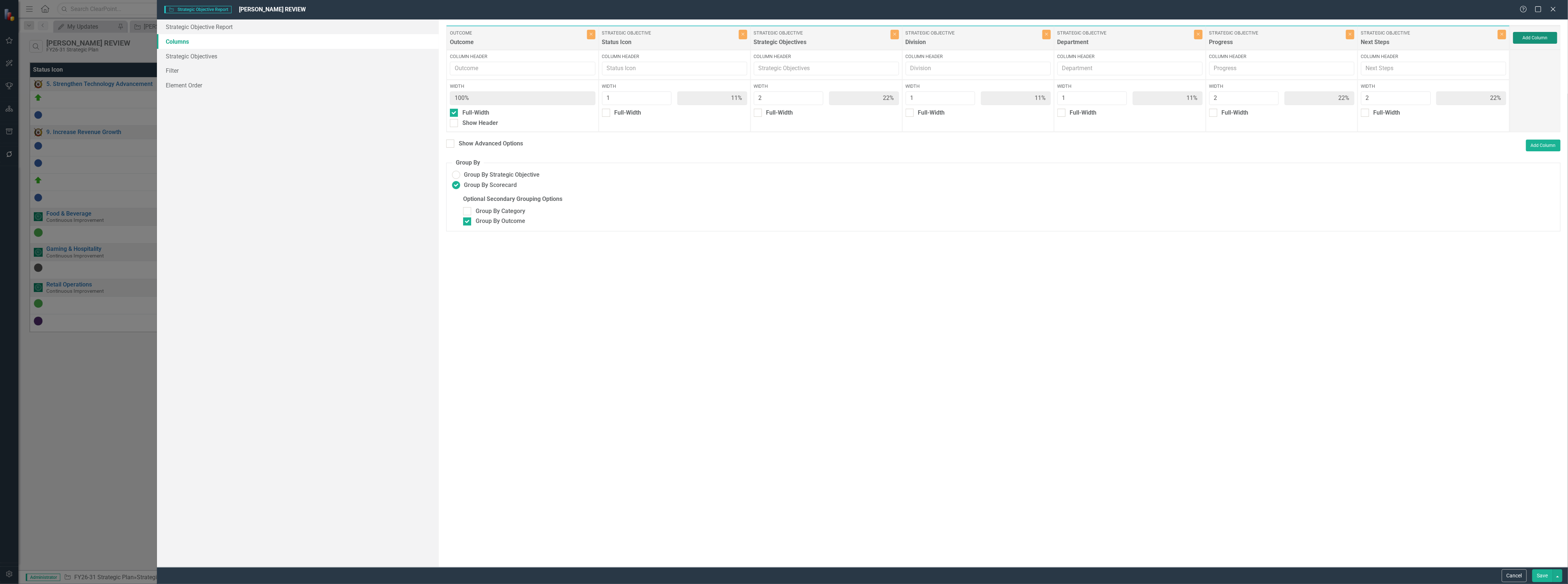
click at [939, 37] on button "Add Column" at bounding box center [1535, 38] width 44 height 11
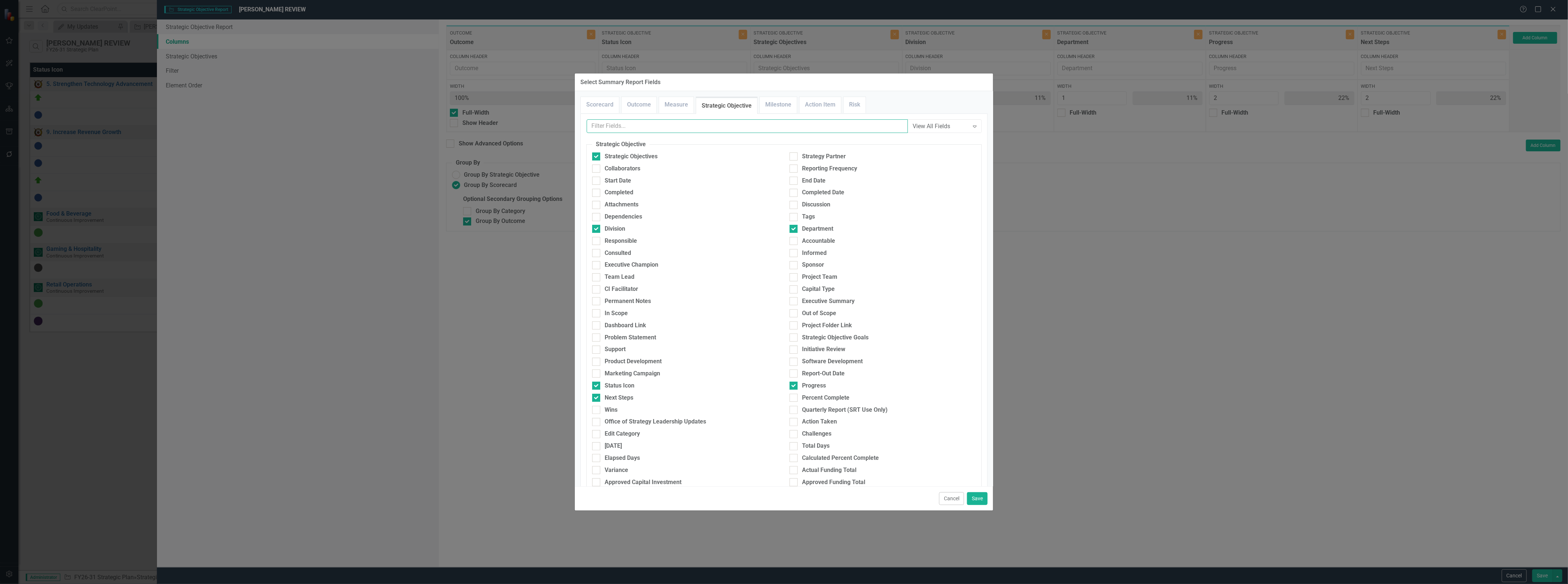
click at [667, 124] on input "text" at bounding box center [747, 126] width 321 height 13
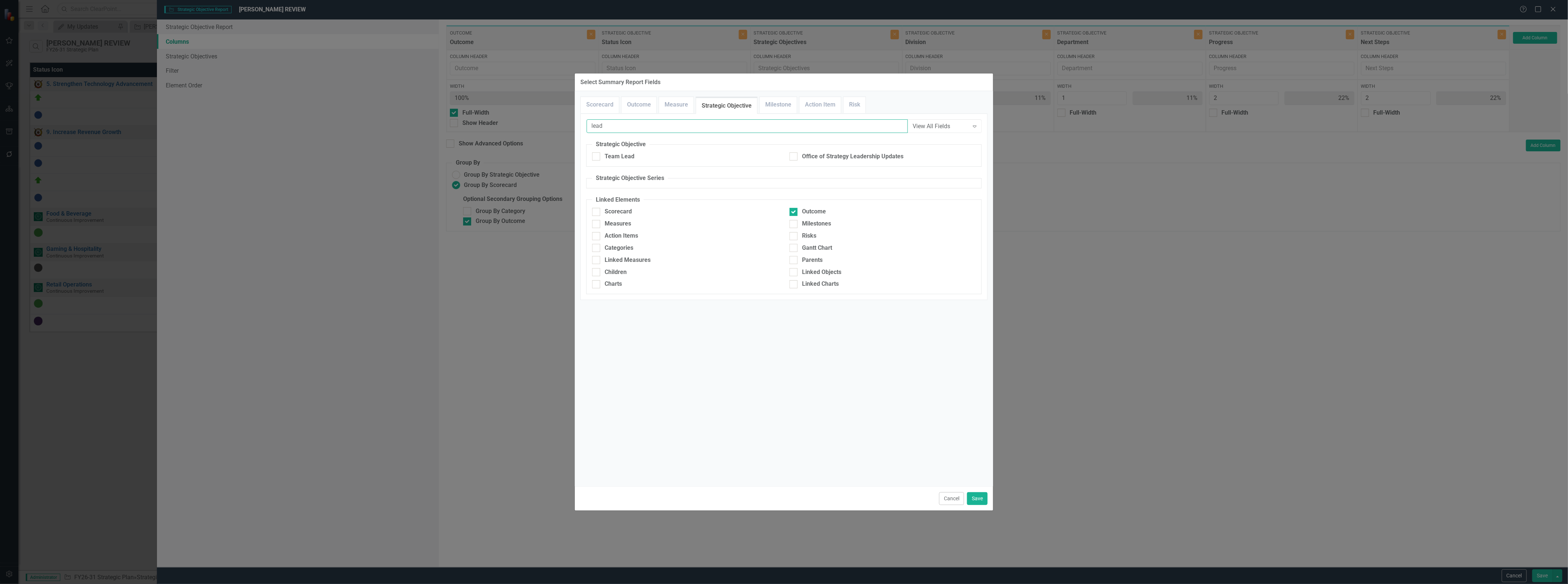
type input "lead"
click at [795, 157] on div at bounding box center [794, 156] width 8 height 8
click at [794, 157] on input "Office of Strategy Leadership Updates" at bounding box center [792, 154] width 5 height 5
checkbox input "true"
click at [939, 495] on button "Save" at bounding box center [977, 499] width 21 height 13
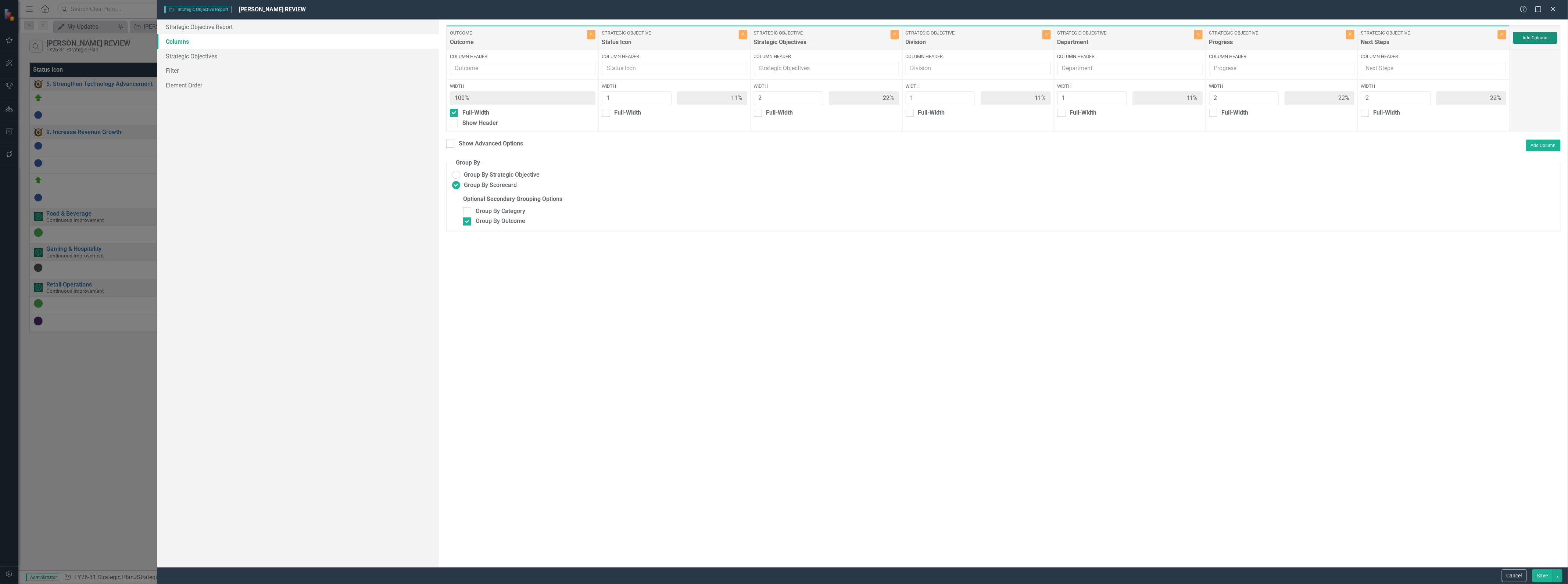
type input "10%"
type input "20%"
type input "10%"
type input "20%"
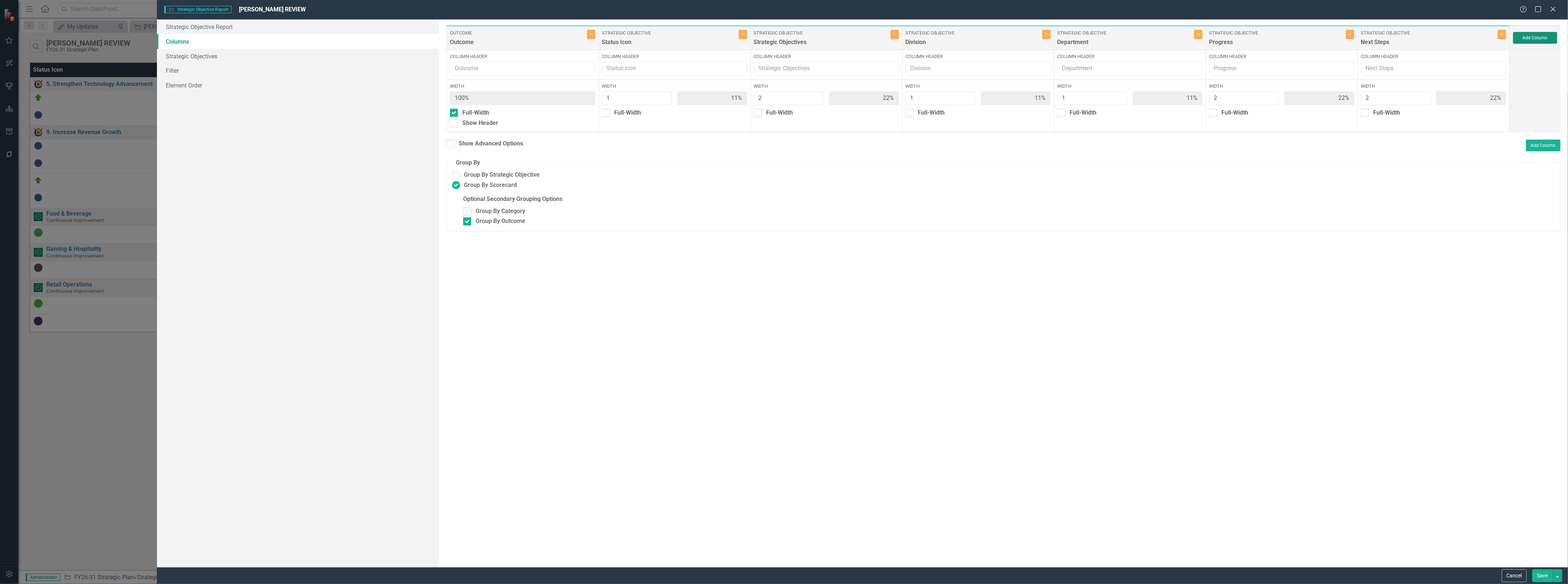
type input "20%"
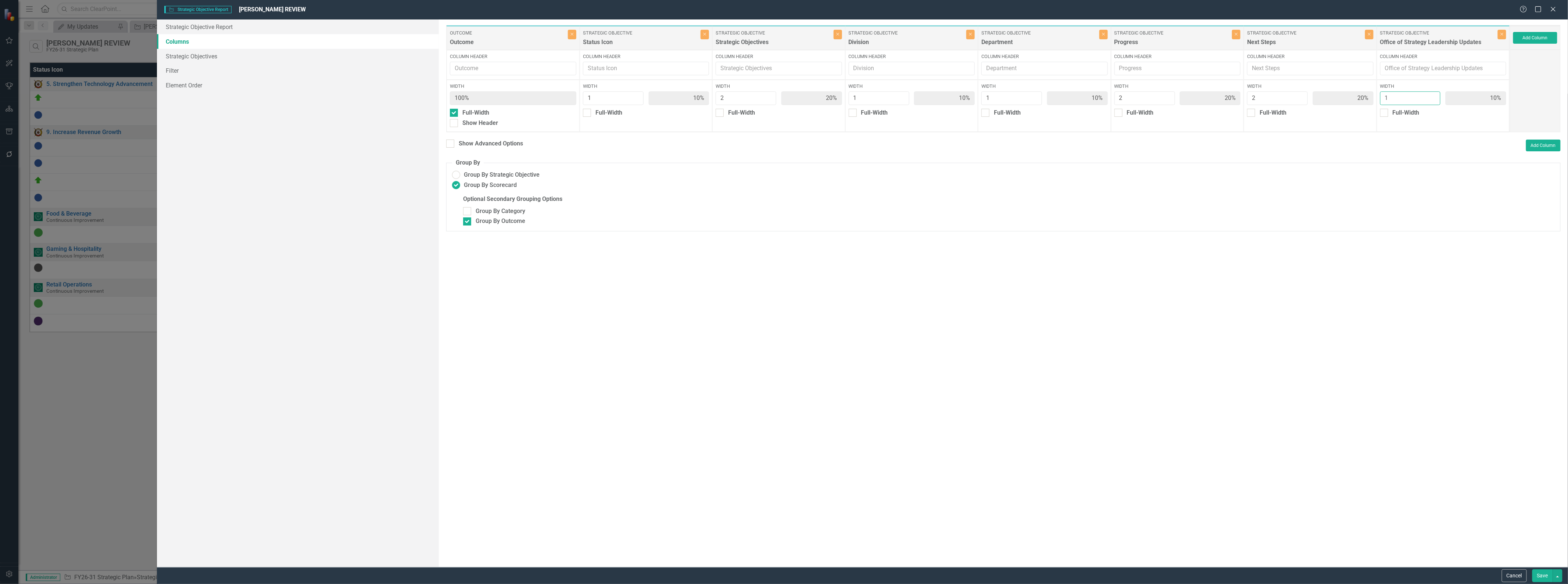
type input "2"
type input "9%"
type input "18%"
type input "9%"
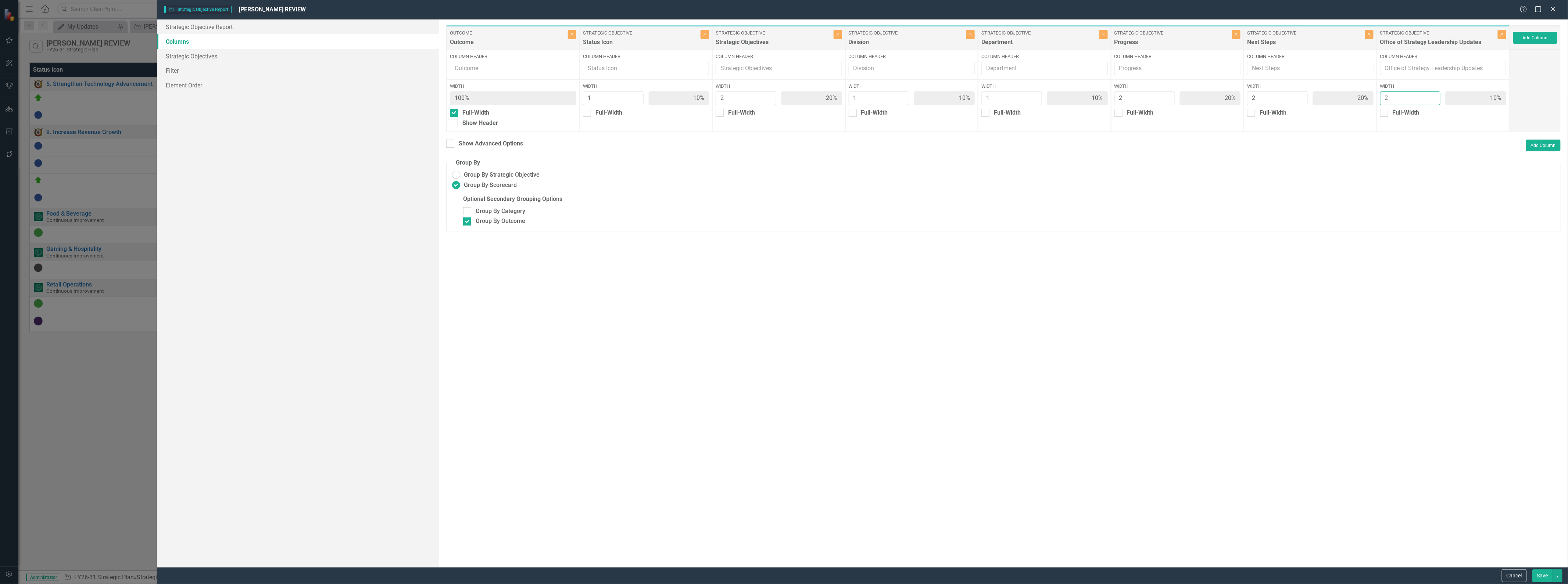
type input "18%"
click at [939, 95] on input "2" at bounding box center [1411, 98] width 61 height 13
type input "3"
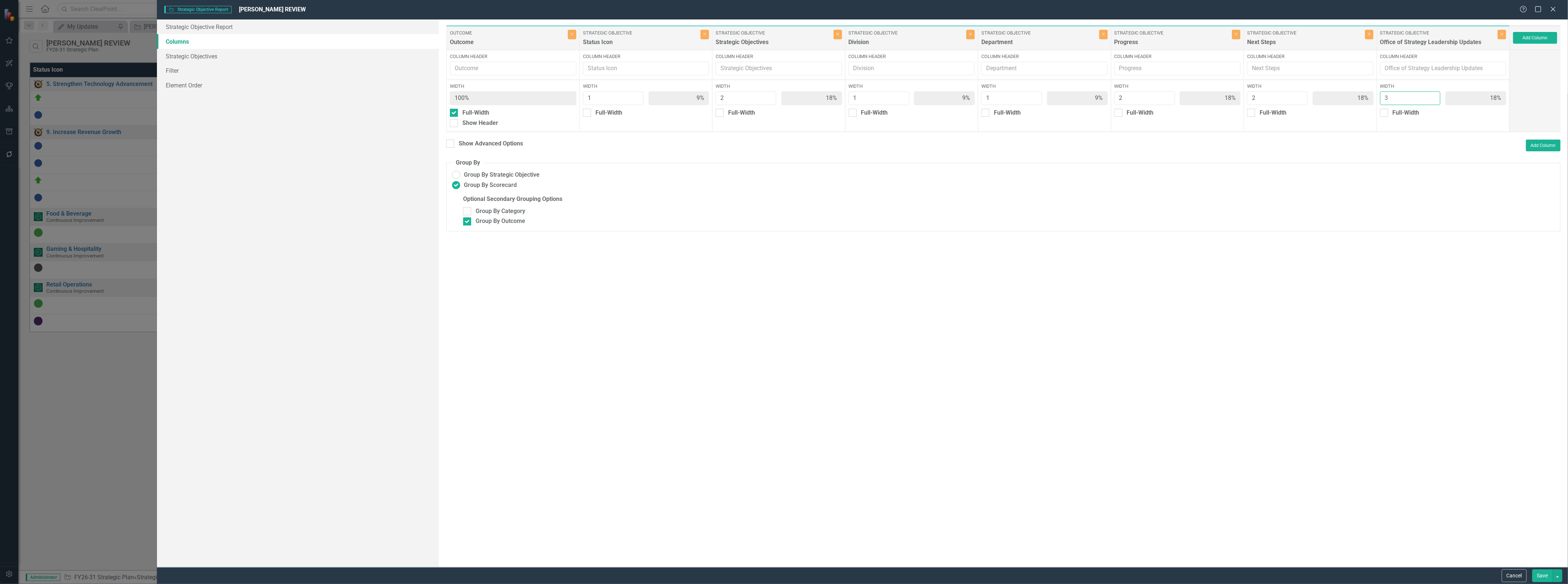
type input "8%"
type input "17%"
type input "8%"
type input "17%"
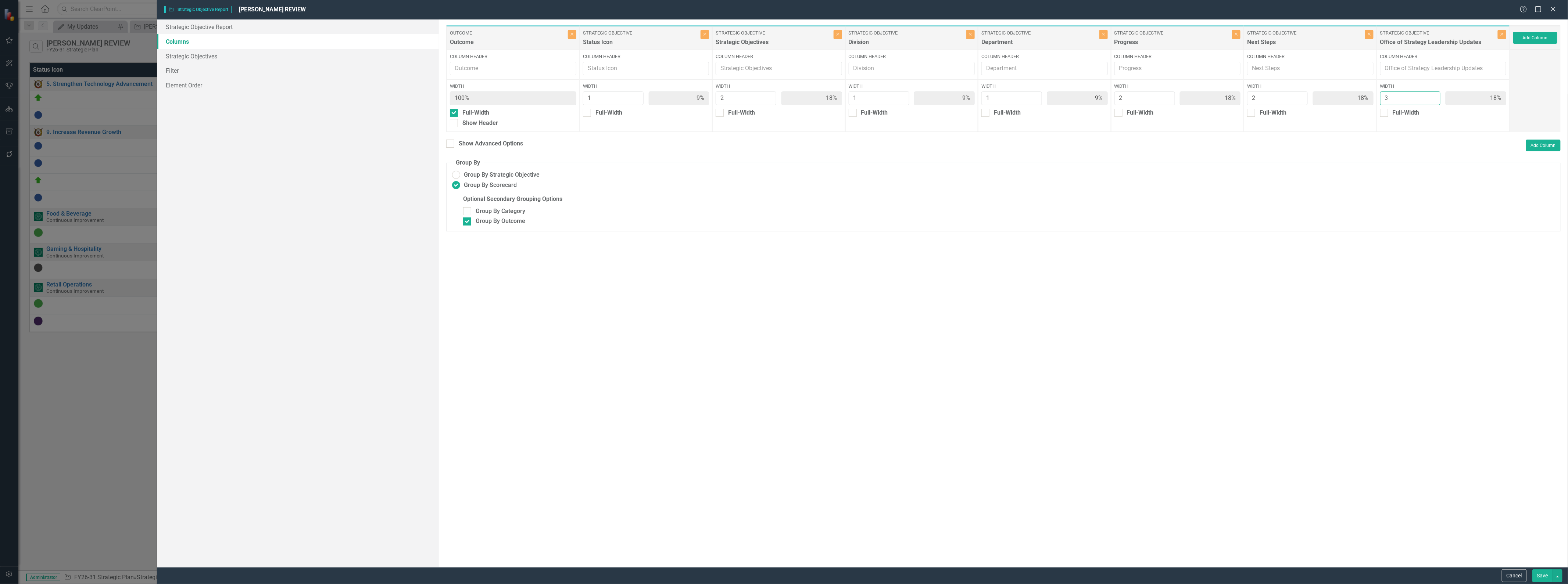
type input "17%"
type input "25%"
type input "3"
click at [939, 95] on input "3" at bounding box center [1411, 98] width 61 height 13
click at [939, 575] on button "Save" at bounding box center [1542, 576] width 21 height 13
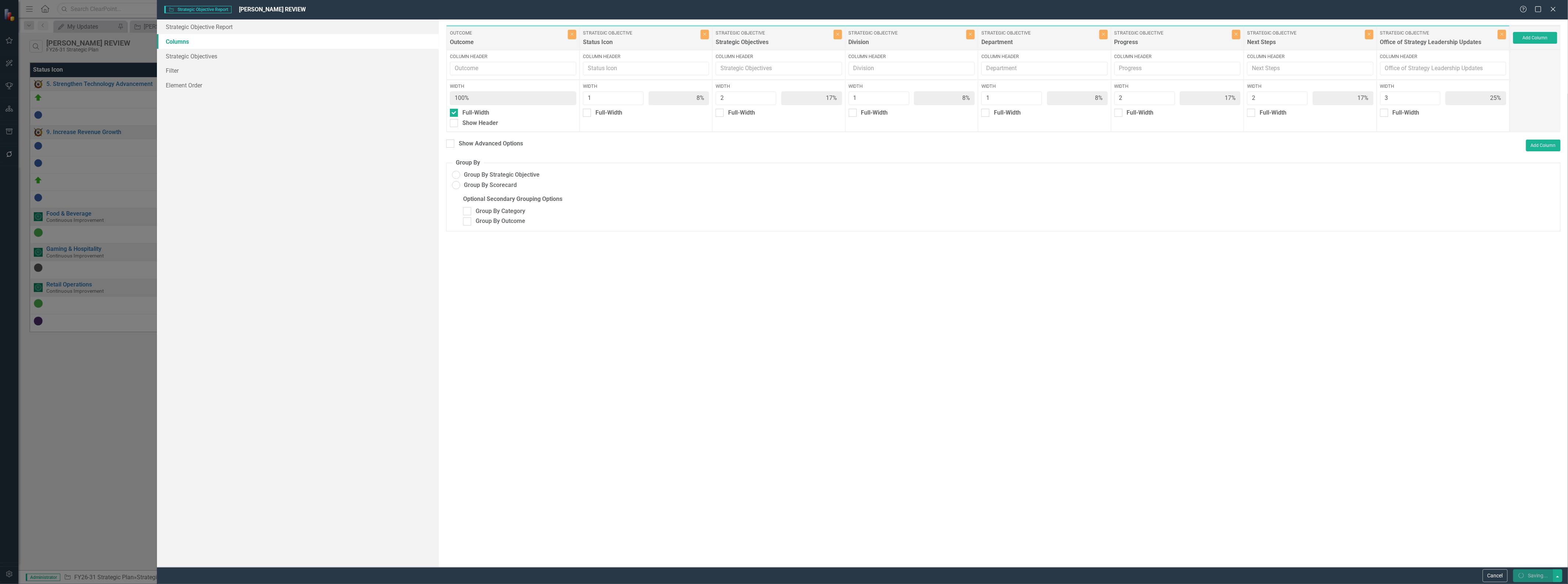
radio input "false"
checkbox input "false"
radio input "true"
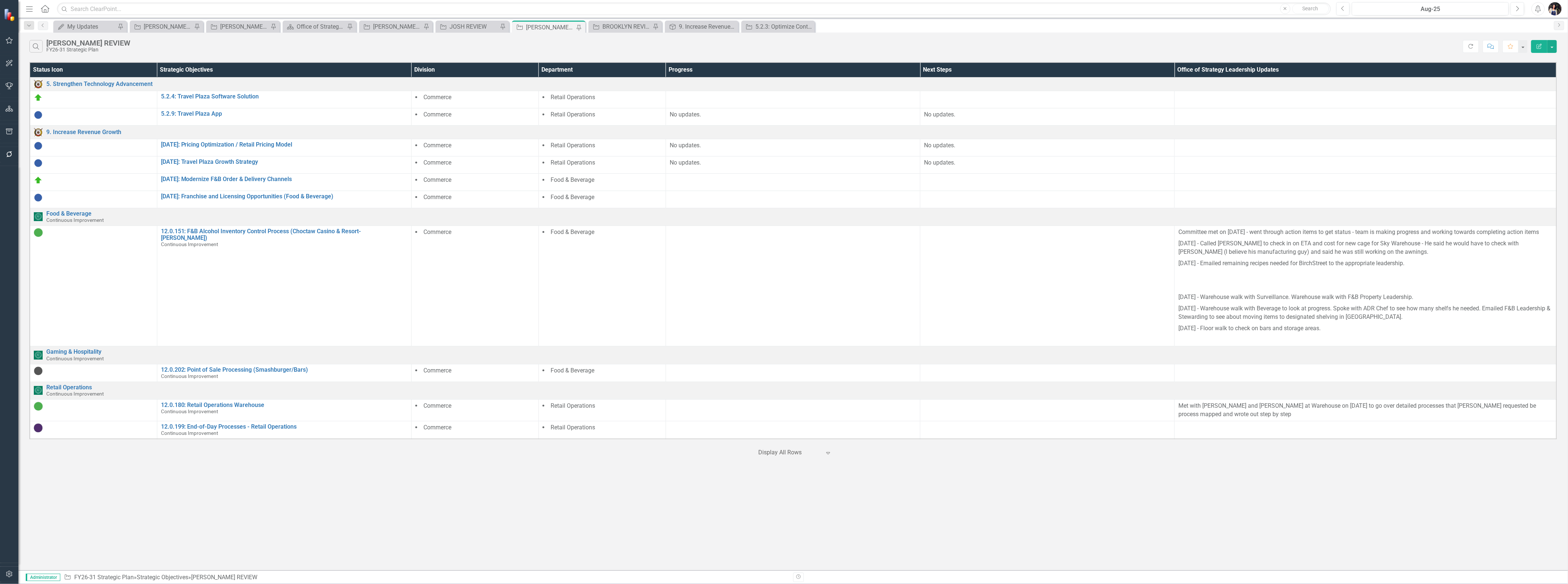
click at [939, 116] on div at bounding box center [1365, 114] width 374 height 9
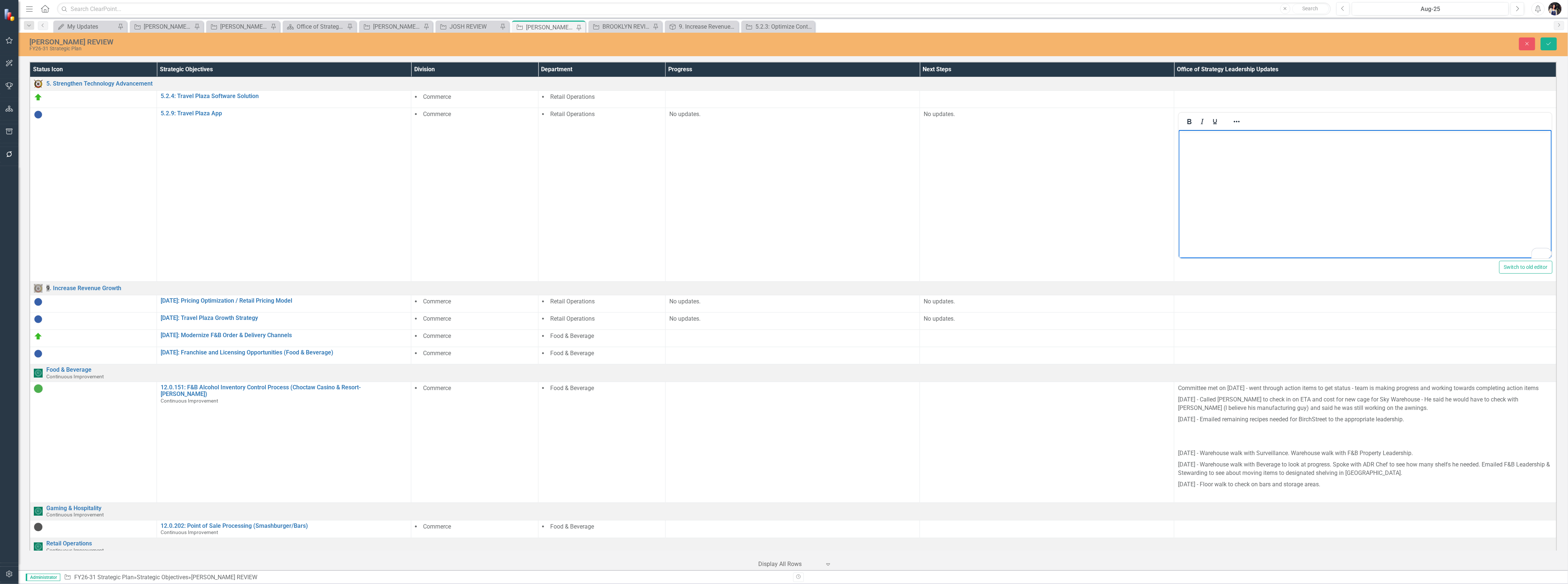
click at [939, 176] on body "To enrich screen reader interactions, please activate Accessibility in Grammarl…" at bounding box center [1365, 186] width 373 height 111
click at [1549, 44] on icon "submit" at bounding box center [1549, 43] width 5 height 3
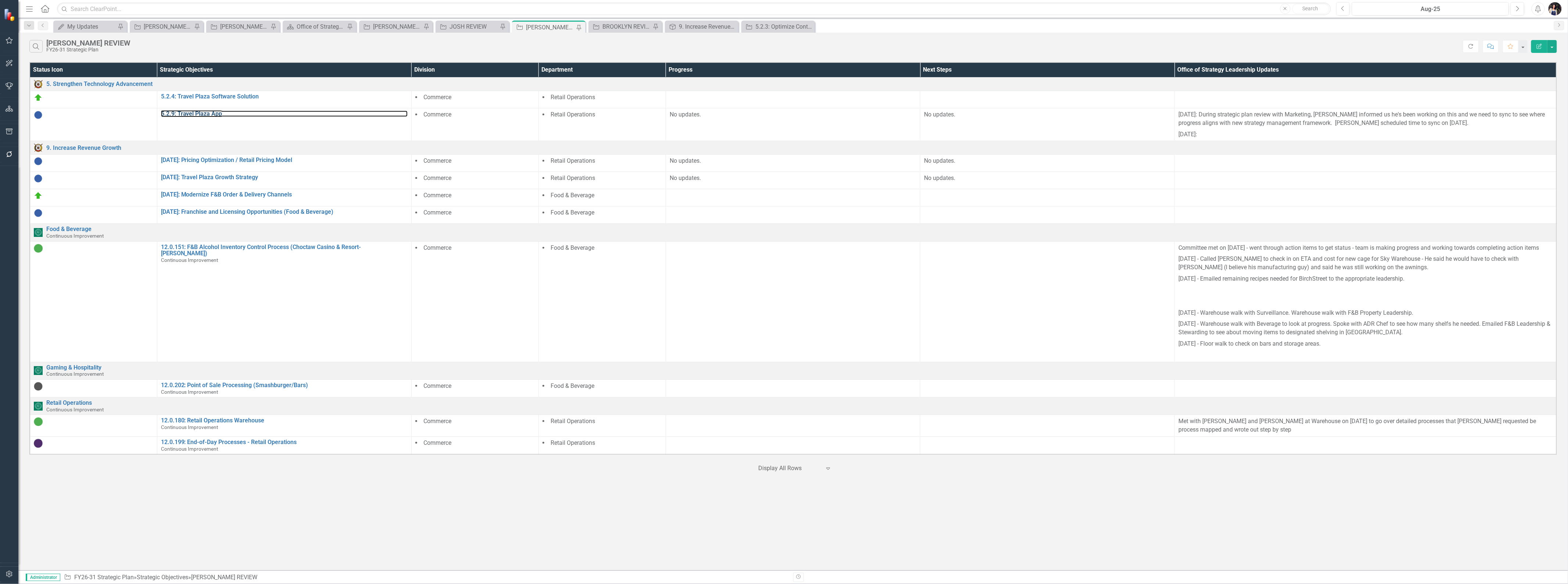
click at [206, 114] on link "5.2.9: Travel Plaza App" at bounding box center [284, 113] width 247 height 7
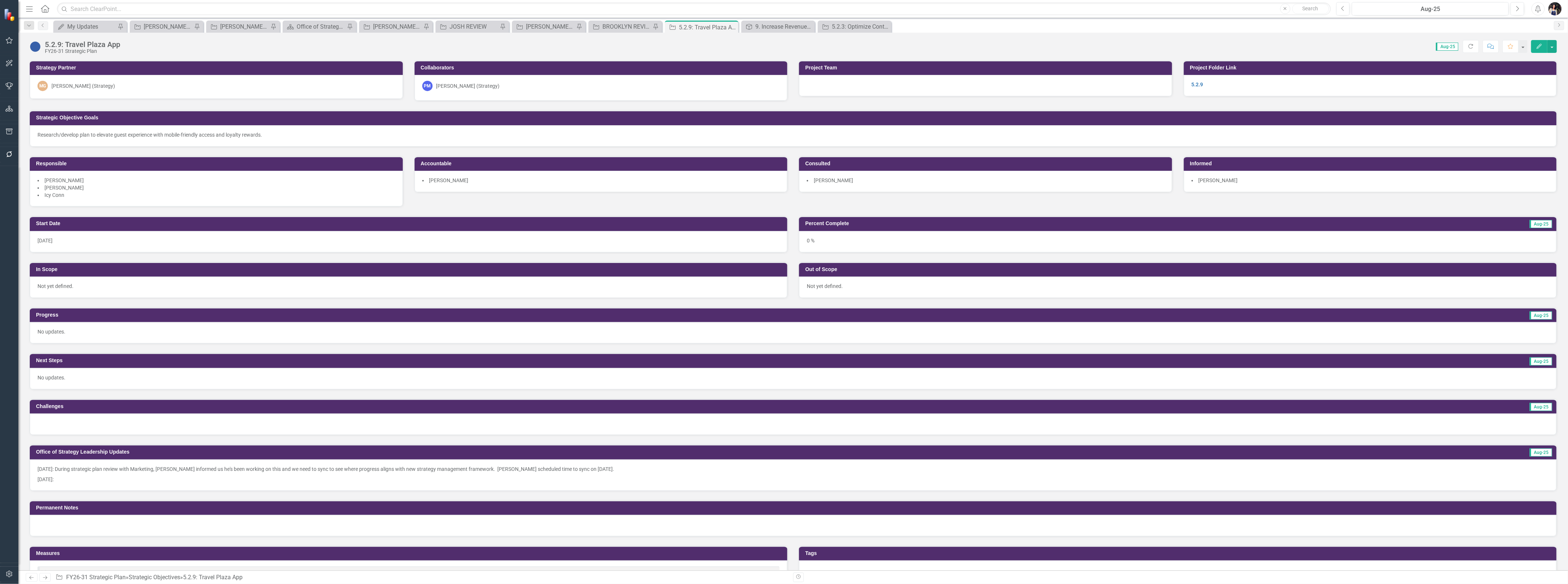
click at [38, 47] on img at bounding box center [35, 47] width 11 height 11
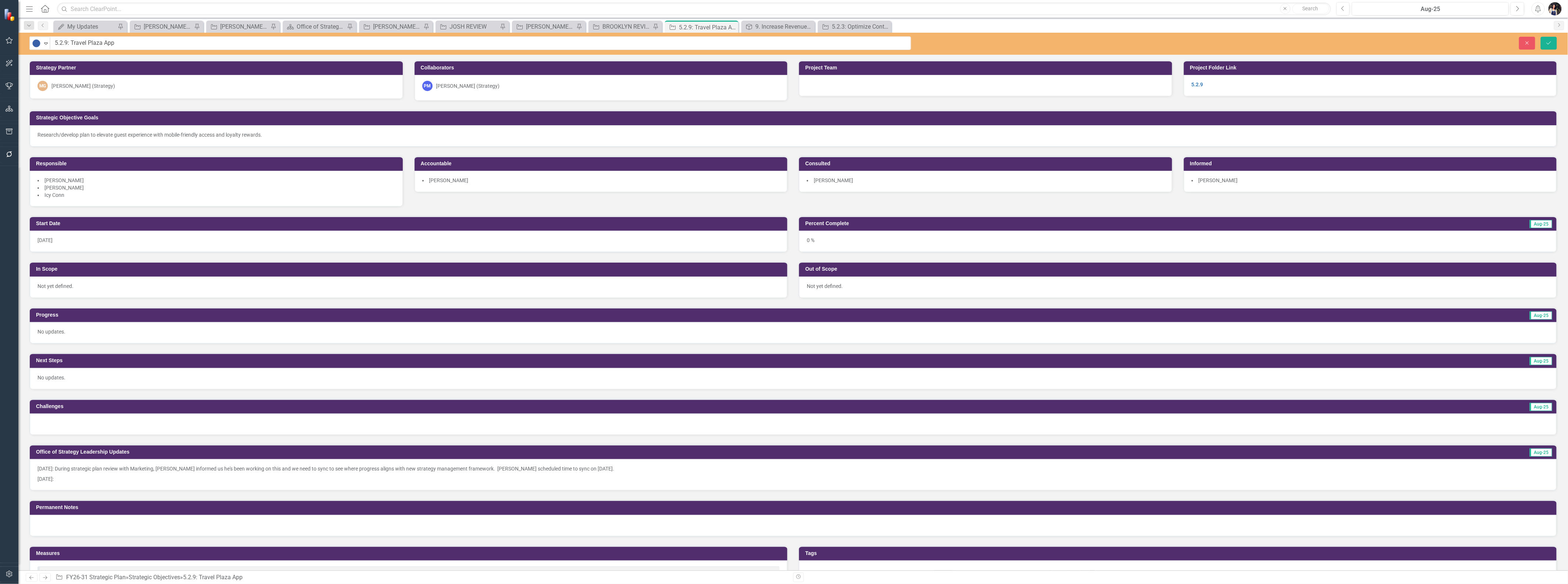
click at [501, 86] on div "PM Paul Moseley (Strategy)" at bounding box center [600, 86] width 357 height 10
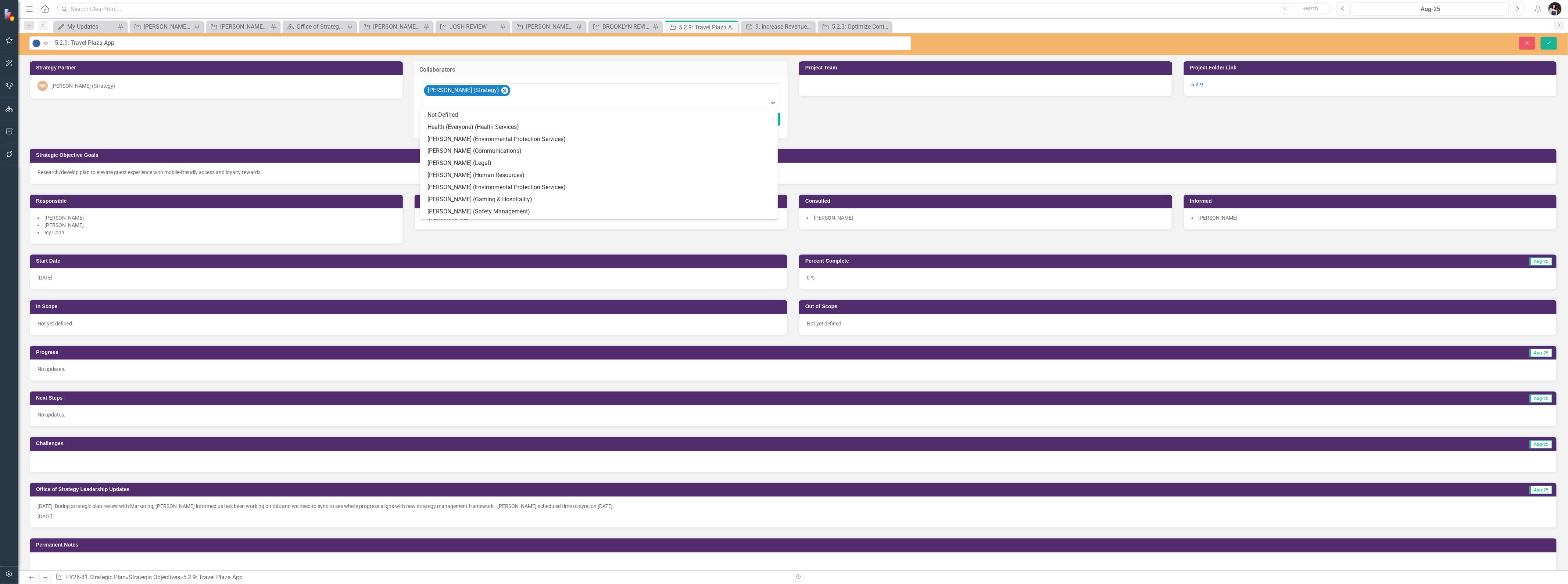
click at [519, 94] on div "[PERSON_NAME] (Strategy)" at bounding box center [601, 96] width 357 height 25
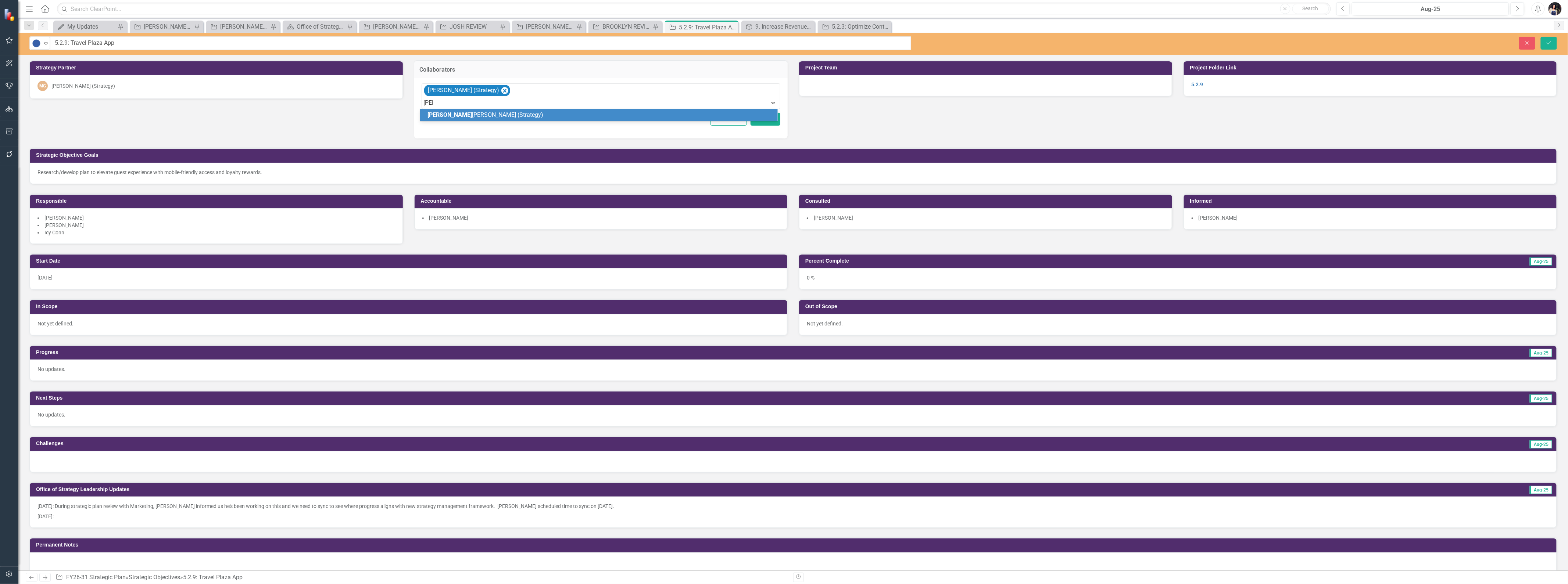
type input "josh"
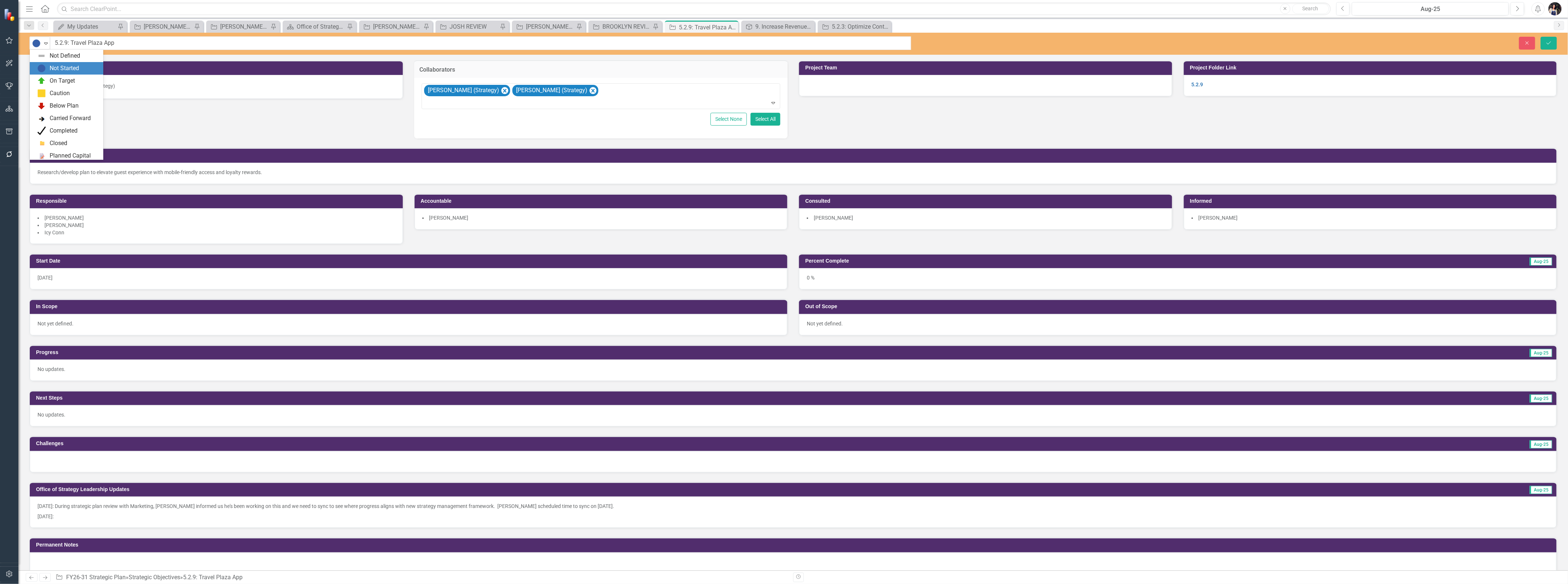
click at [44, 47] on div "Expand" at bounding box center [46, 43] width 8 height 12
click at [56, 69] on div "On Target" at bounding box center [62, 69] width 26 height 9
click at [1550, 42] on icon "submit" at bounding box center [1549, 42] width 5 height 3
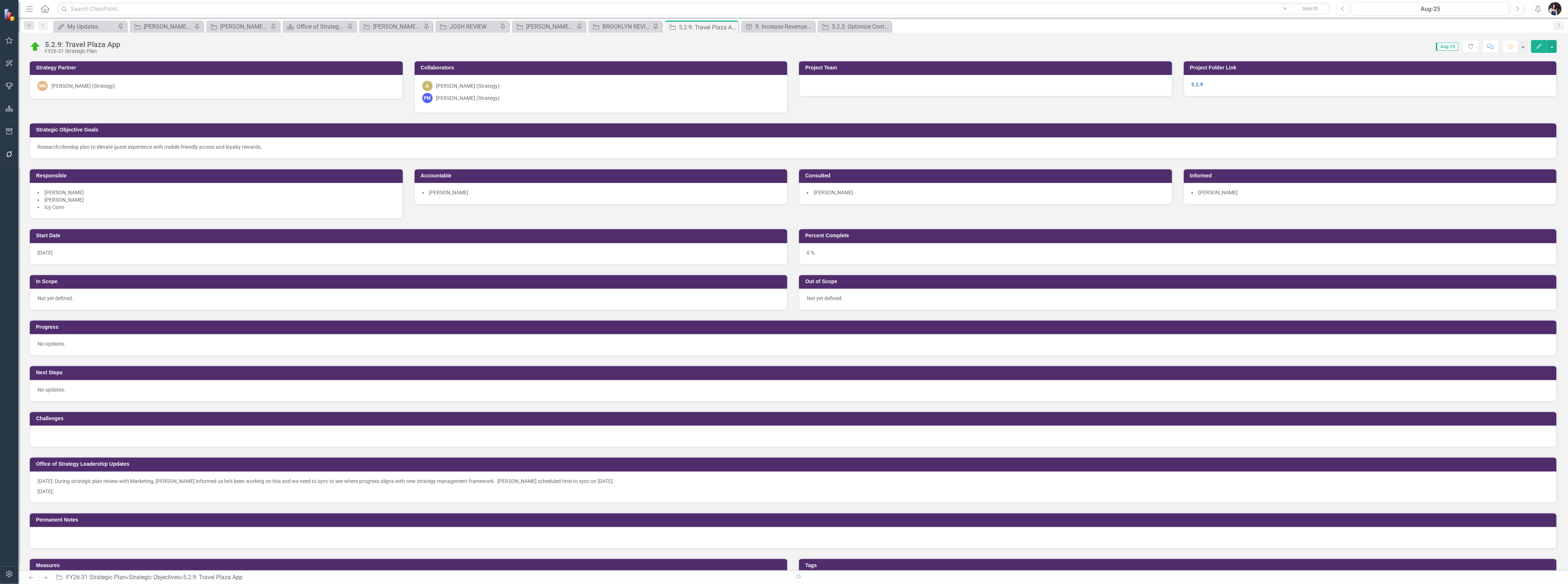
click at [130, 492] on p "[DATE]:" at bounding box center [793, 491] width 1511 height 9
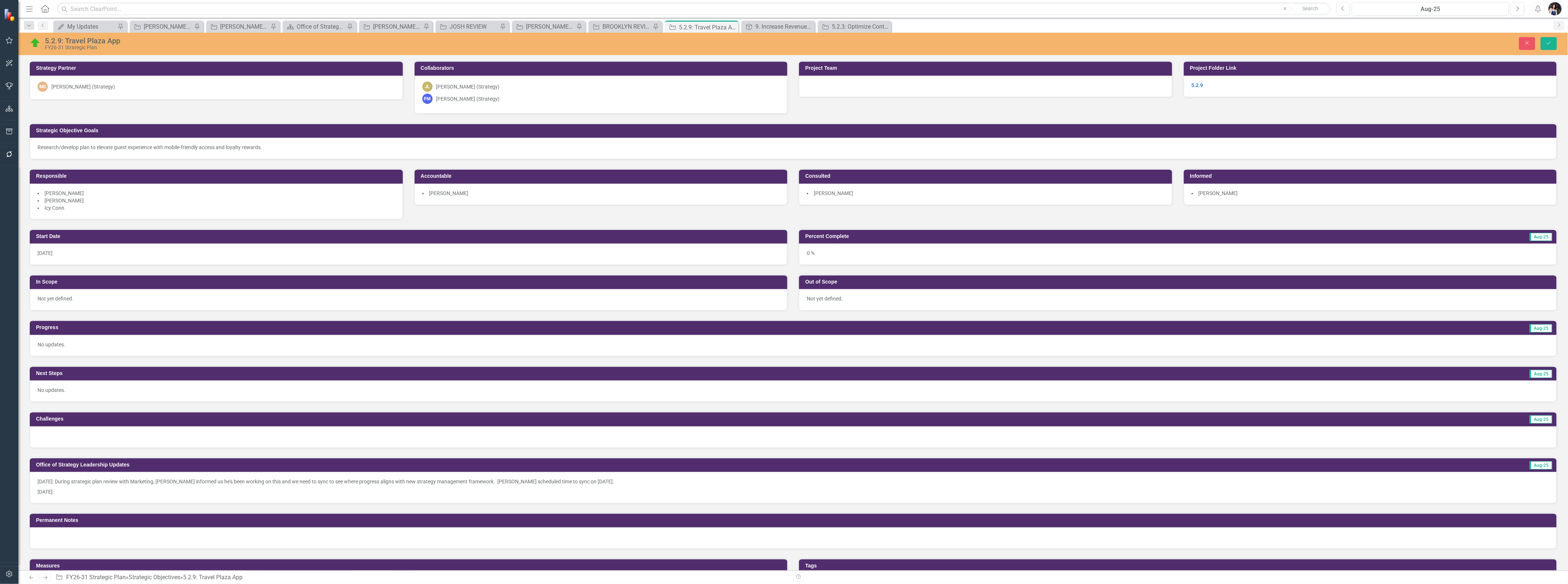
scroll to position [41, 0]
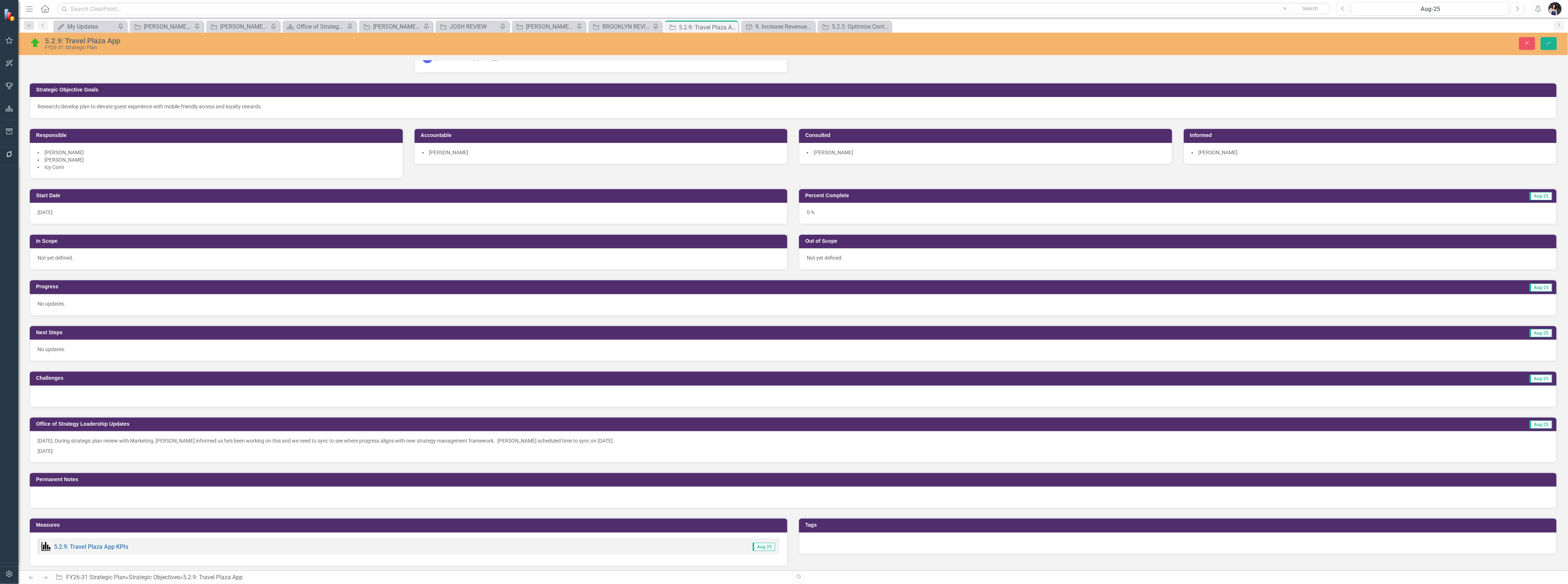
click at [264, 438] on p "8/8/2025: During strategic plan review with Marketing, Marshall informed us he'…" at bounding box center [793, 441] width 1511 height 9
click at [256, 443] on p "8/8/2025: During strategic plan review with Marketing, Marshall informed us he'…" at bounding box center [793, 441] width 1511 height 9
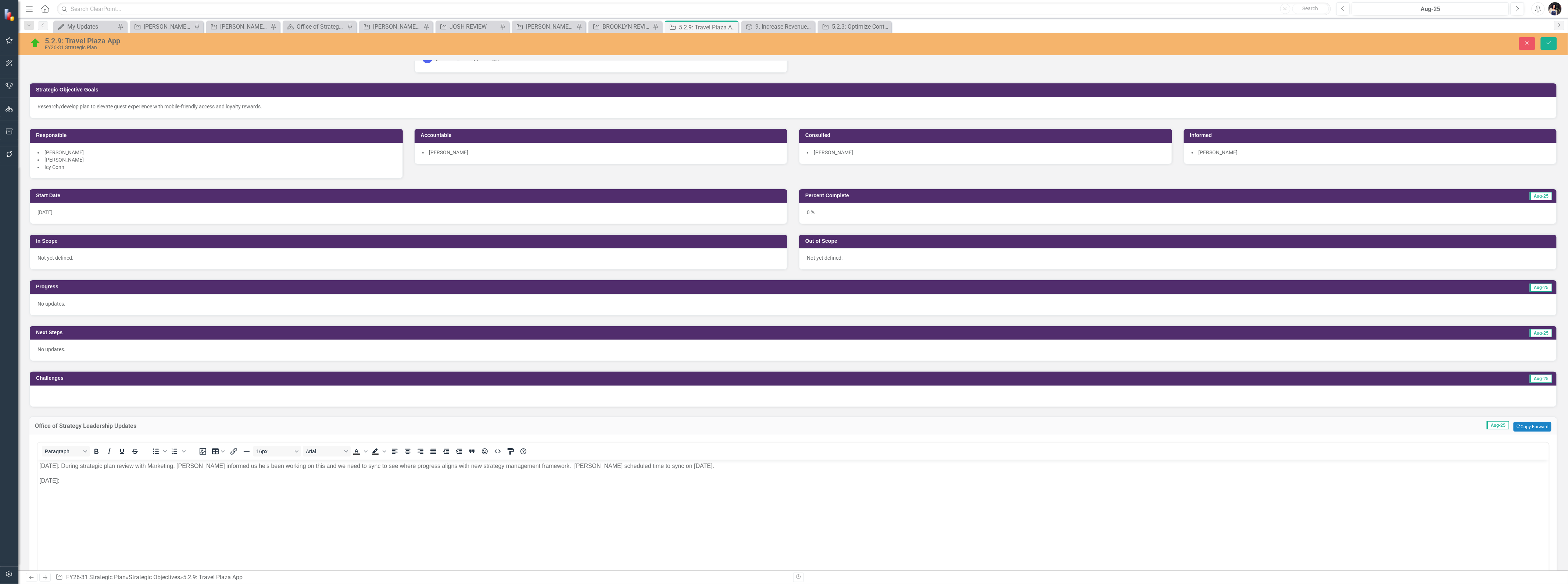
scroll to position [0, 0]
click at [251, 483] on p "[DATE]:" at bounding box center [793, 480] width 1508 height 9
click at [286, 469] on p "8/8/2025: During strategic plan review with Marketing, Marshall informed us he'…" at bounding box center [793, 466] width 1508 height 9
click at [332, 469] on p "8/8/2025: During strategic plan review with Marketing, Marshall informed us he'…" at bounding box center [793, 466] width 1508 height 9
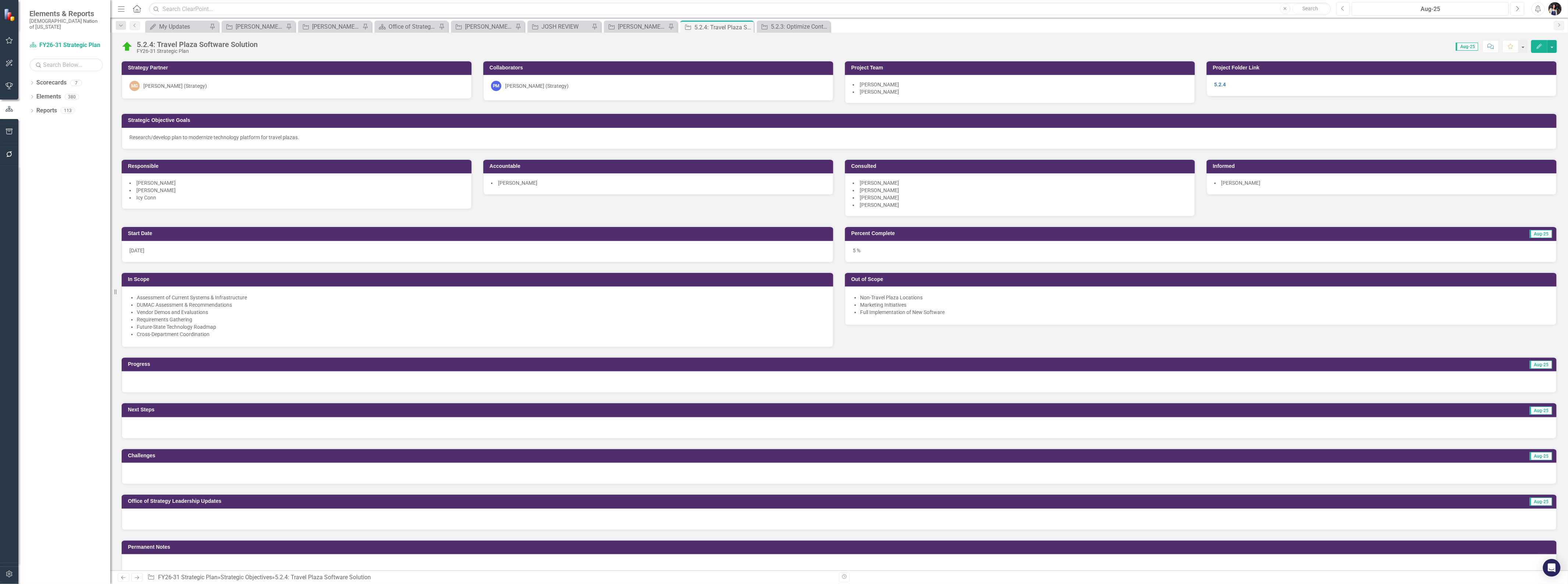
click at [913, 91] on li "[PERSON_NAME]" at bounding box center [1019, 92] width 334 height 8
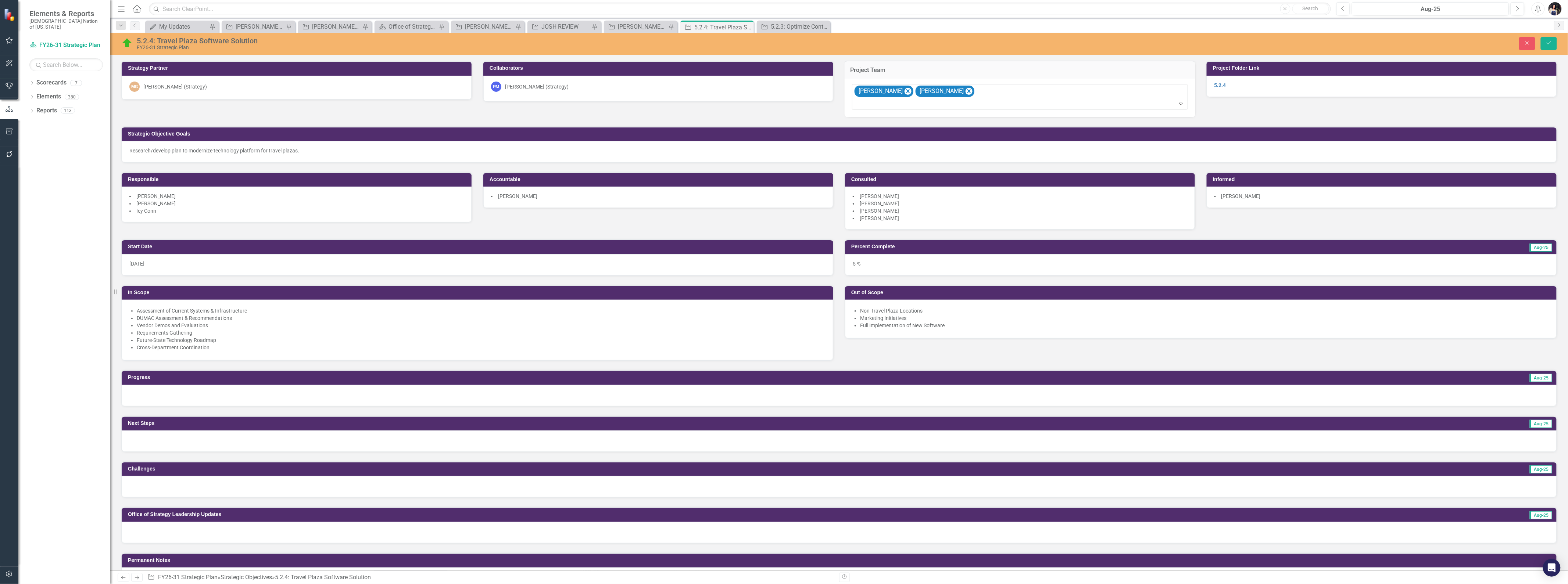
click at [904, 92] on icon "Remove Jamie Summit" at bounding box center [907, 91] width 7 height 10
click at [904, 92] on icon "Remove Shane Burchett" at bounding box center [907, 91] width 7 height 10
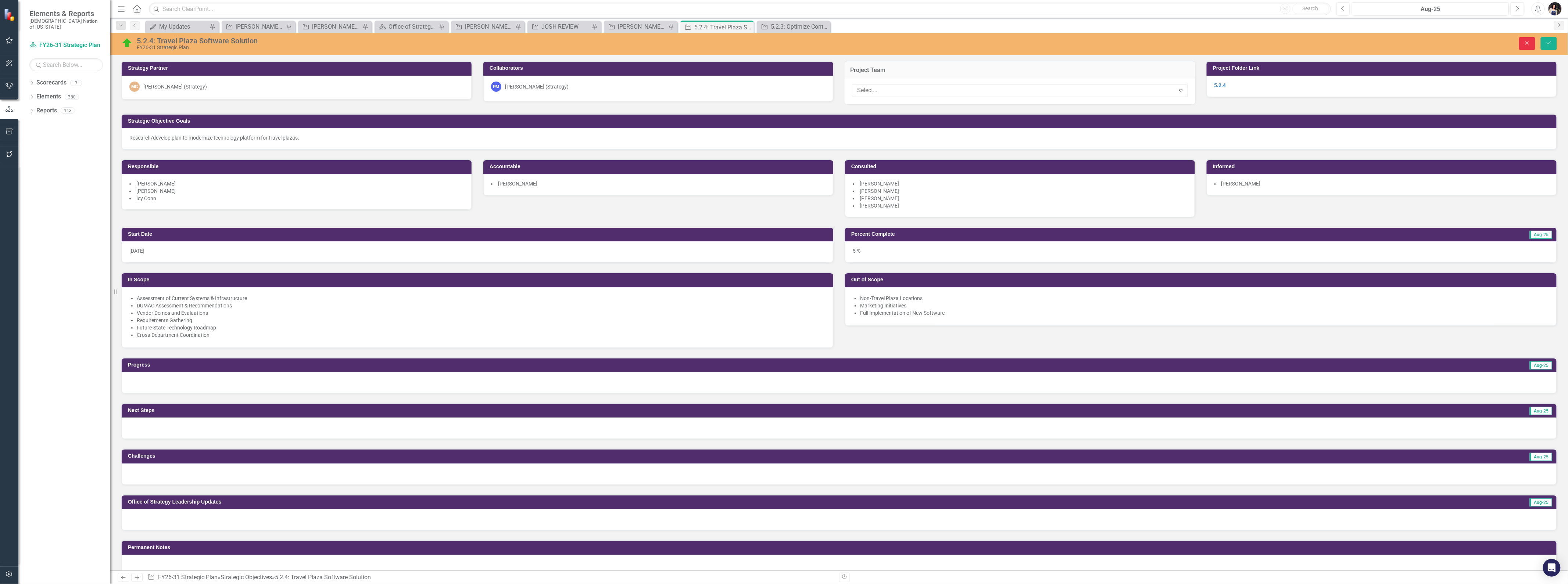
click at [1527, 43] on icon "Close" at bounding box center [1527, 42] width 7 height 5
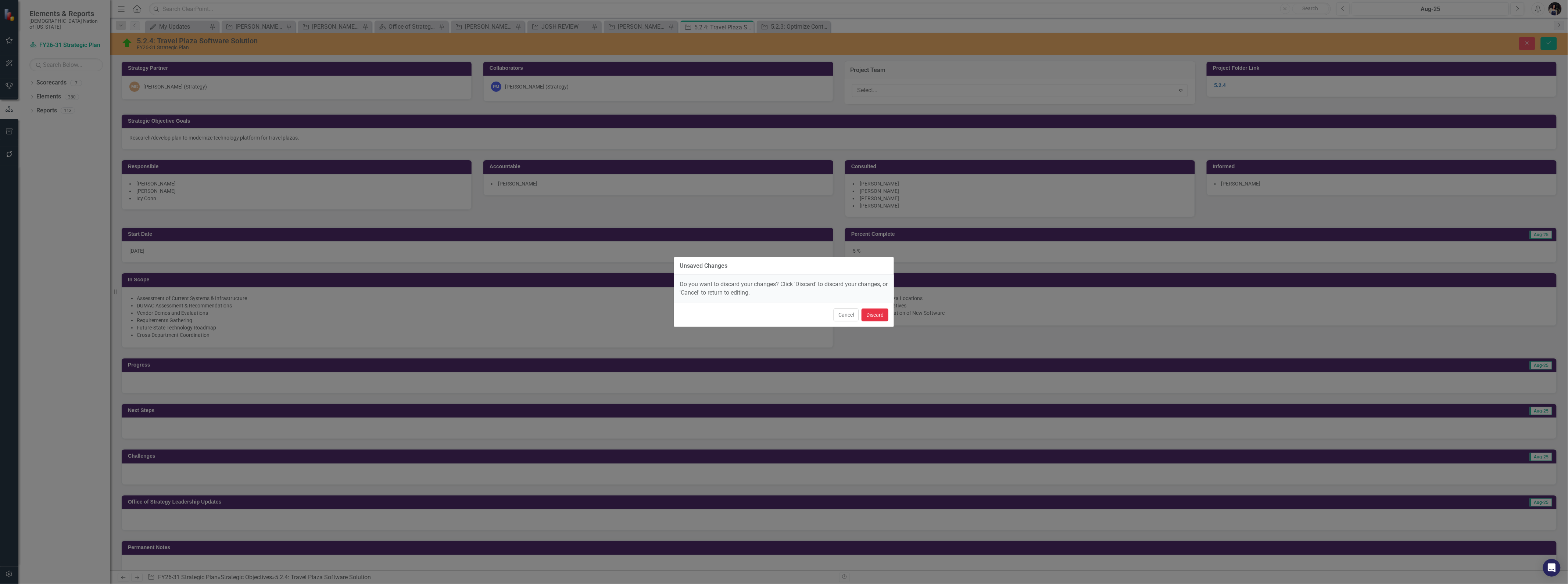
click at [877, 314] on button "Discard" at bounding box center [874, 315] width 27 height 13
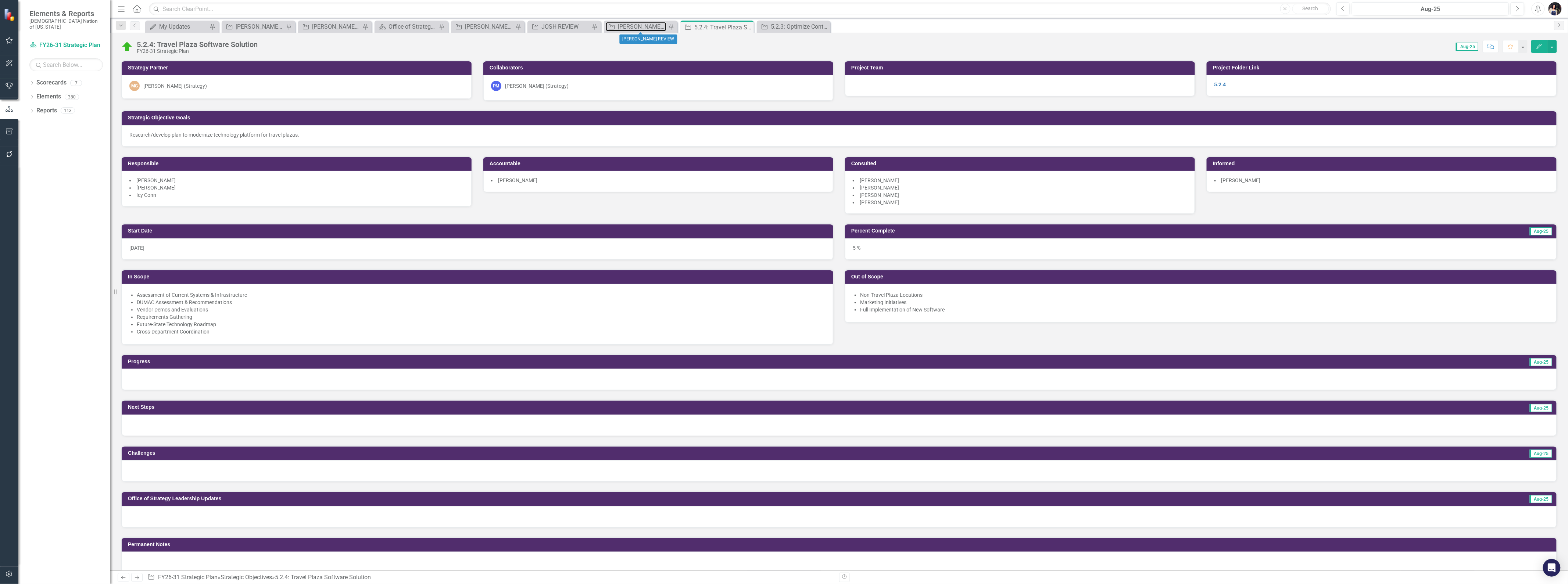
click at [645, 28] on div "[PERSON_NAME] REVIEW" at bounding box center [642, 27] width 49 height 10
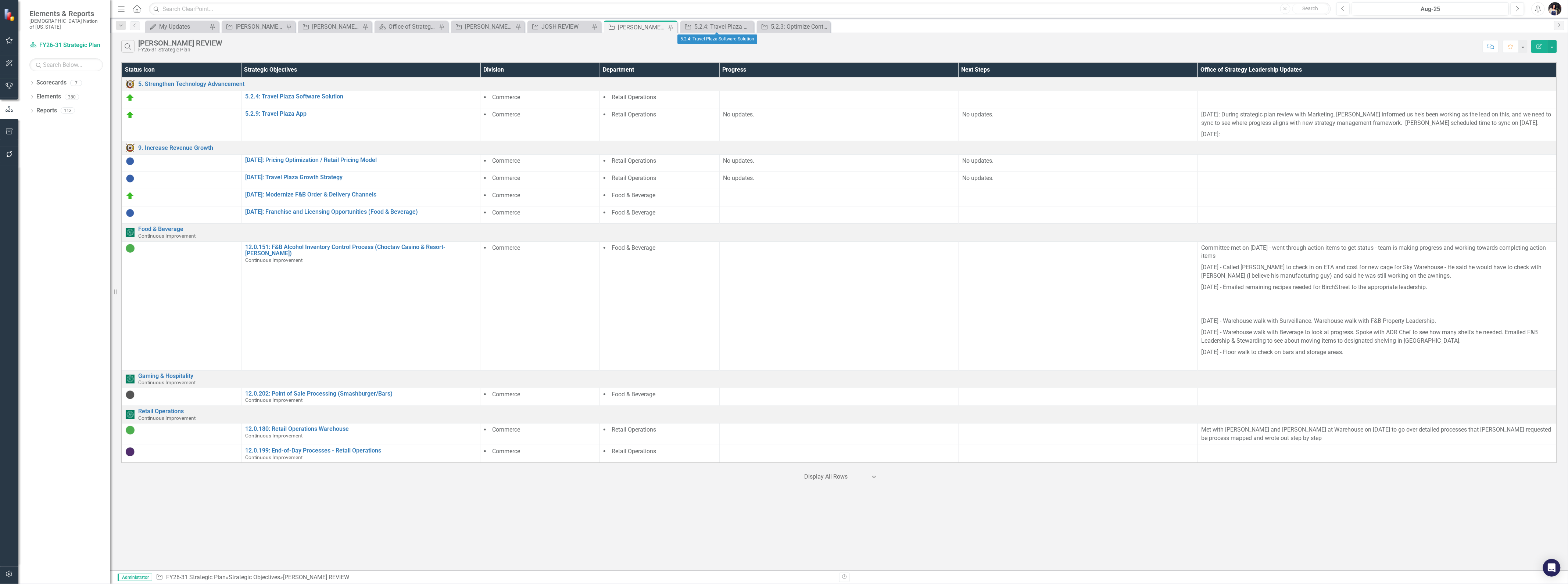
click at [0, 0] on icon "Close" at bounding box center [0, 0] width 0 height 0
click at [0, 0] on icon at bounding box center [0, 0] width 0 height 0
click at [118, 27] on icon "Dropdown" at bounding box center [120, 25] width 7 height 5
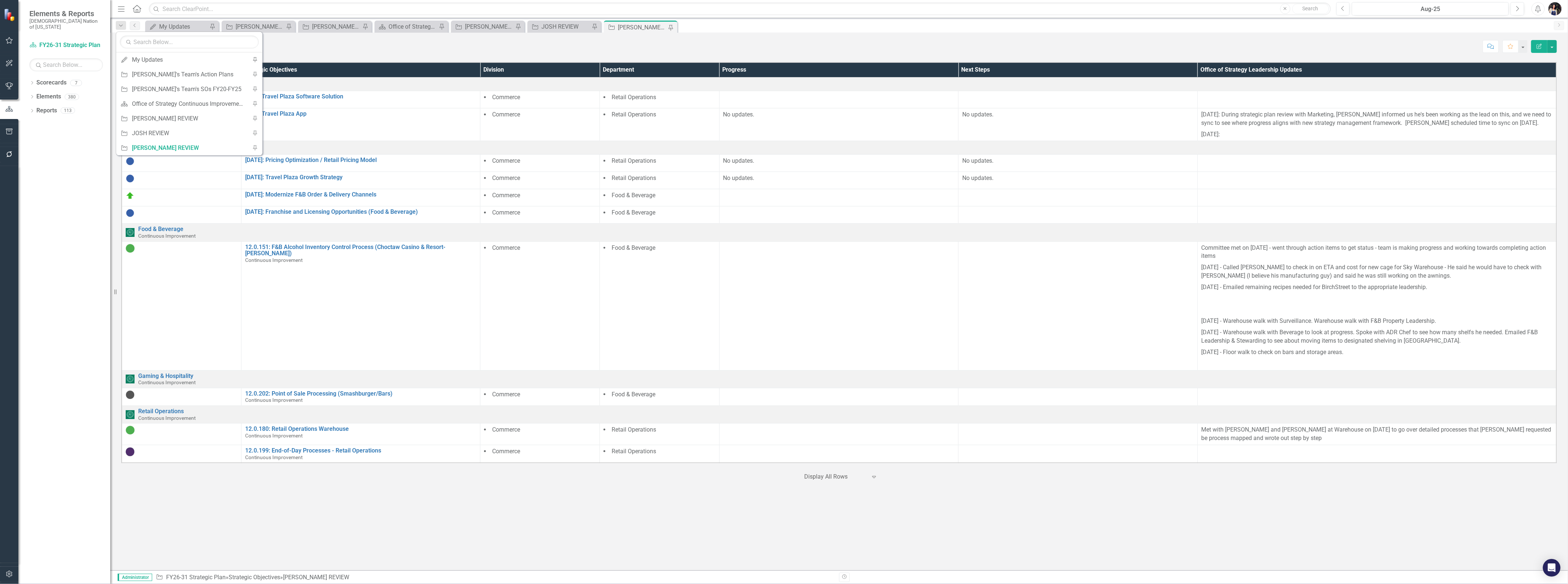
click at [120, 27] on icon "Dropdown" at bounding box center [120, 25] width 7 height 5
click at [48, 107] on link "Reports" at bounding box center [47, 111] width 21 height 9
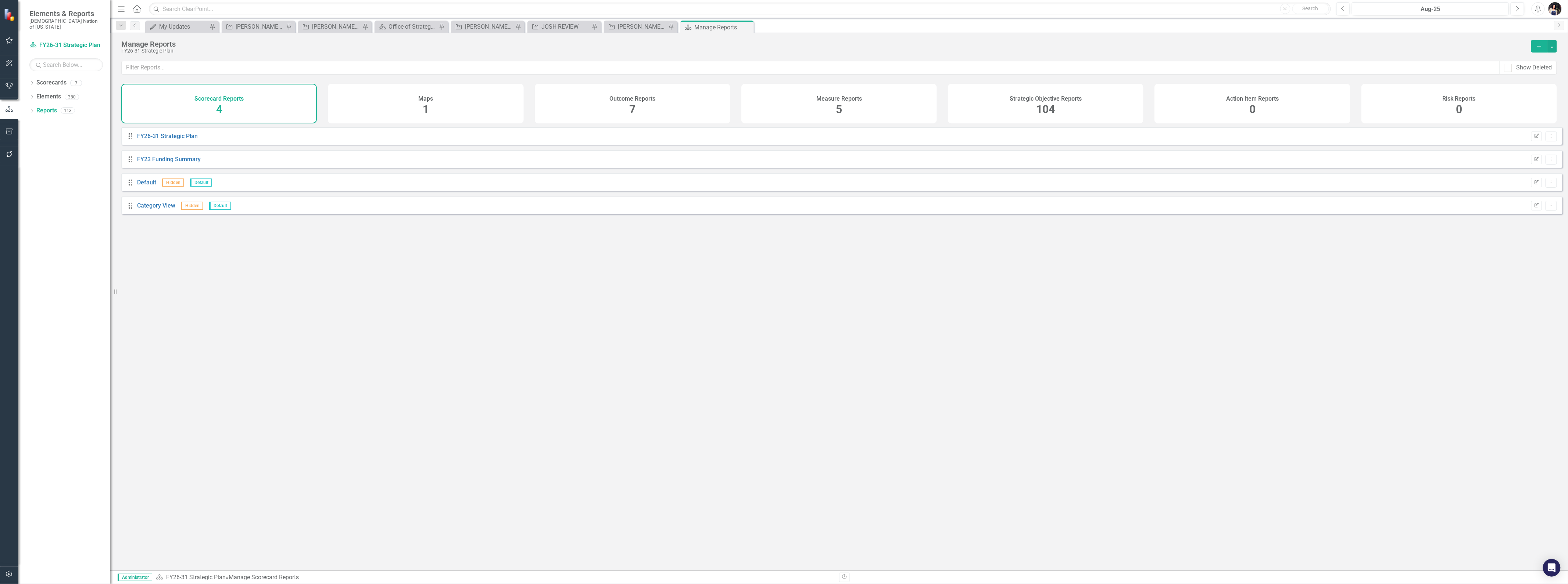
click at [847, 114] on div "Measure Reports 5" at bounding box center [838, 104] width 195 height 40
click at [1001, 121] on div "Strategic Objective Reports 104" at bounding box center [1045, 104] width 195 height 40
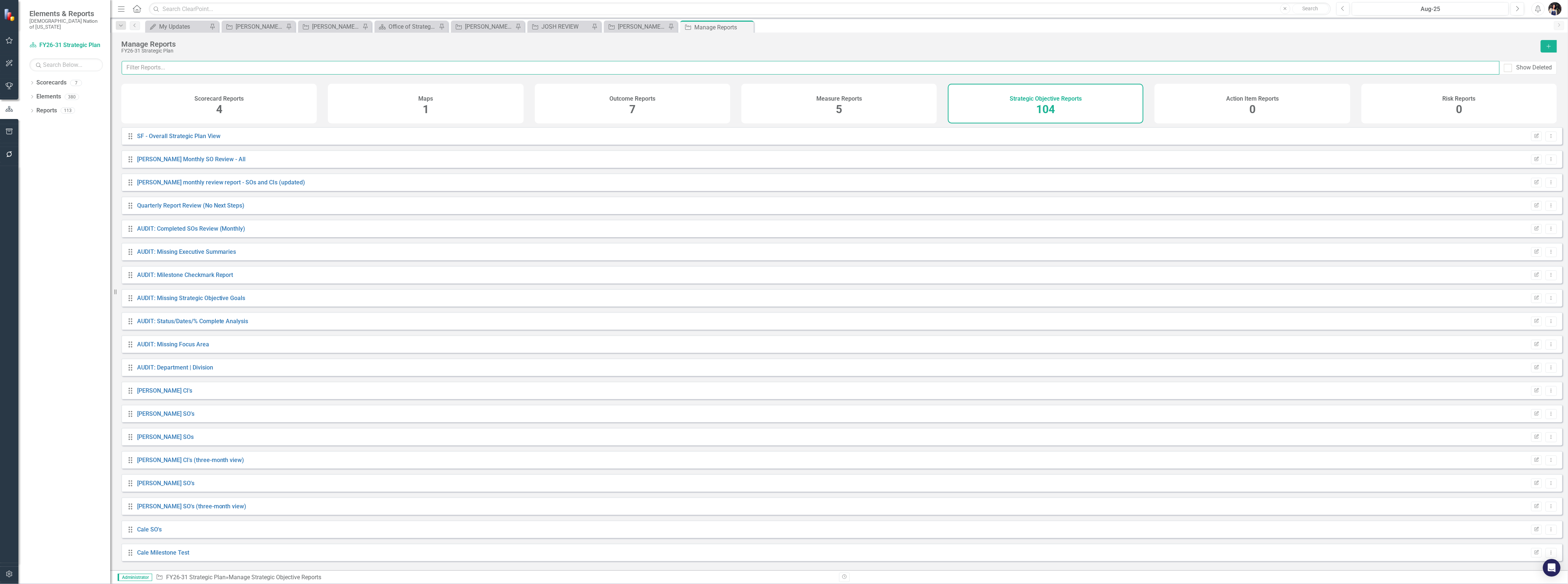
click at [491, 67] on input "text" at bounding box center [811, 68] width 1377 height 13
type input "brook"
click at [177, 255] on link "BROOKLYN REVIEW" at bounding box center [163, 252] width 51 height 7
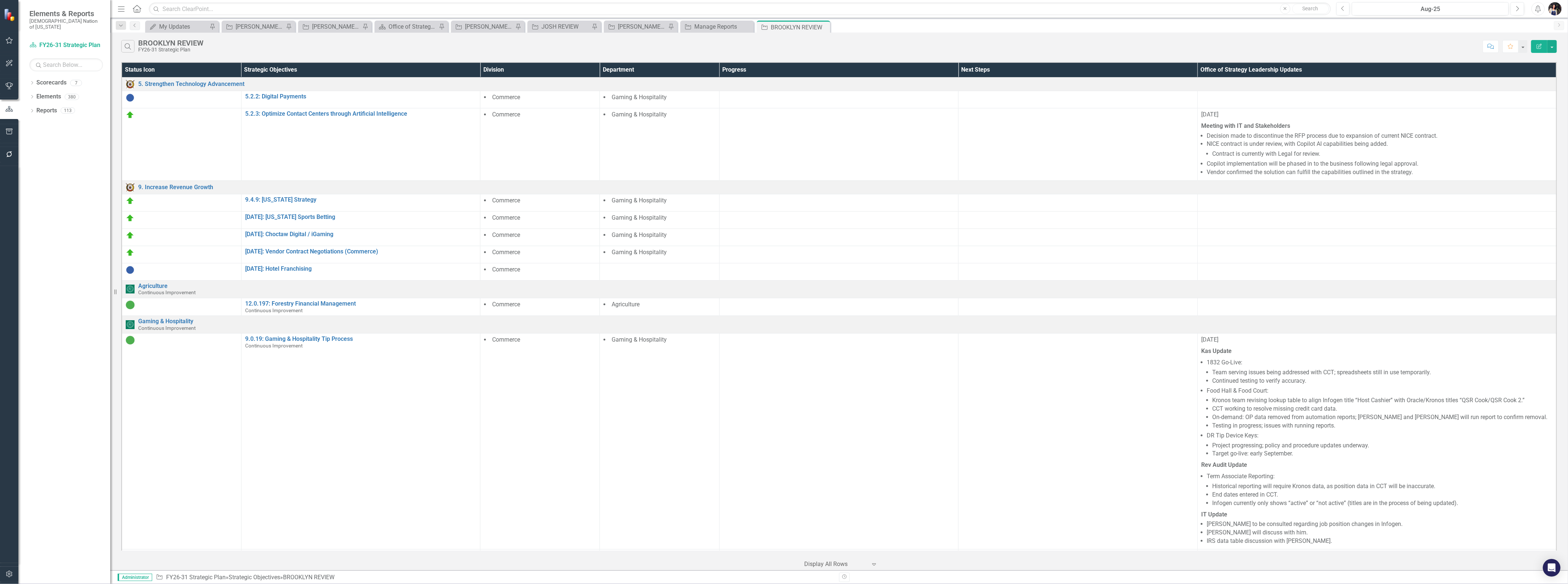
click at [0, 0] on icon "Pin" at bounding box center [0, 0] width 0 height 0
click at [624, 24] on div "[PERSON_NAME] REVIEW" at bounding box center [642, 27] width 49 height 10
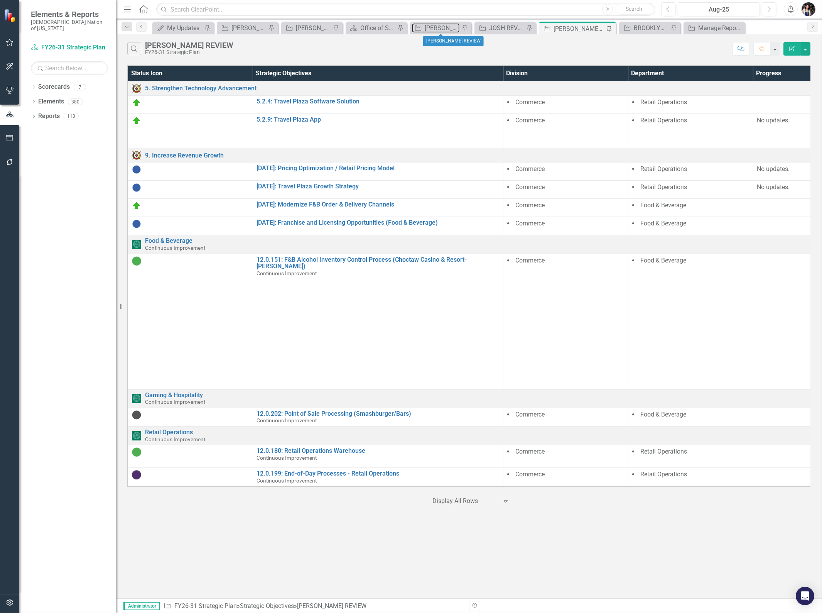
click at [445, 29] on div "[PERSON_NAME] REVIEW" at bounding box center [442, 28] width 35 height 10
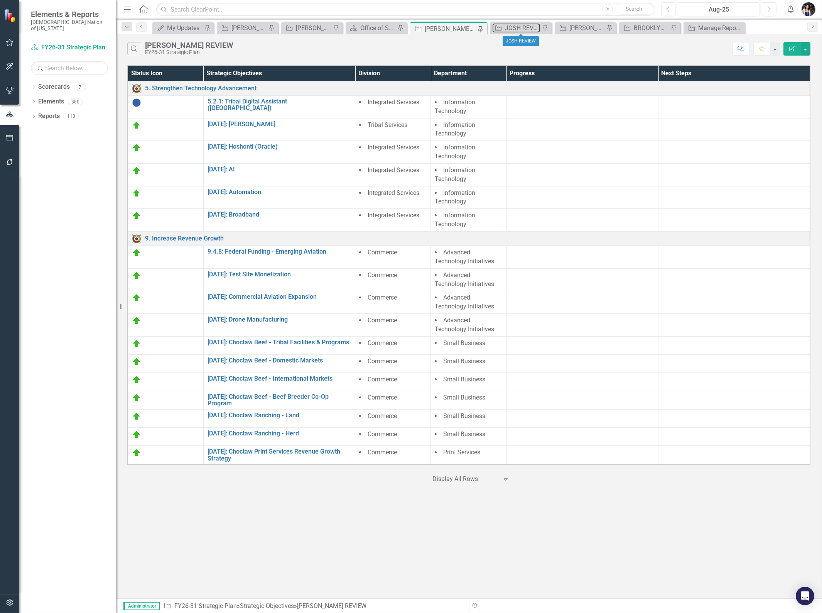
click at [525, 24] on div "JOSH REVIEW" at bounding box center [522, 28] width 35 height 10
